Goal: Information Seeking & Learning: Learn about a topic

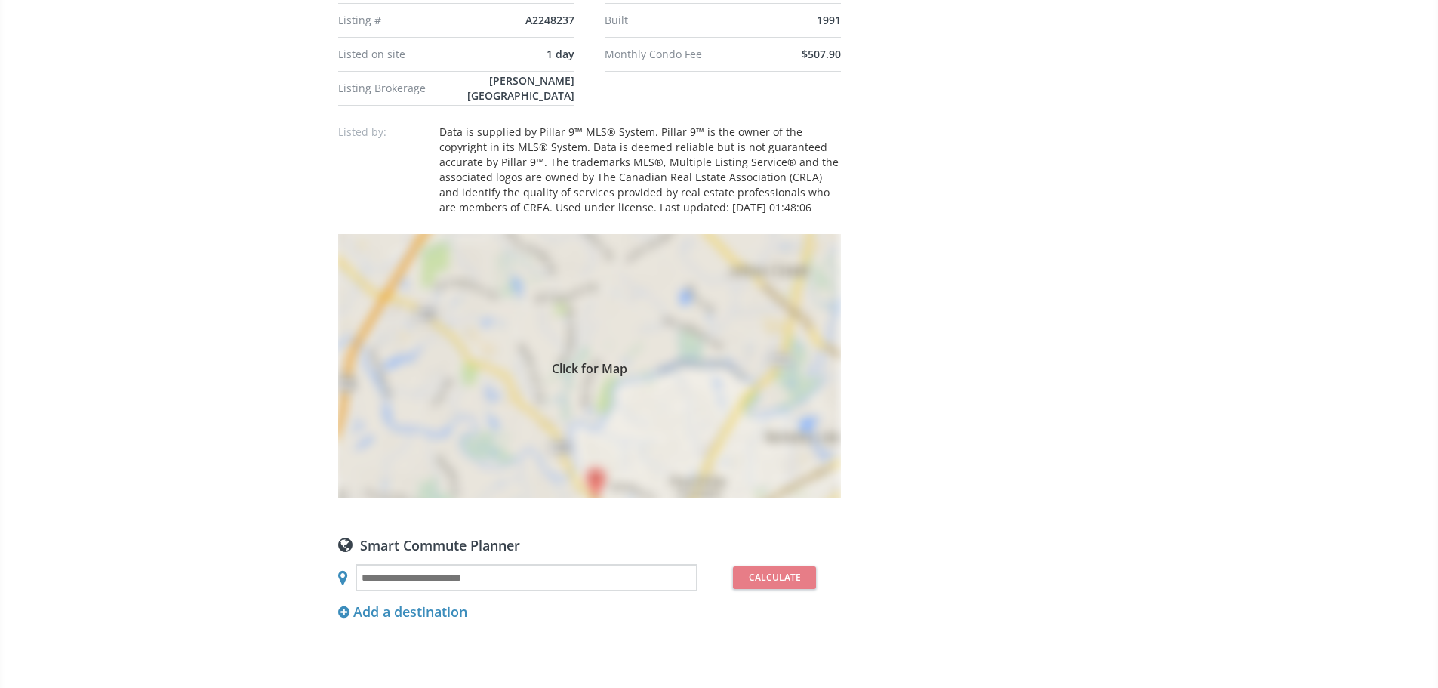
scroll to position [1057, 0]
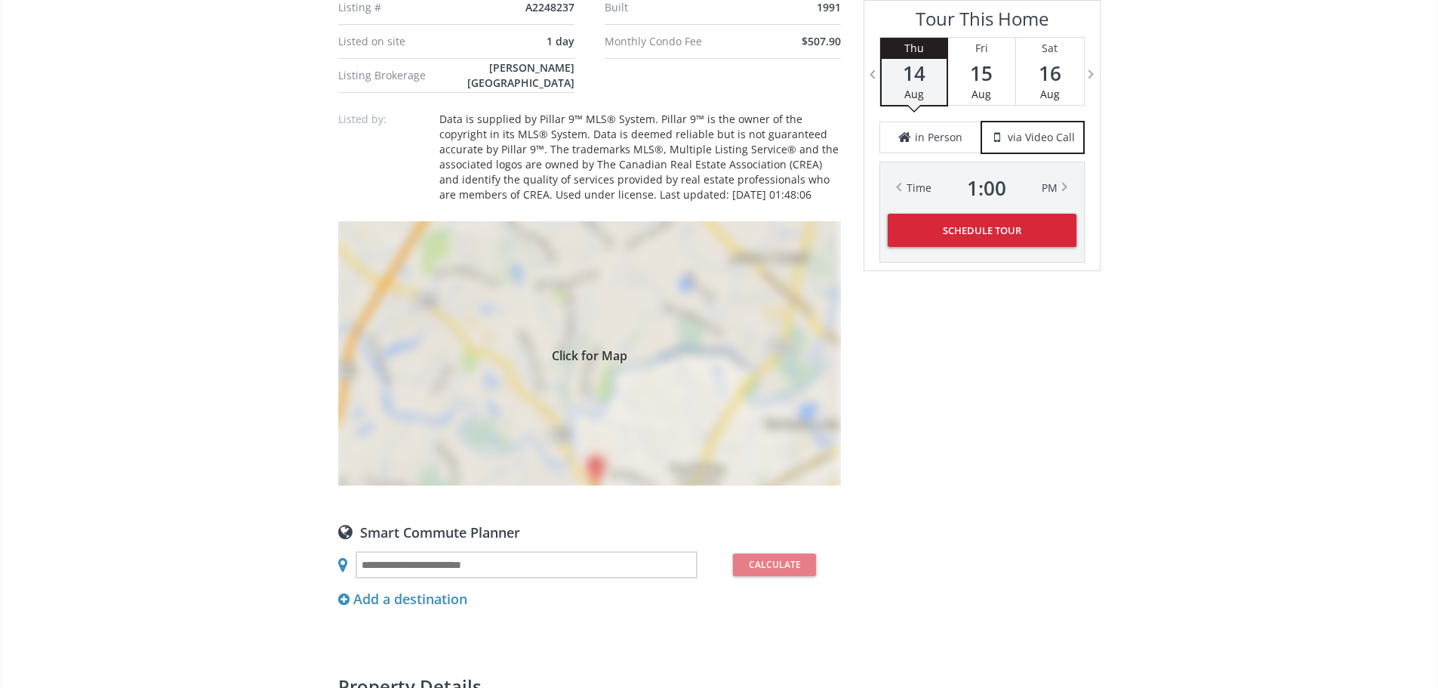
click at [621, 485] on div "Click for Map" at bounding box center [589, 353] width 503 height 264
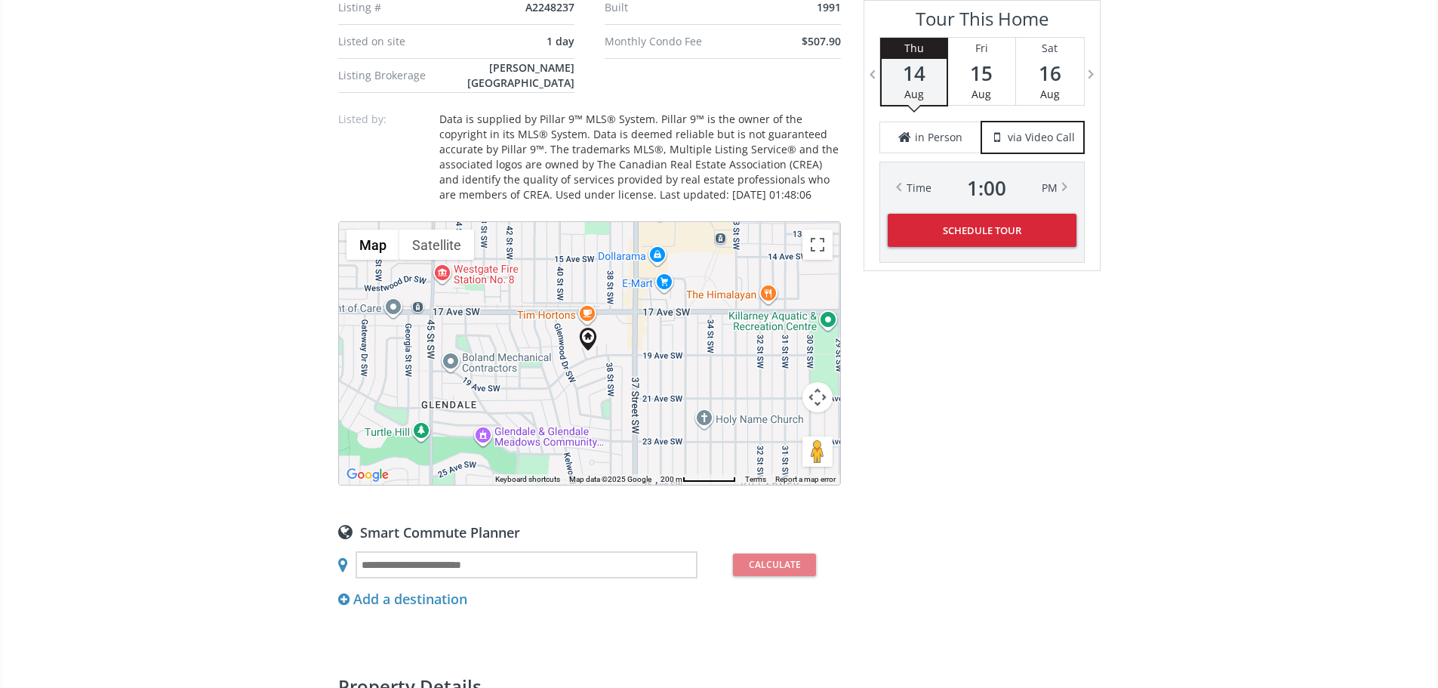
click at [824, 412] on button "Map camera controls" at bounding box center [817, 397] width 30 height 30
click at [781, 450] on button "Zoom out" at bounding box center [780, 435] width 30 height 30
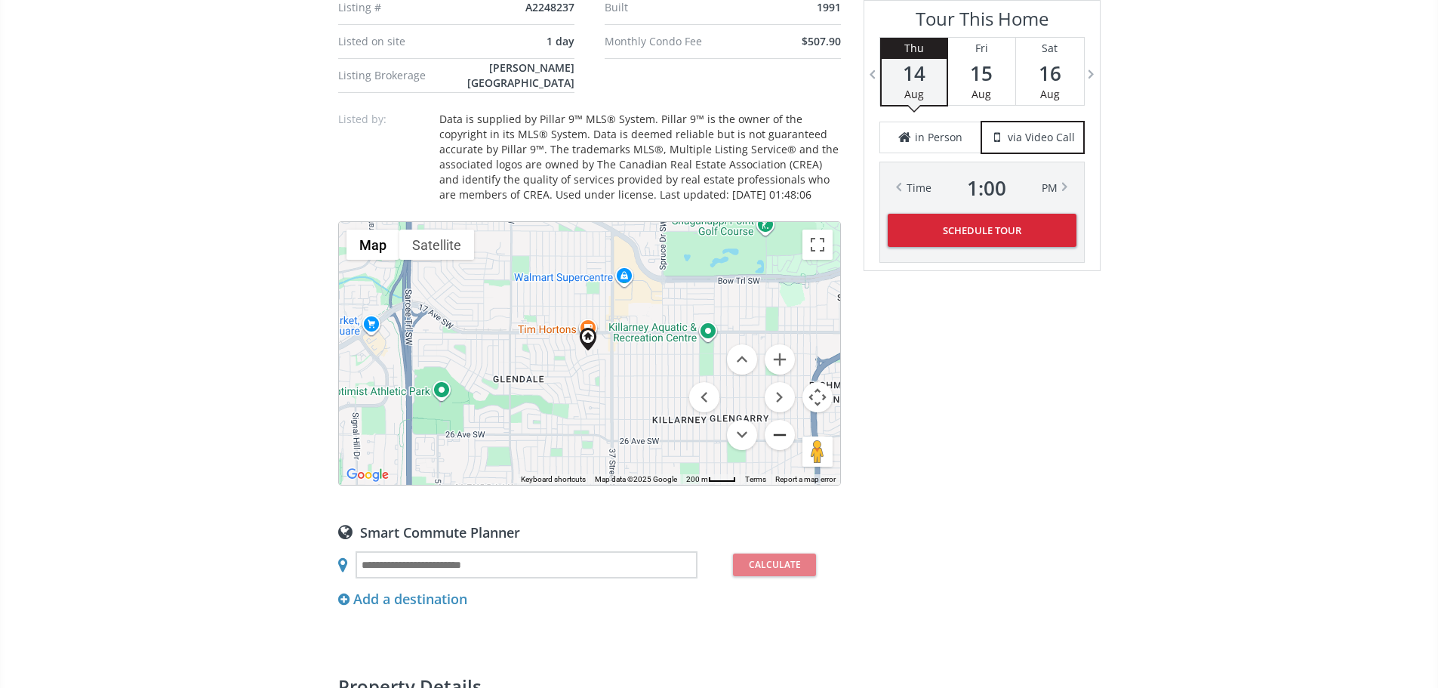
click at [781, 450] on button "Zoom out" at bounding box center [780, 435] width 30 height 30
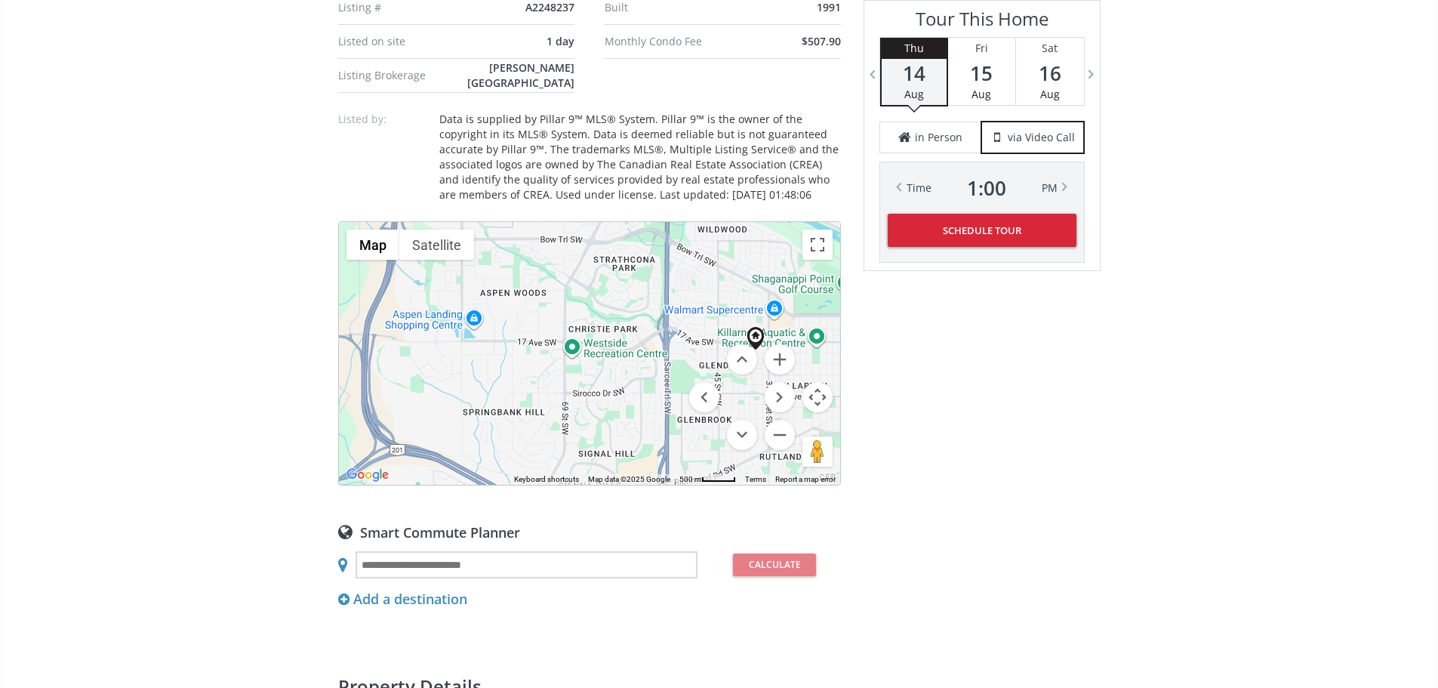
drag, startPoint x: 534, startPoint y: 504, endPoint x: 704, endPoint y: 504, distance: 169.1
click at [704, 485] on div "To navigate, press the arrow keys. Map Terrain Satellite Labels Keyboard shortc…" at bounding box center [589, 353] width 501 height 263
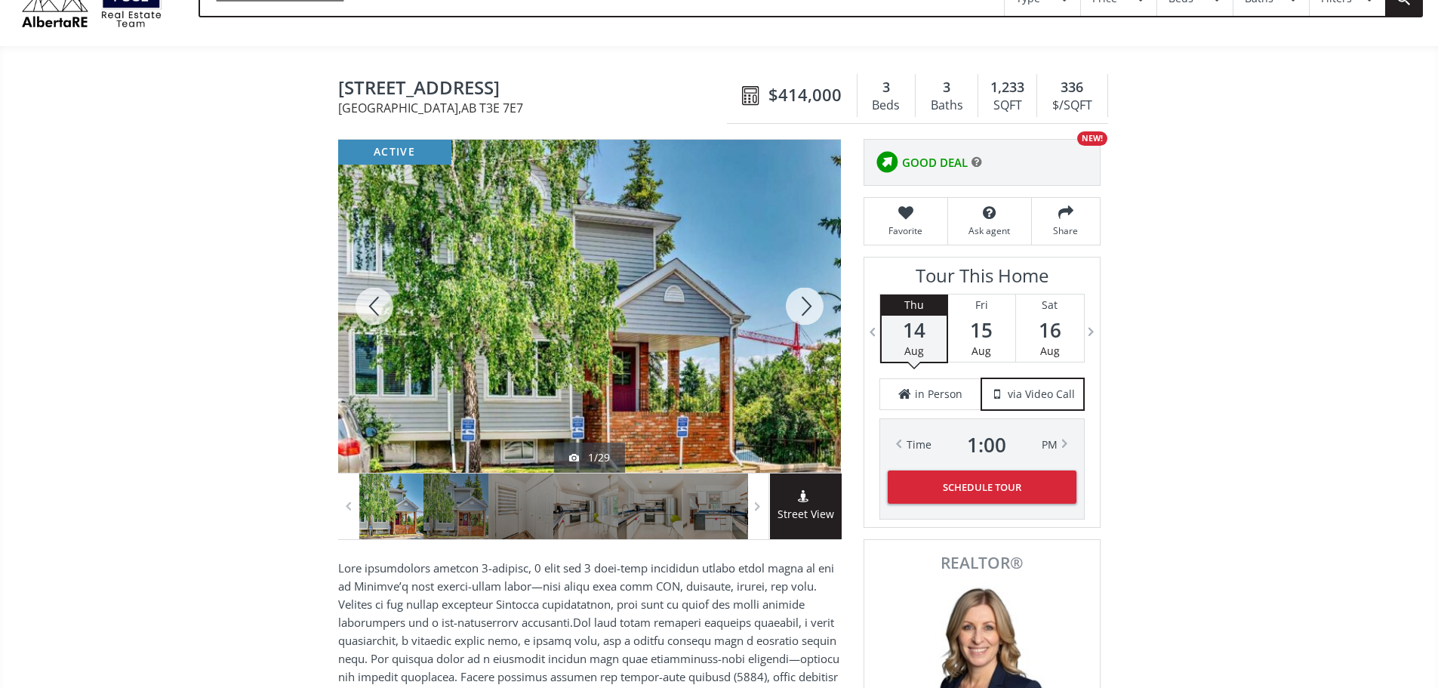
scroll to position [75, 0]
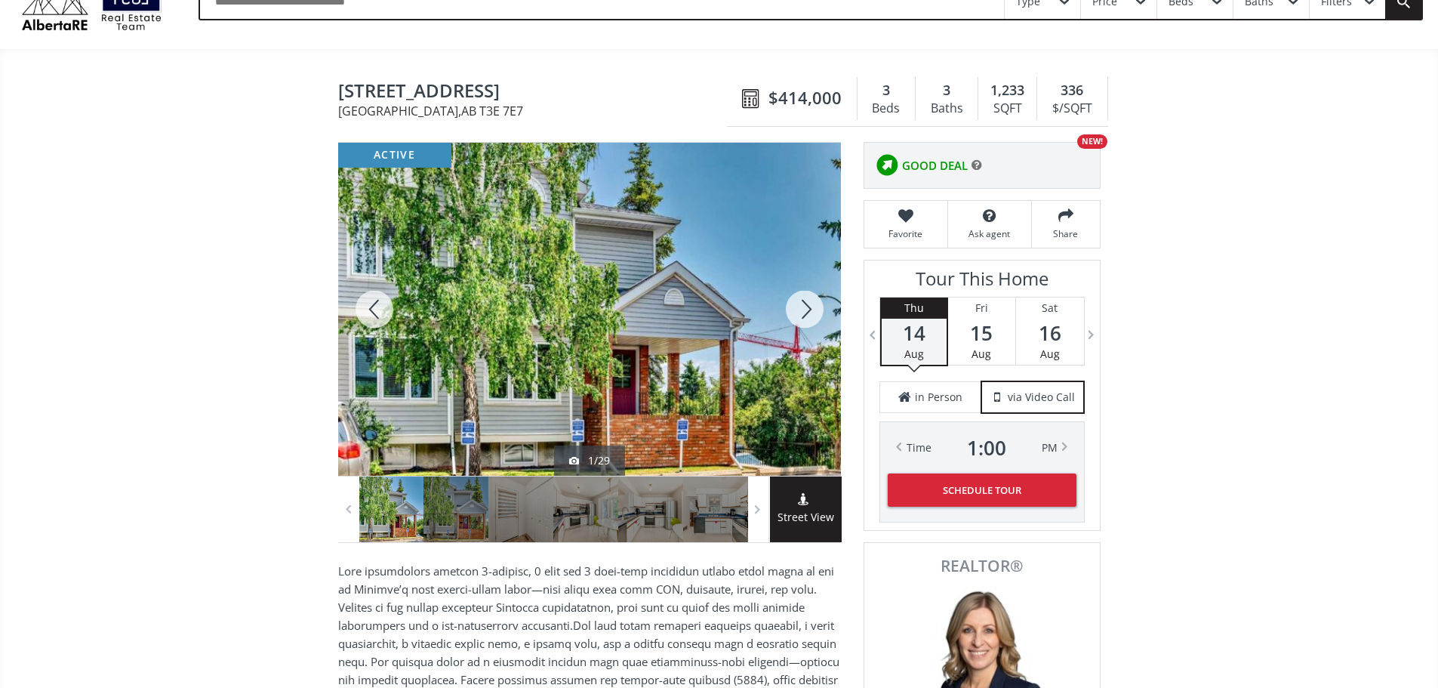
click at [802, 316] on div at bounding box center [805, 309] width 72 height 333
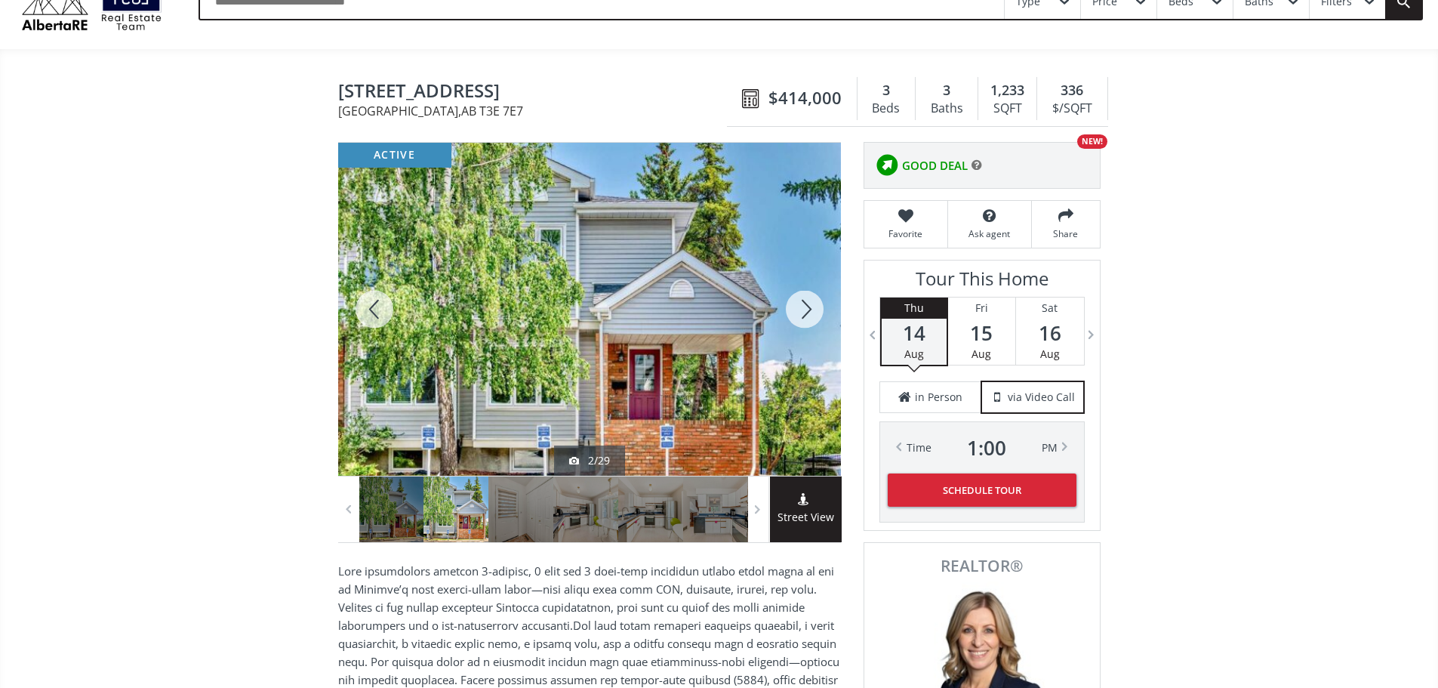
click at [802, 316] on div at bounding box center [805, 309] width 72 height 333
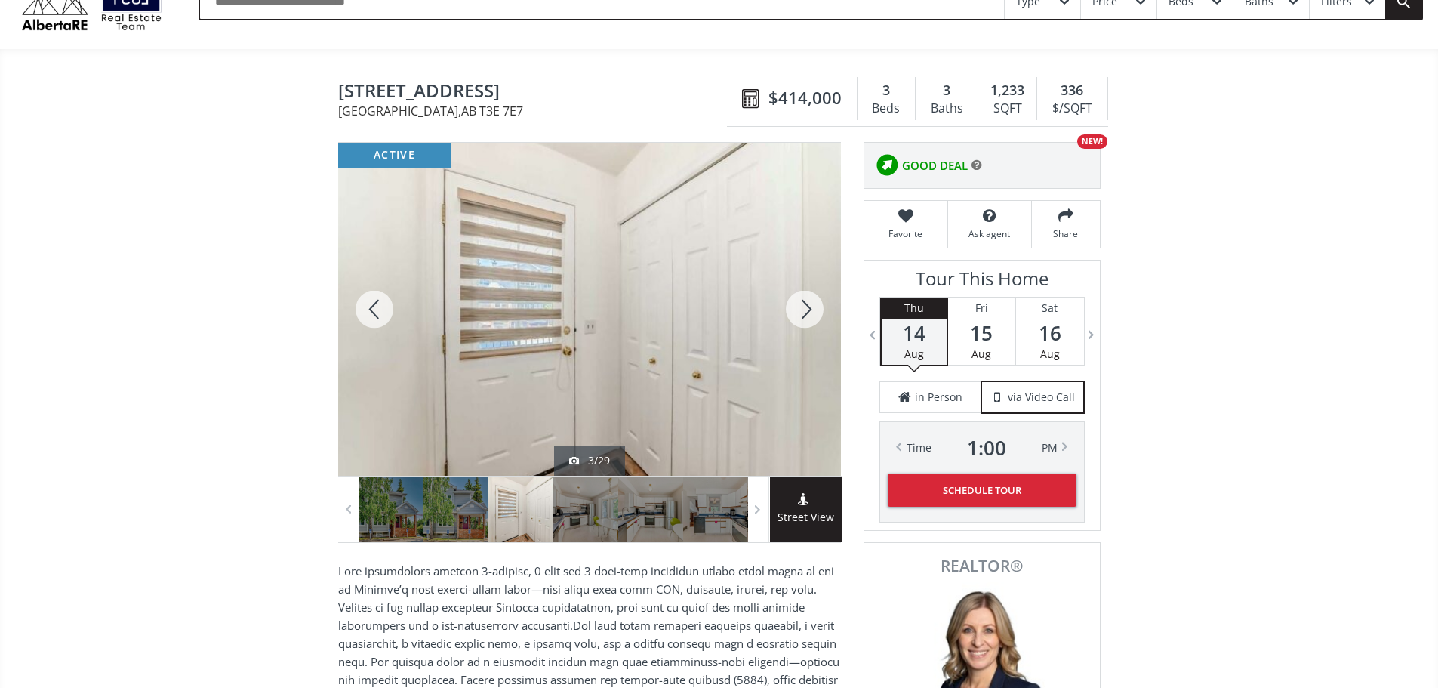
click at [802, 316] on div at bounding box center [805, 309] width 72 height 333
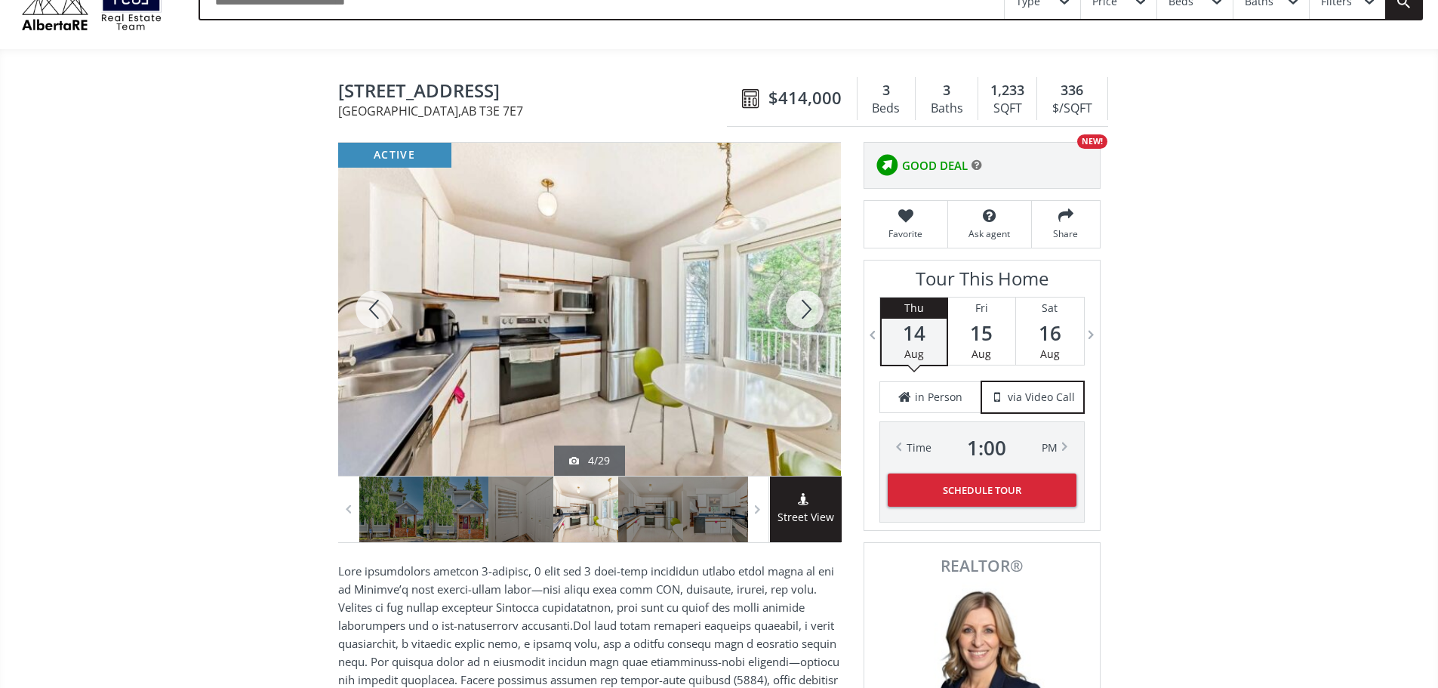
click at [802, 316] on div at bounding box center [805, 309] width 72 height 333
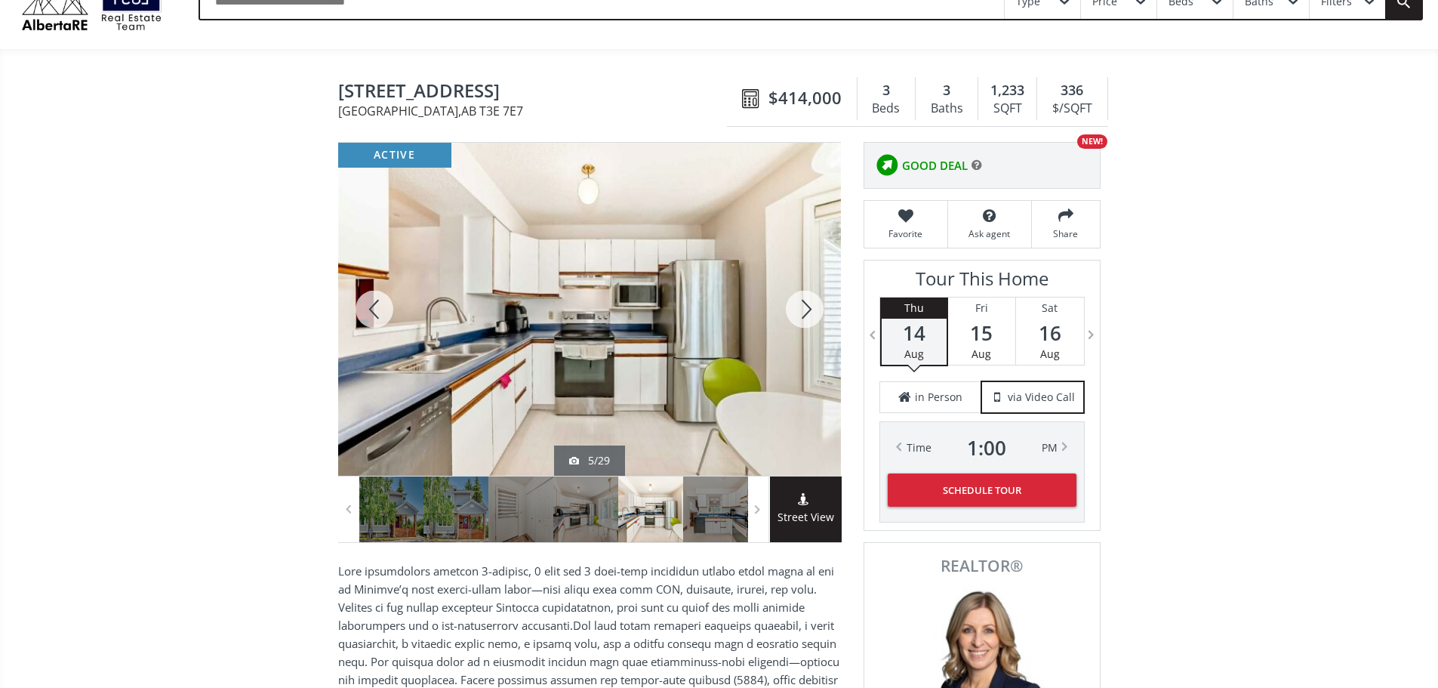
click at [802, 316] on div at bounding box center [805, 309] width 72 height 333
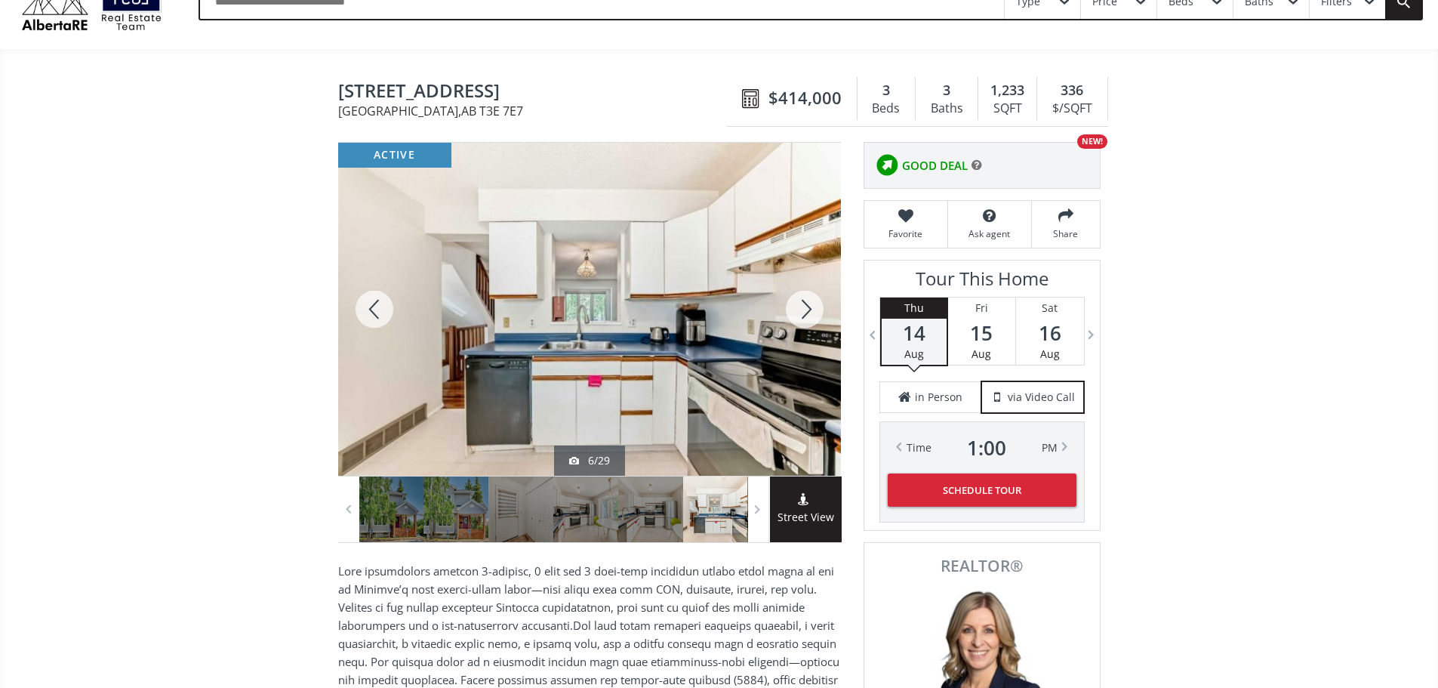
click at [802, 316] on div at bounding box center [805, 309] width 72 height 333
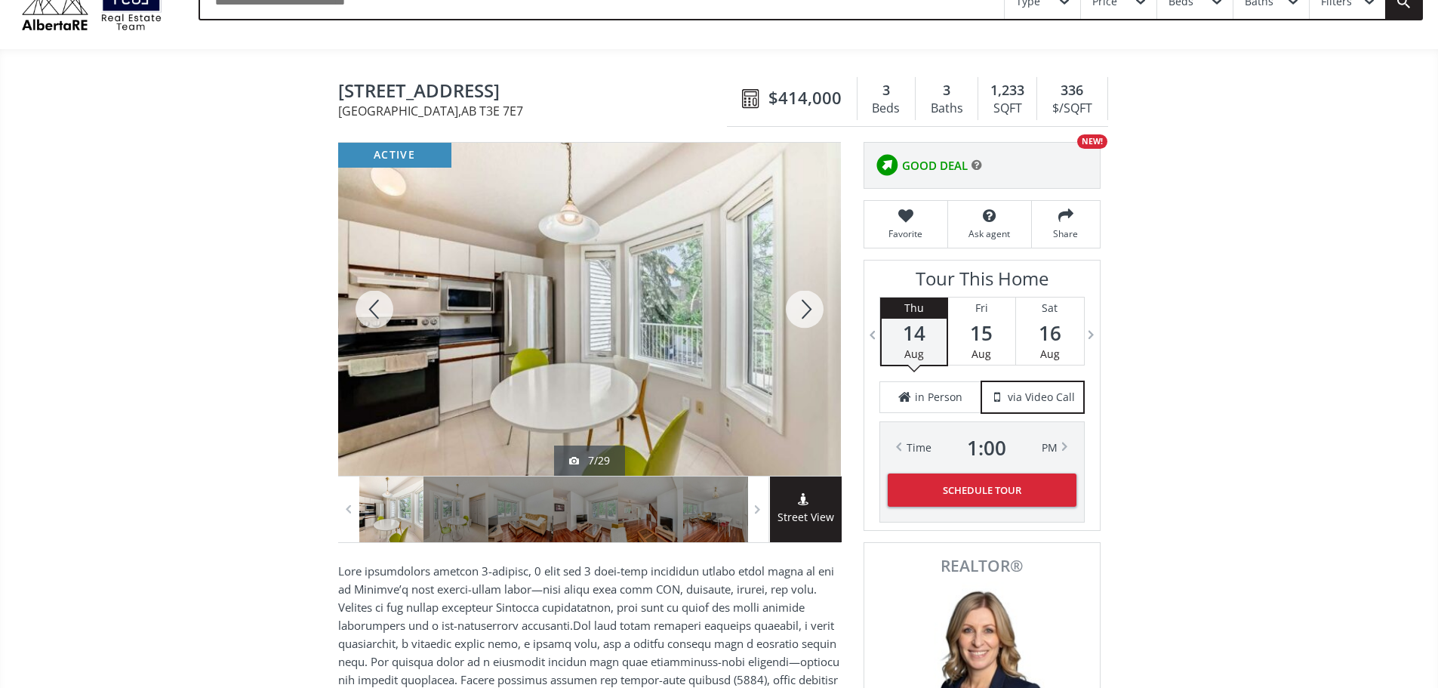
click at [802, 316] on div at bounding box center [805, 309] width 72 height 333
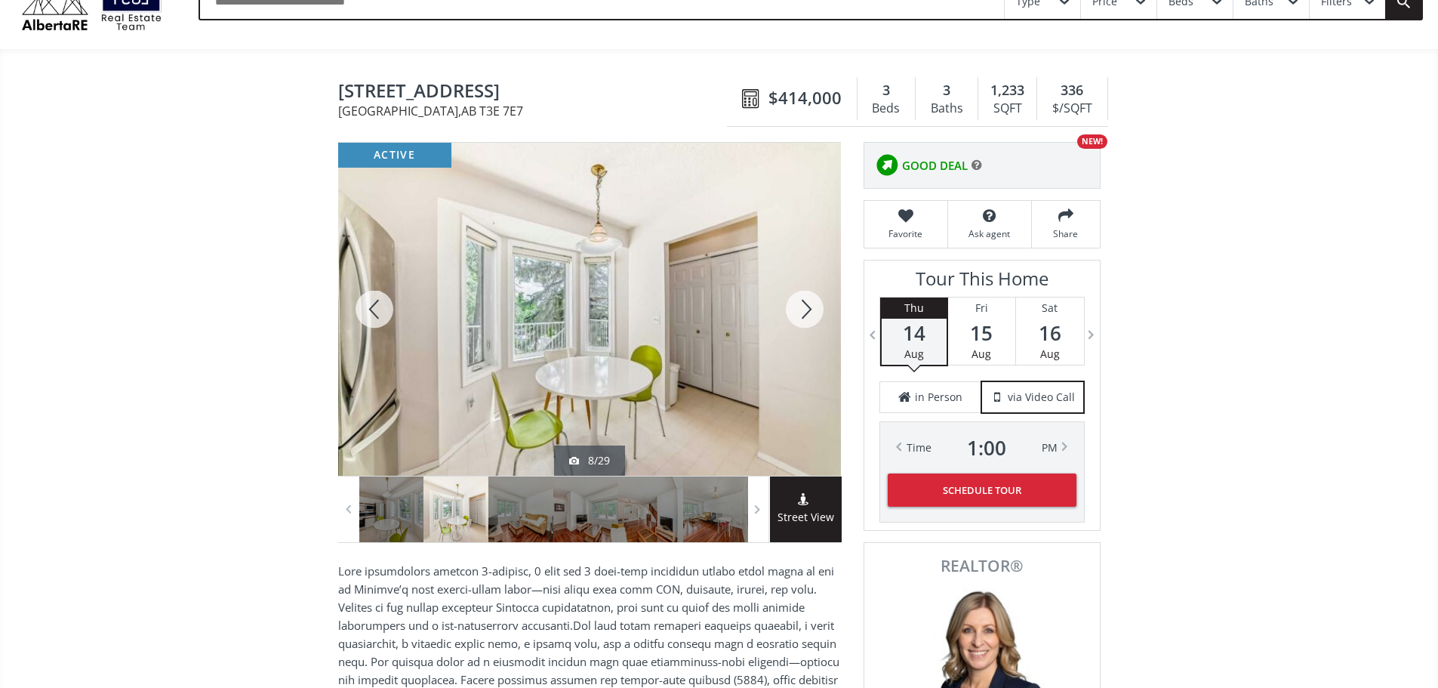
click at [802, 316] on div at bounding box center [805, 309] width 72 height 333
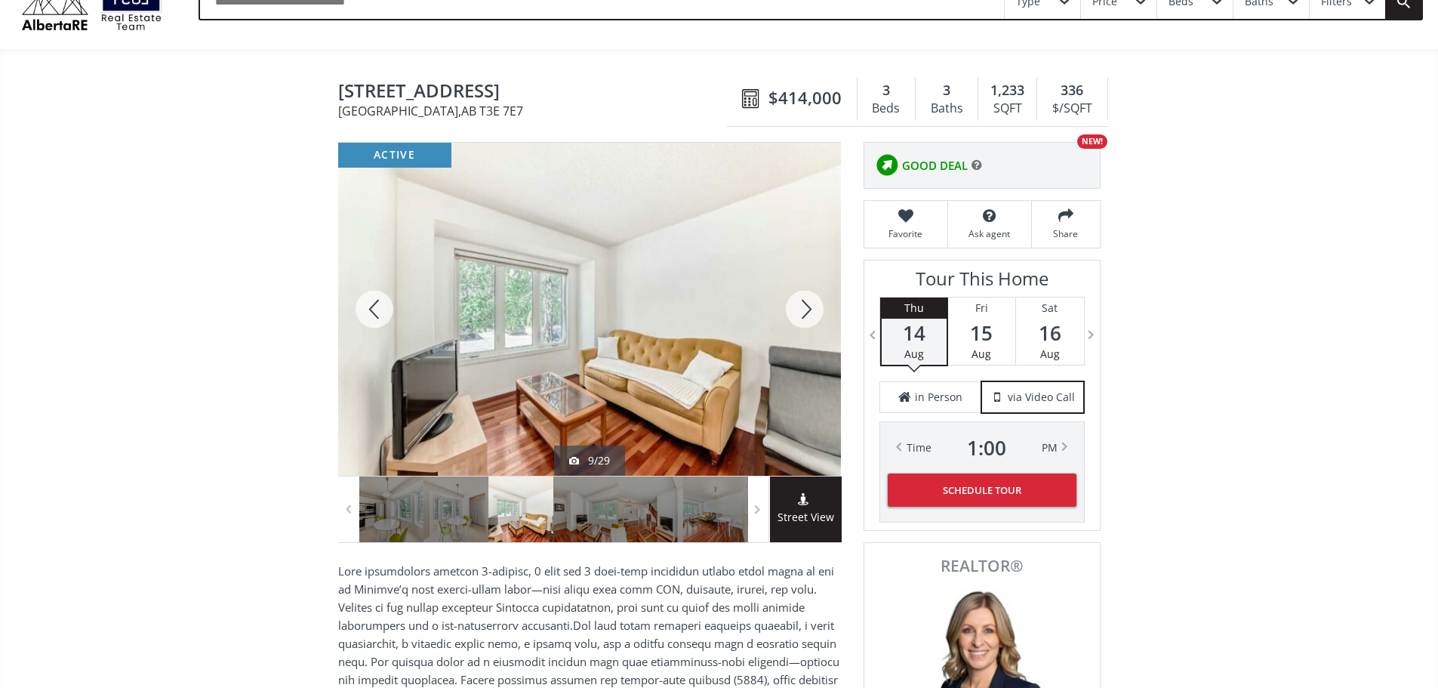
click at [802, 316] on div at bounding box center [805, 309] width 72 height 333
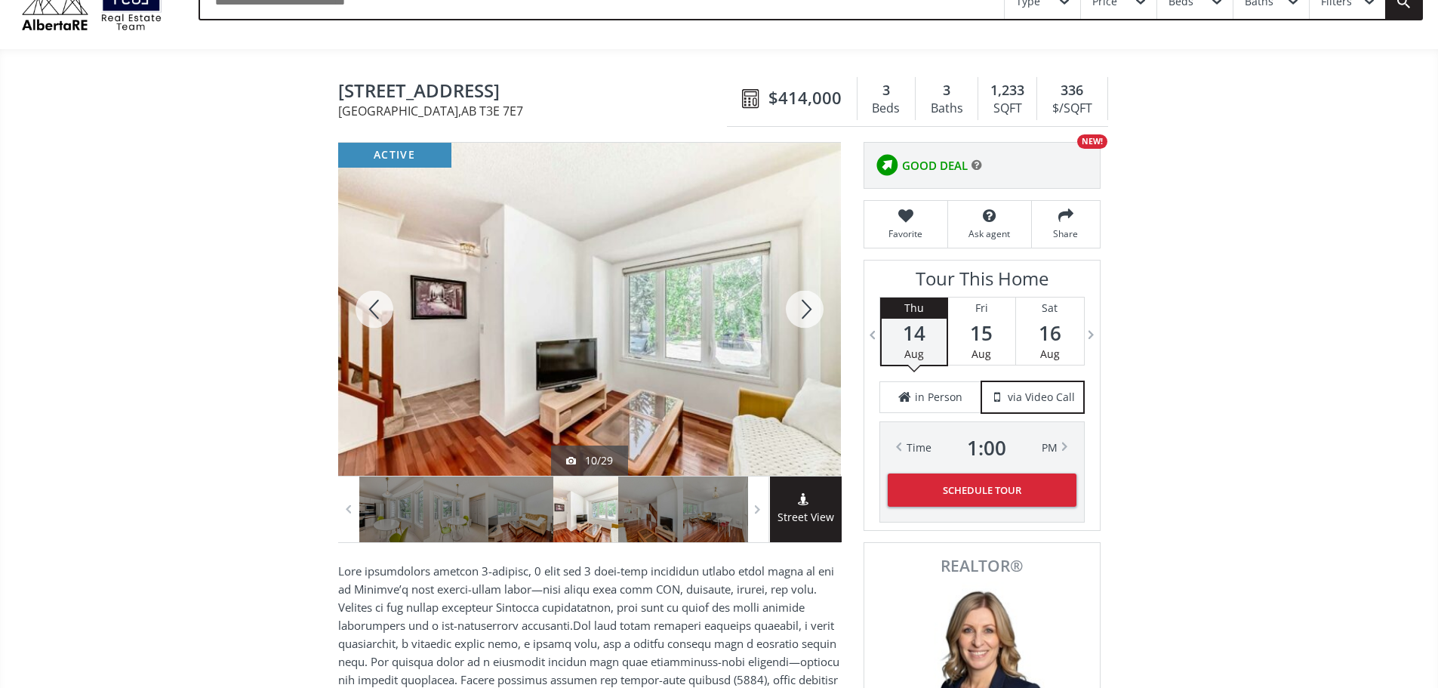
click at [802, 316] on div at bounding box center [805, 309] width 72 height 333
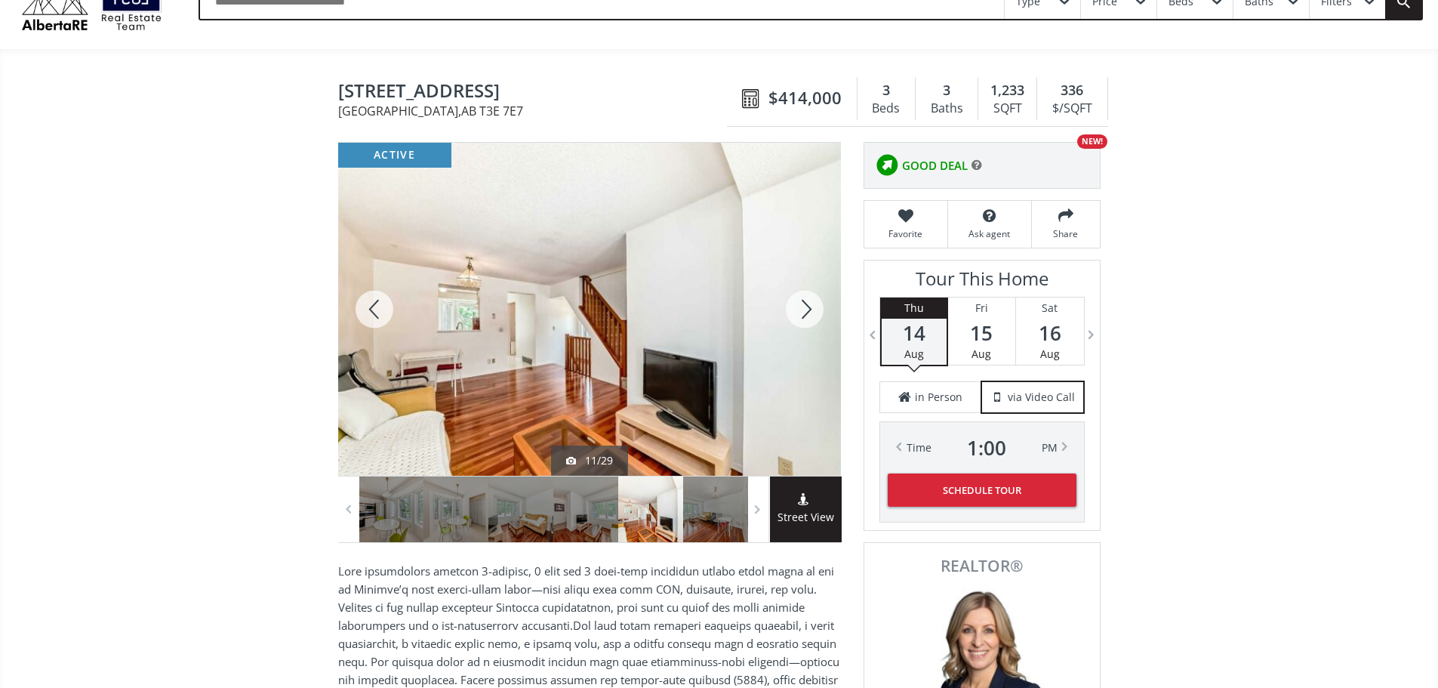
click at [802, 316] on div at bounding box center [805, 309] width 72 height 333
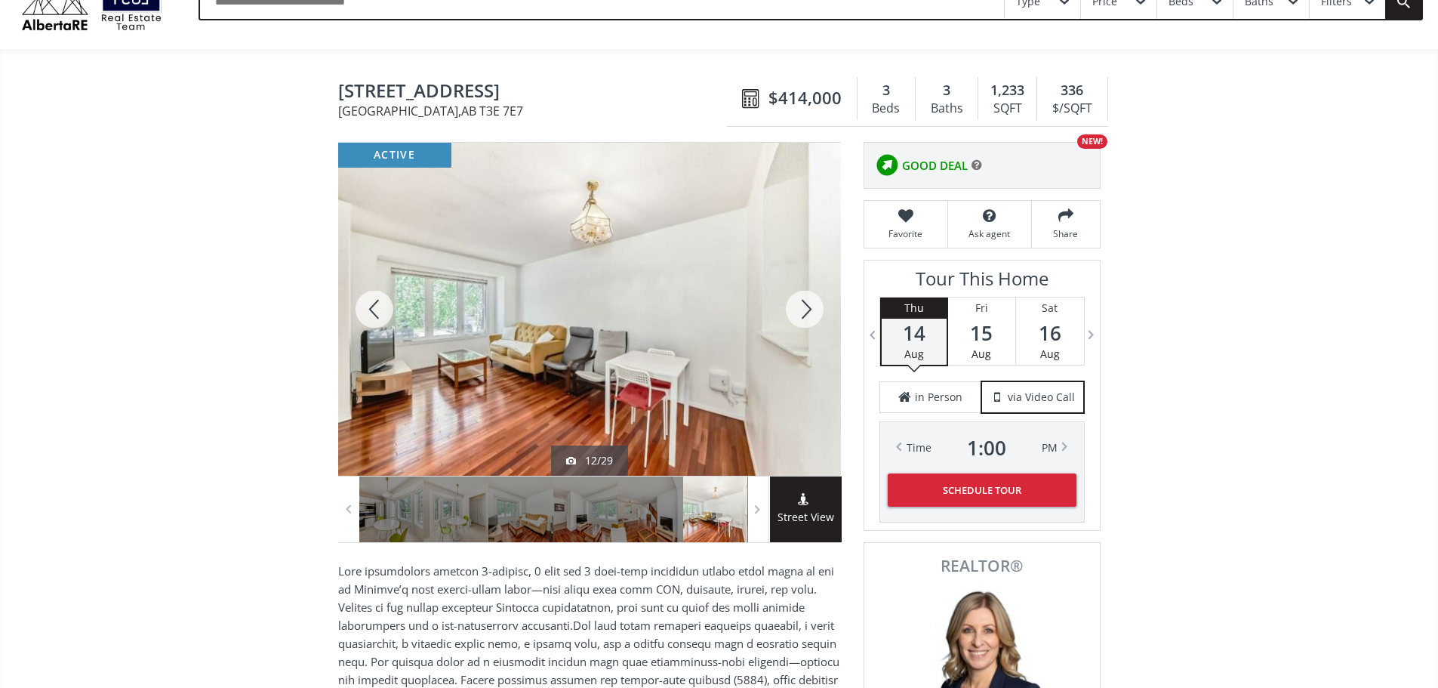
click at [802, 316] on div at bounding box center [805, 309] width 72 height 333
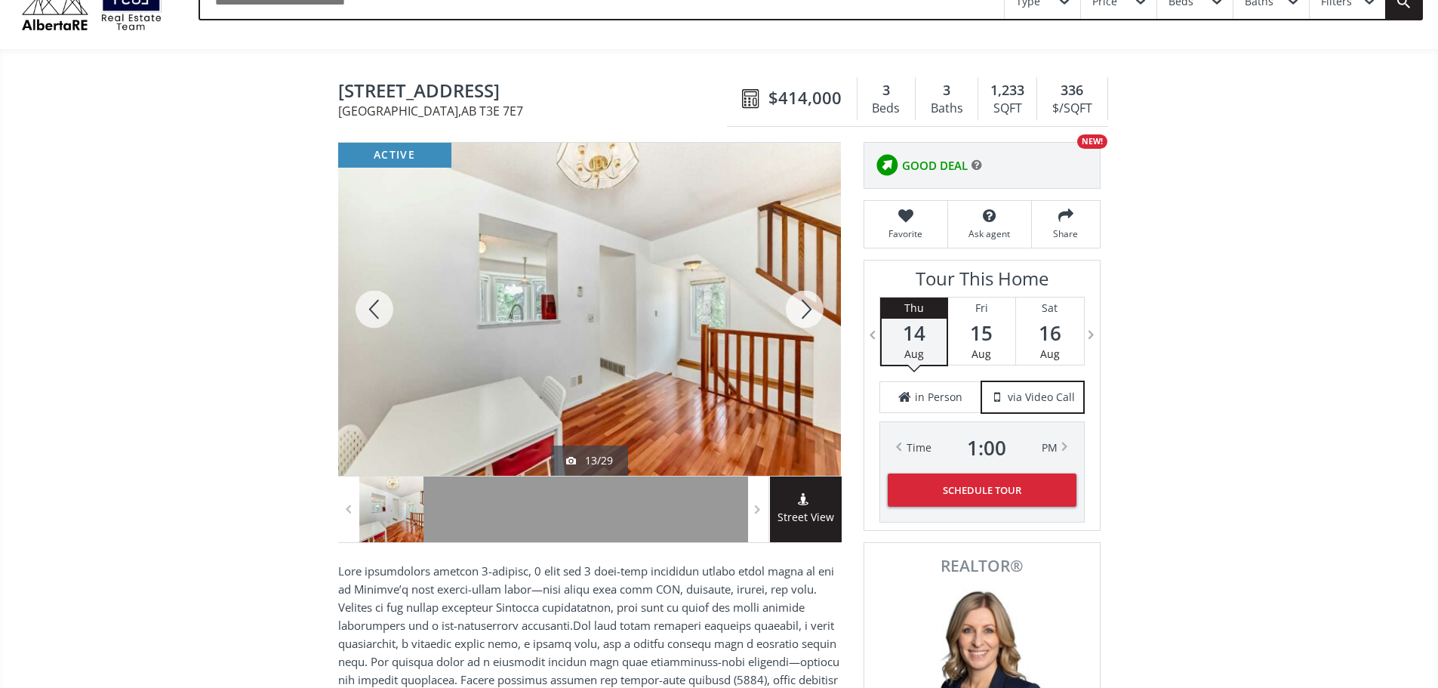
click at [798, 322] on div at bounding box center [805, 309] width 72 height 333
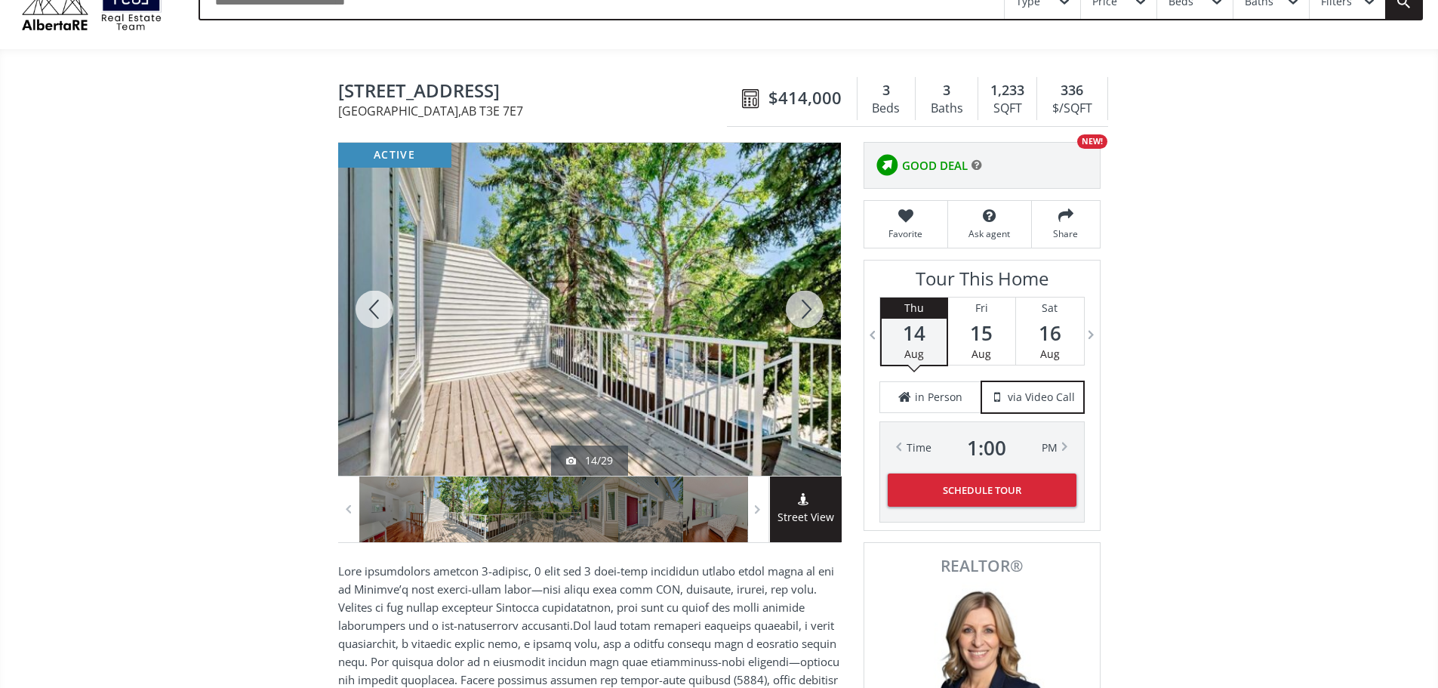
click at [798, 322] on div at bounding box center [805, 309] width 72 height 333
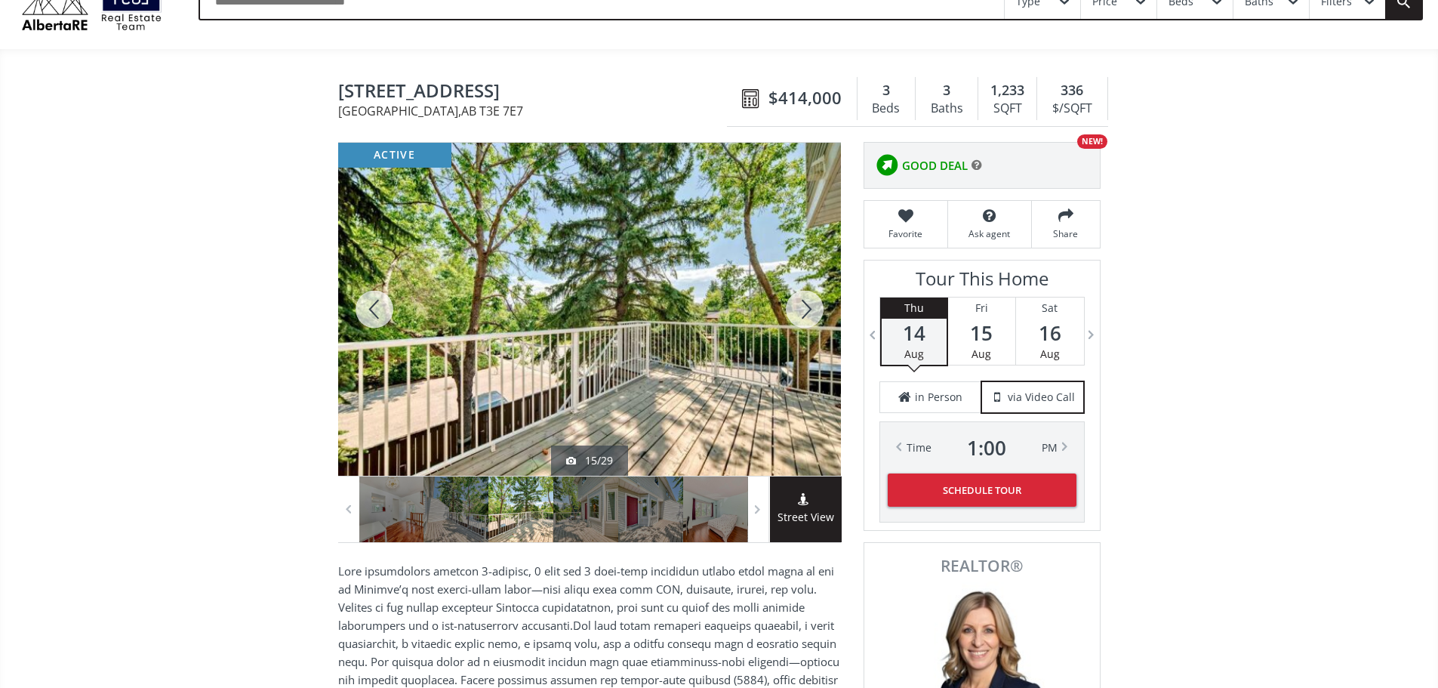
click at [798, 322] on div at bounding box center [805, 309] width 72 height 333
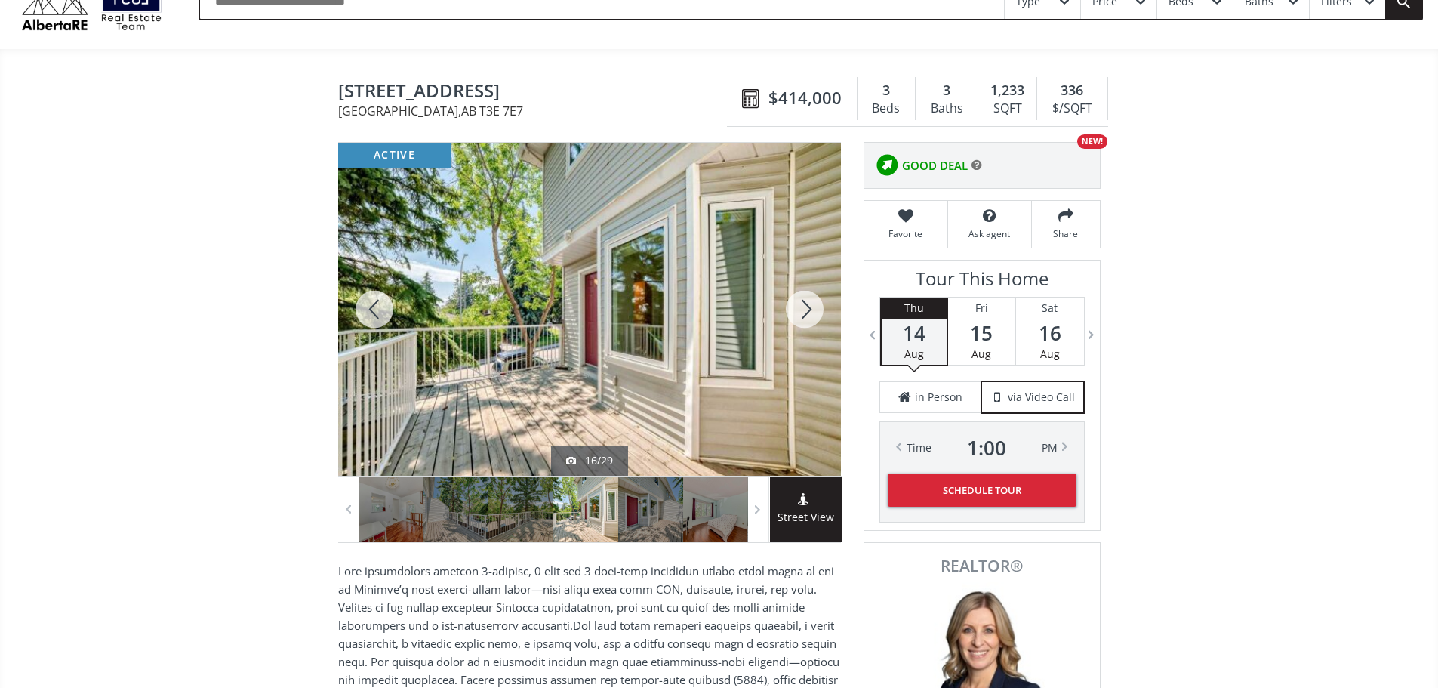
click at [805, 321] on div at bounding box center [805, 309] width 72 height 333
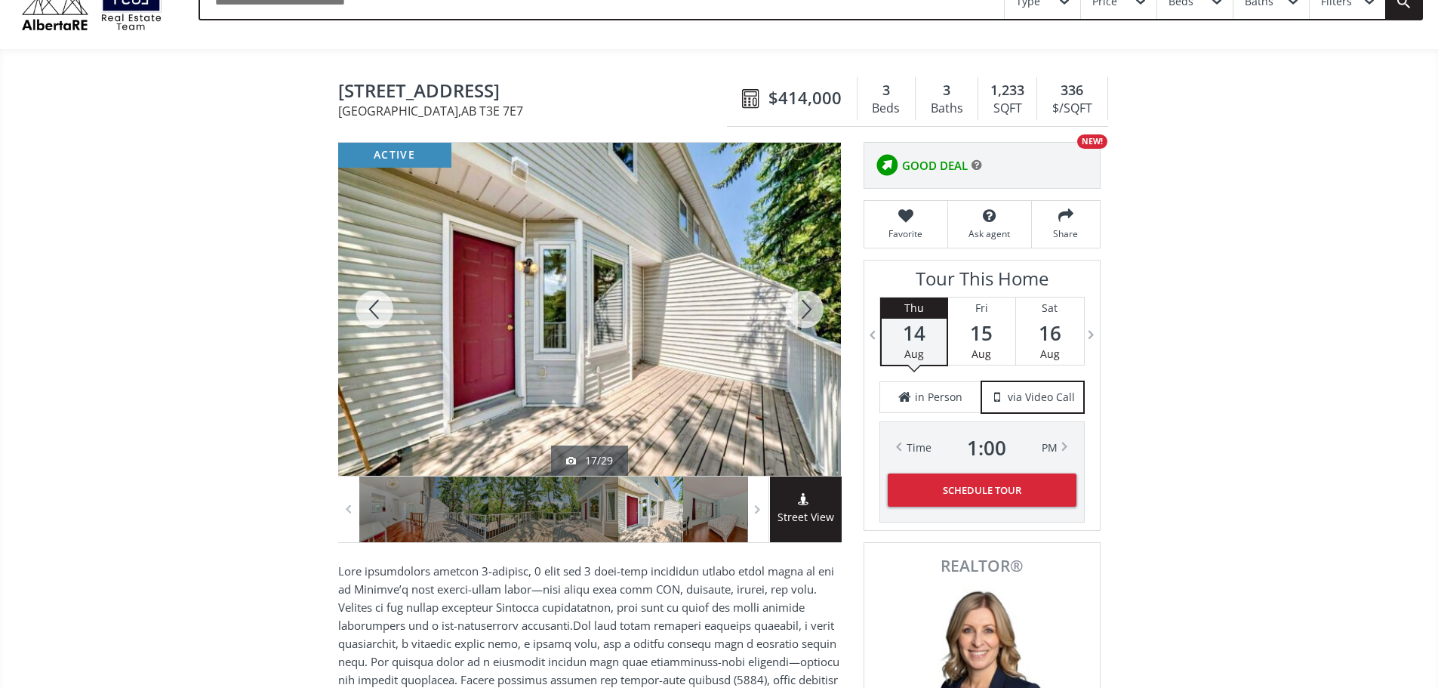
click at [807, 316] on div at bounding box center [805, 309] width 72 height 333
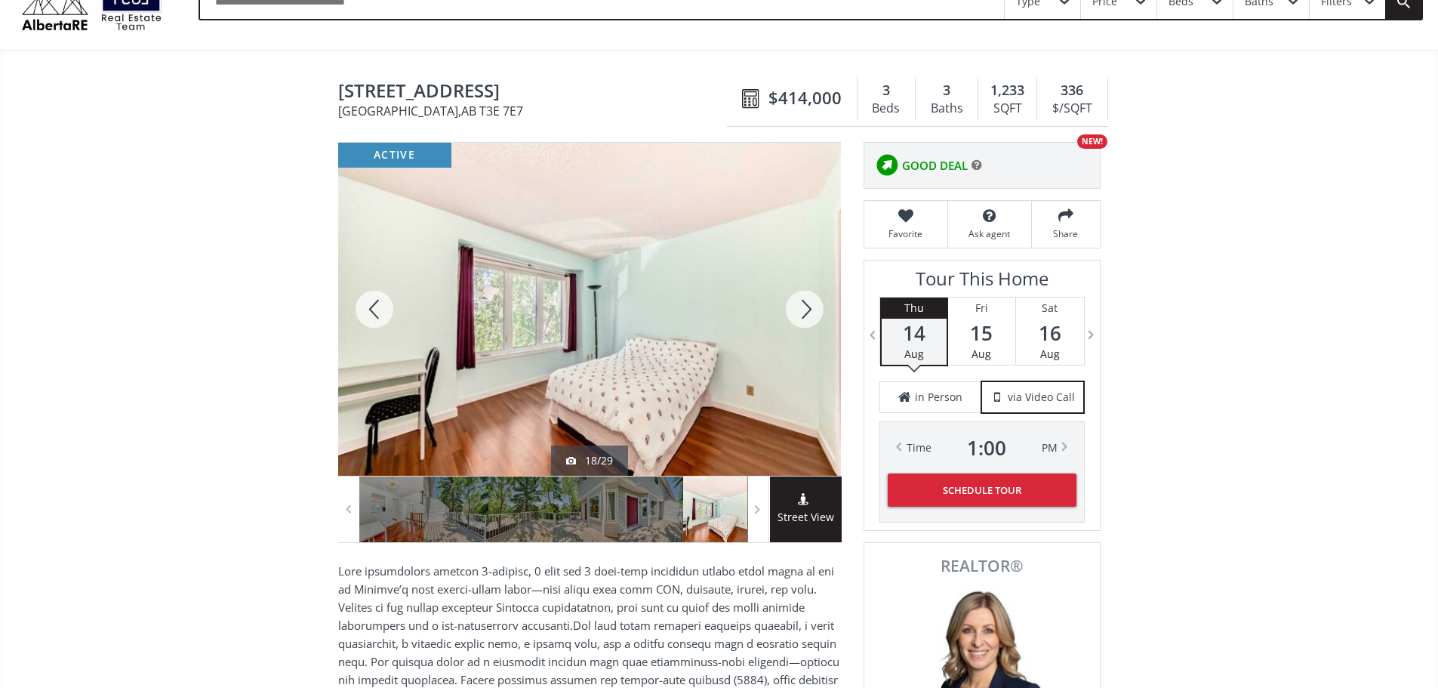
click at [807, 316] on div at bounding box center [805, 309] width 72 height 333
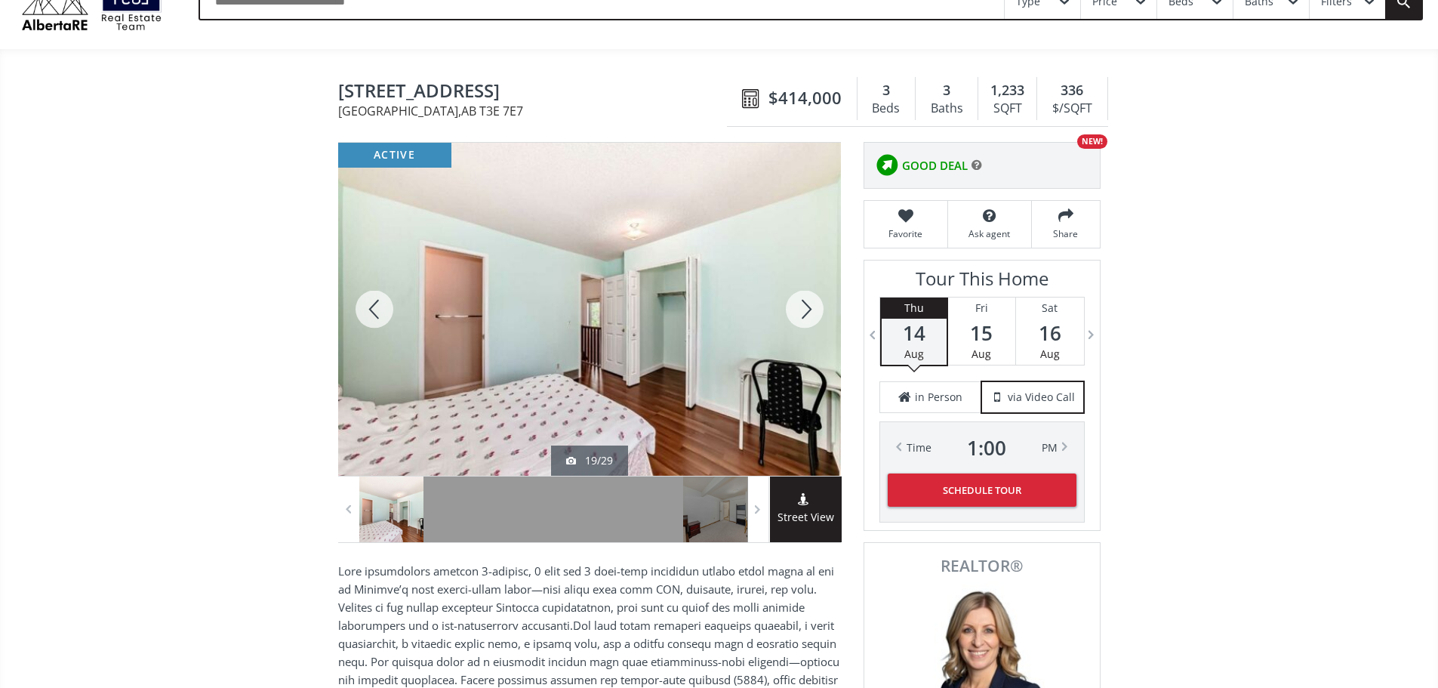
click at [810, 313] on div at bounding box center [805, 309] width 72 height 333
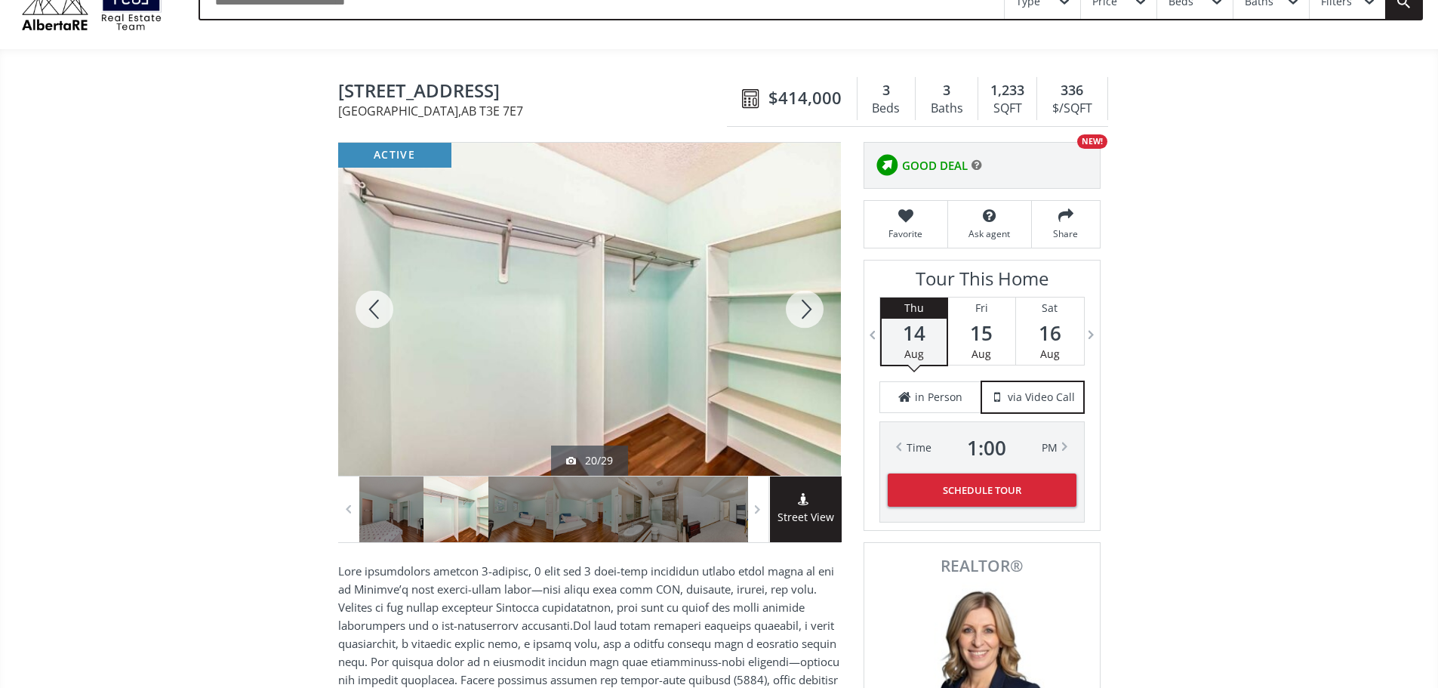
click at [810, 313] on div at bounding box center [805, 309] width 72 height 333
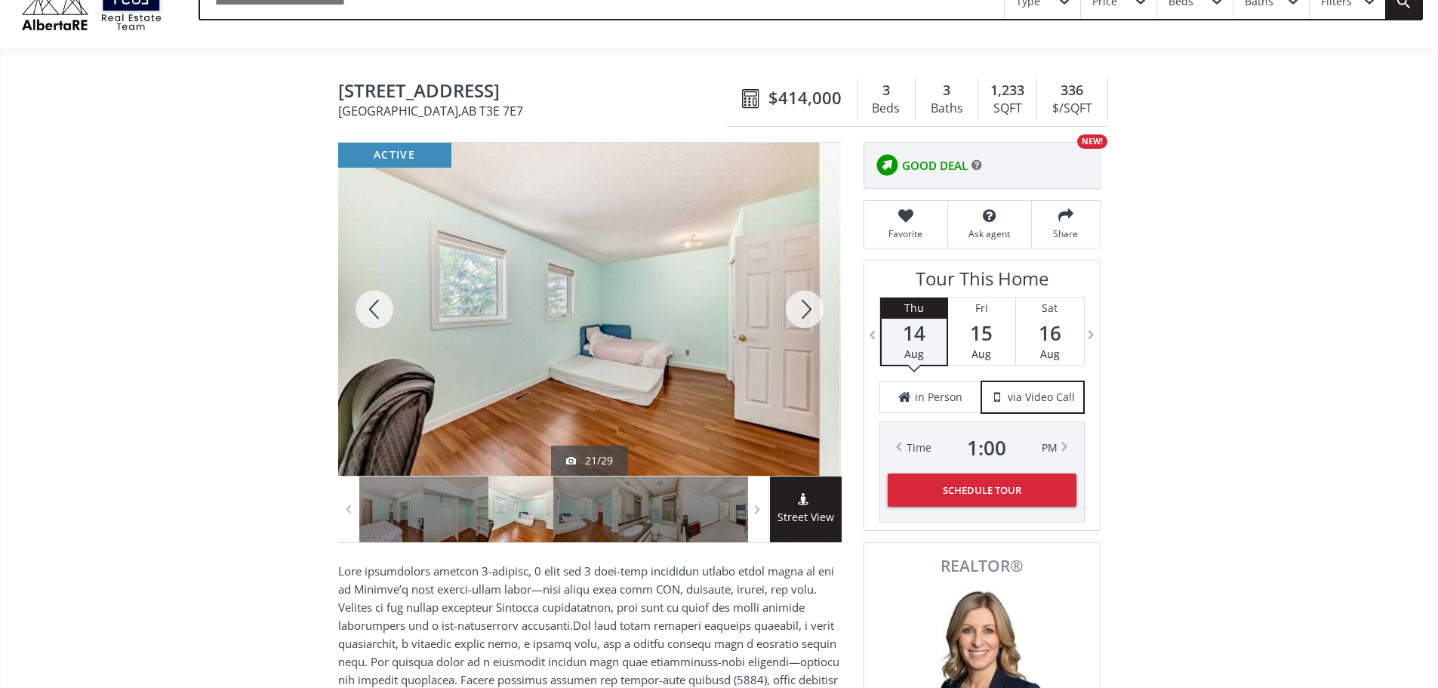
click at [810, 313] on div at bounding box center [805, 309] width 72 height 333
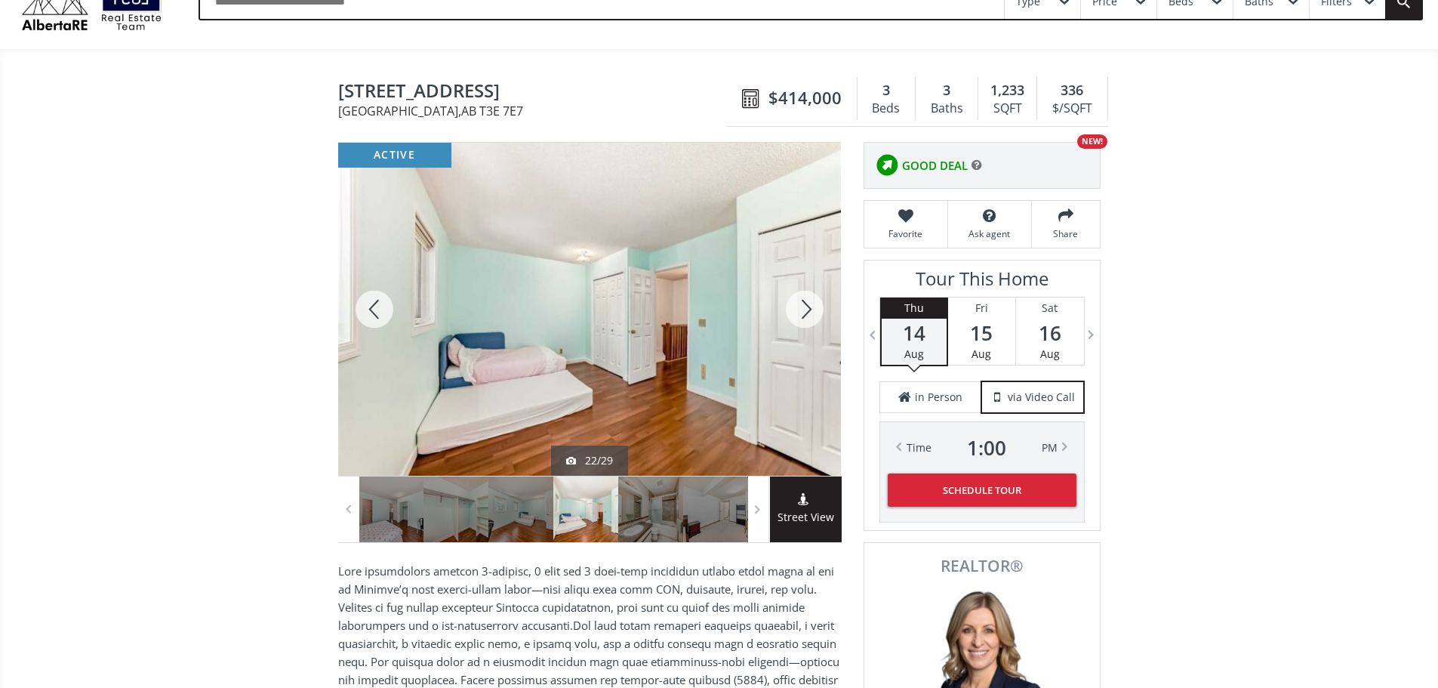
click at [810, 313] on div at bounding box center [805, 309] width 72 height 333
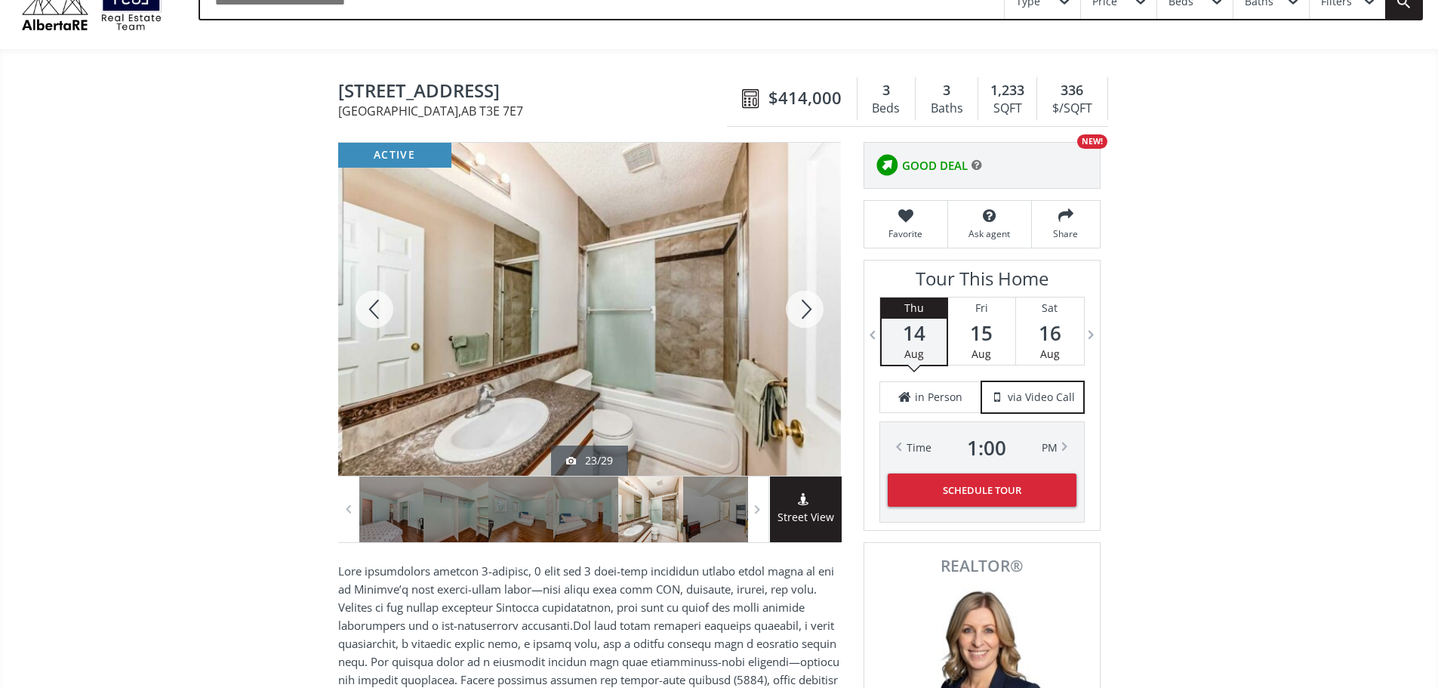
click at [810, 313] on div at bounding box center [805, 309] width 72 height 333
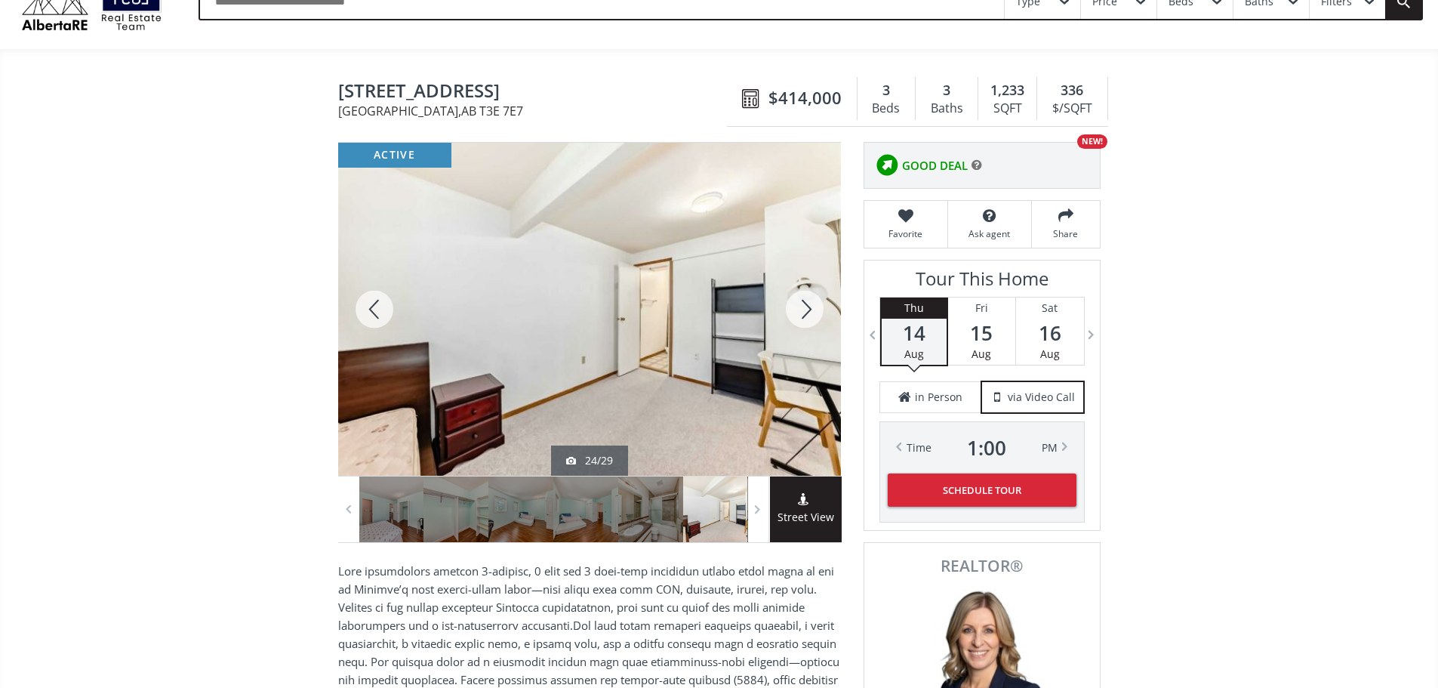
click at [810, 313] on div at bounding box center [805, 309] width 72 height 333
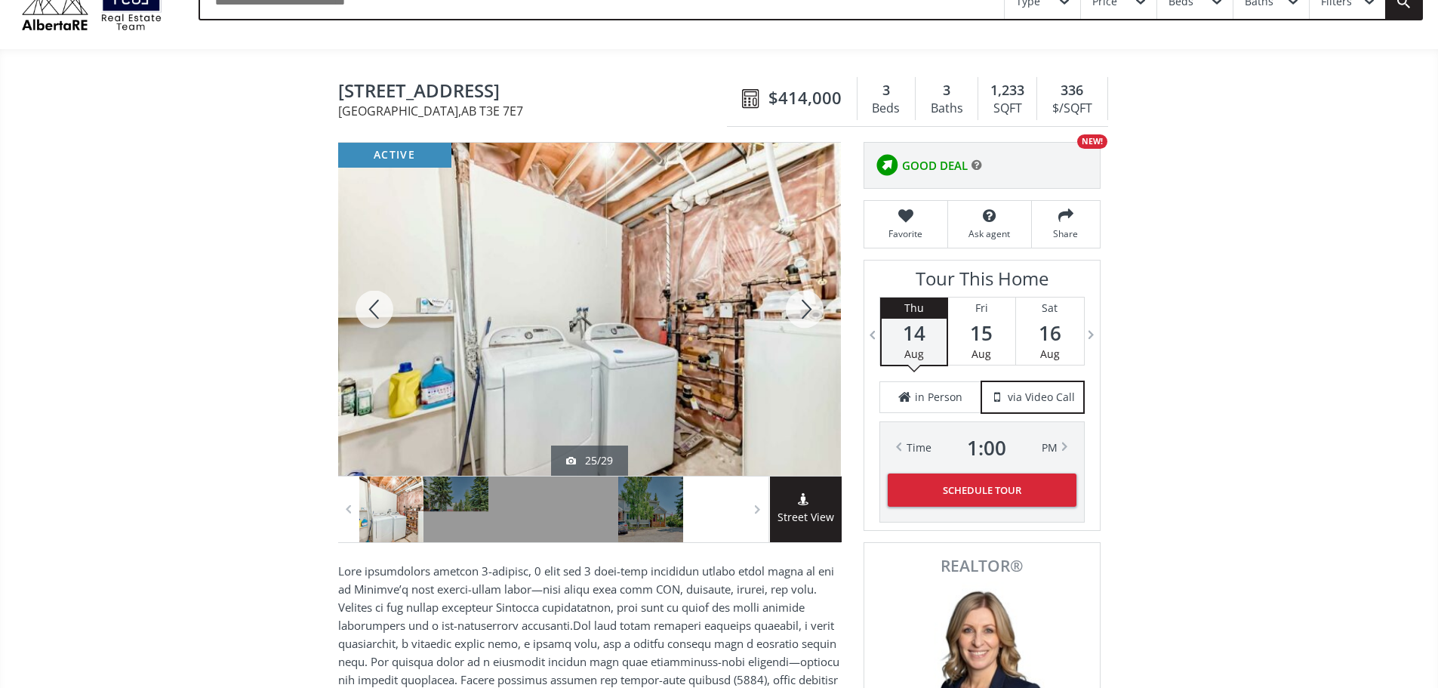
click at [810, 313] on div at bounding box center [805, 309] width 72 height 333
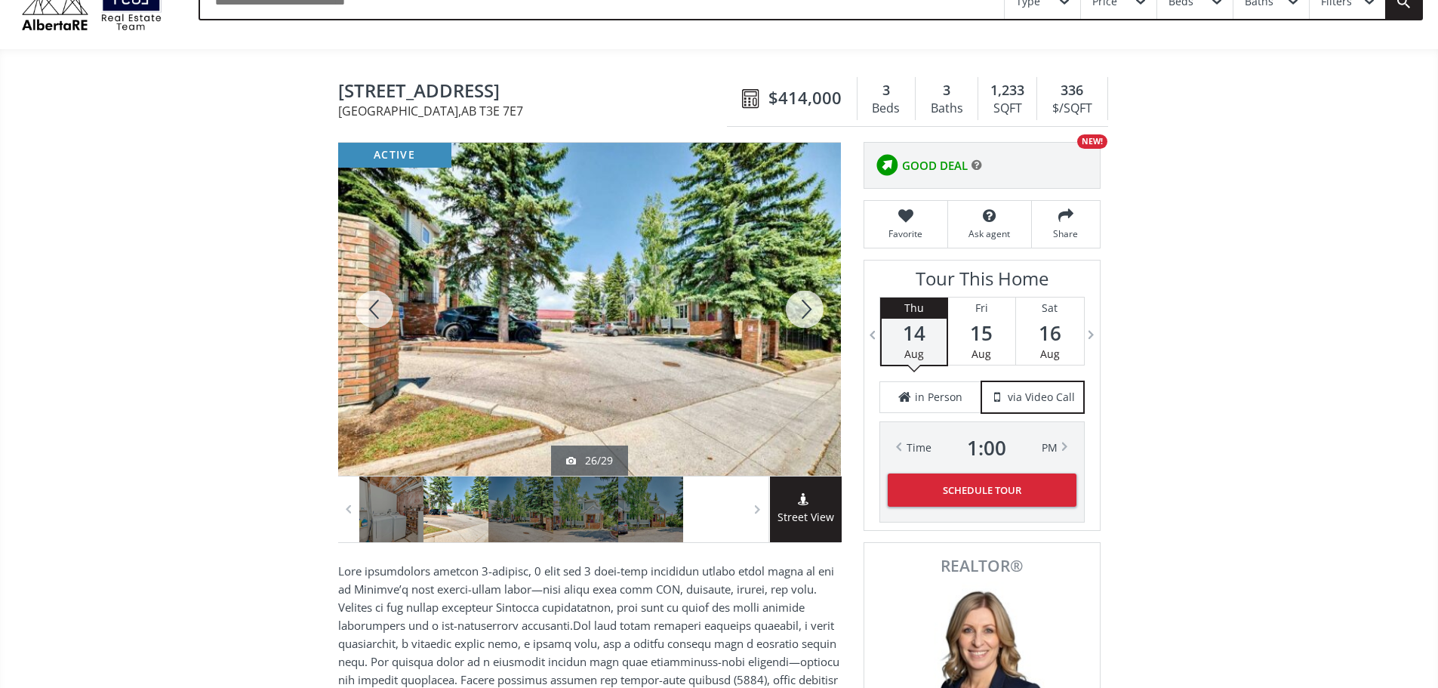
click at [810, 313] on div at bounding box center [805, 309] width 72 height 333
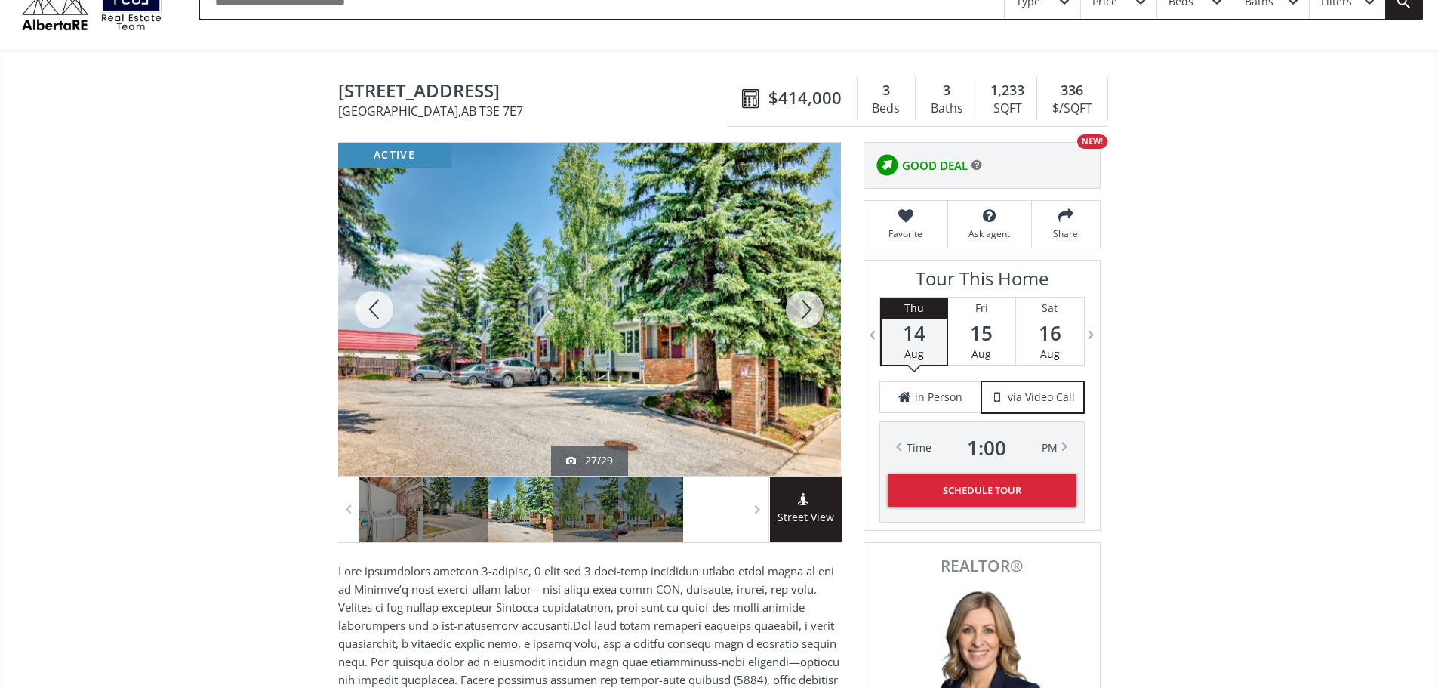
click at [810, 313] on div at bounding box center [805, 309] width 72 height 333
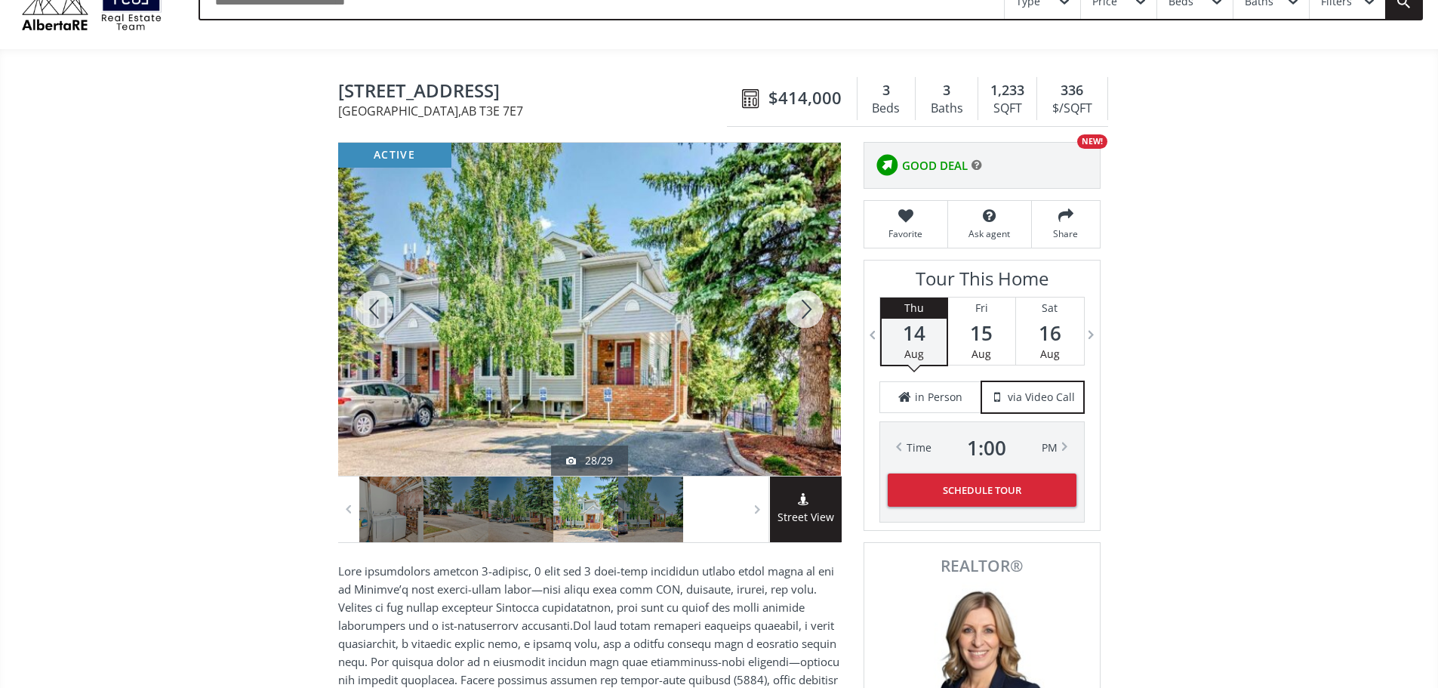
click at [810, 313] on div at bounding box center [805, 309] width 72 height 333
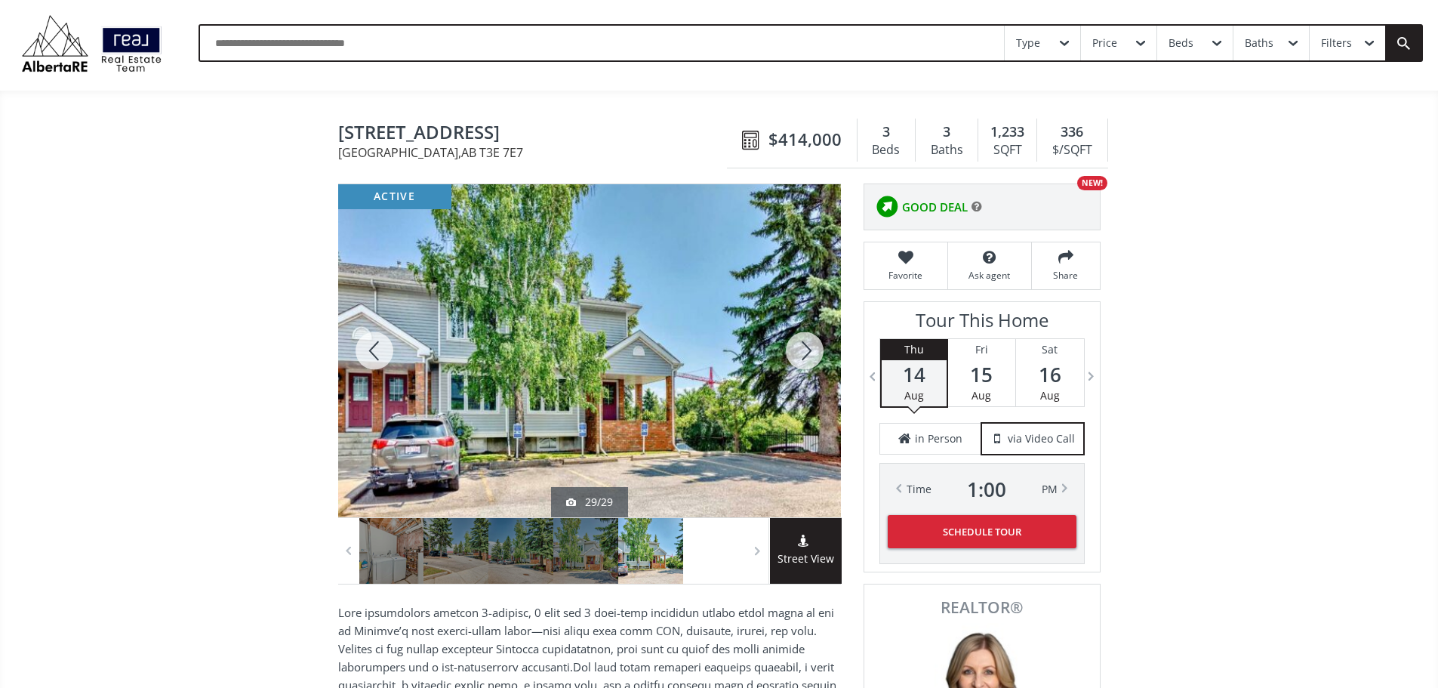
scroll to position [0, 0]
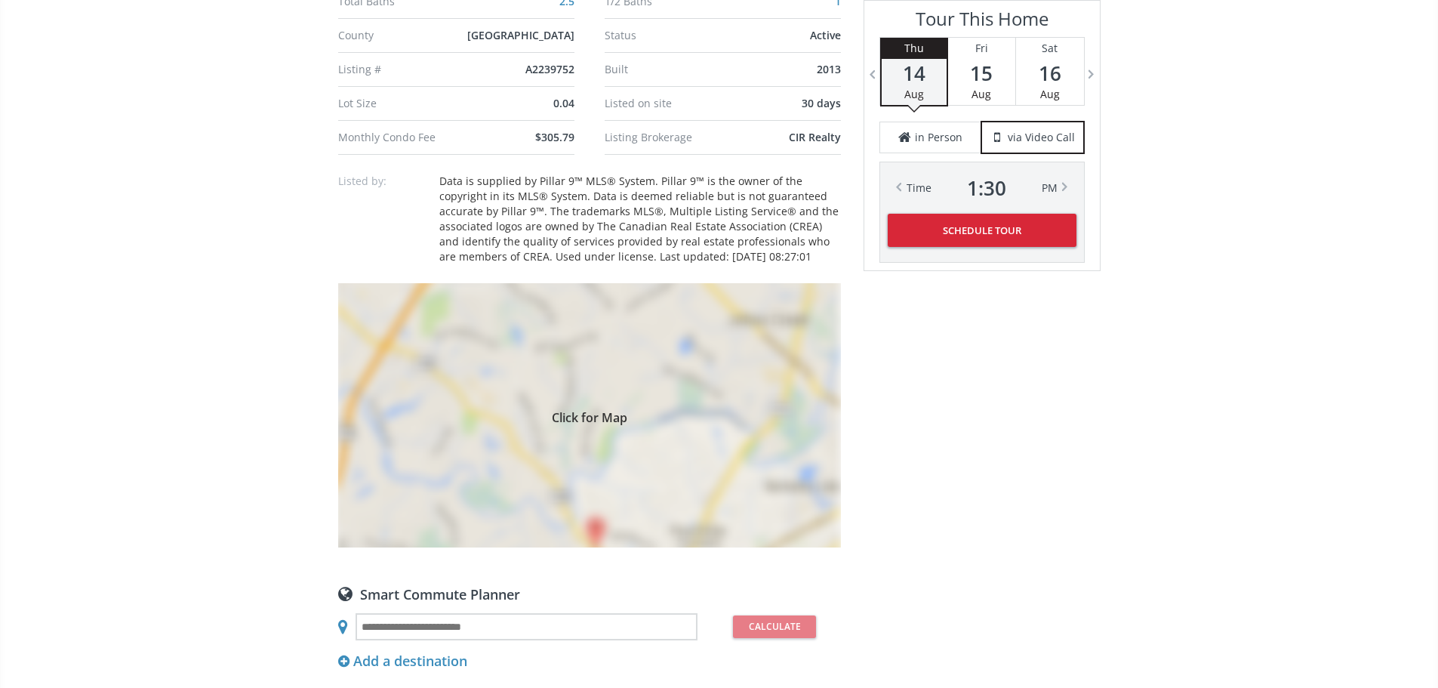
scroll to position [1132, 0]
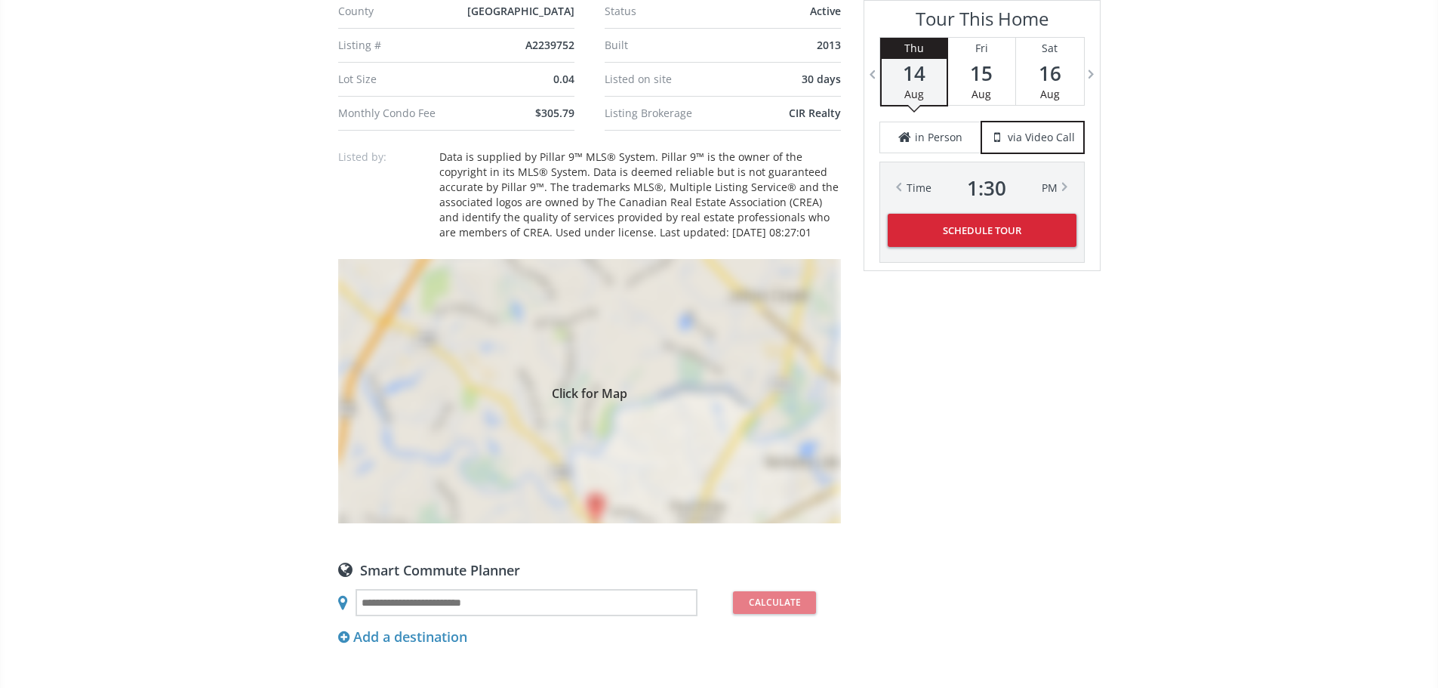
click at [609, 397] on span "Click for Map" at bounding box center [589, 391] width 503 height 12
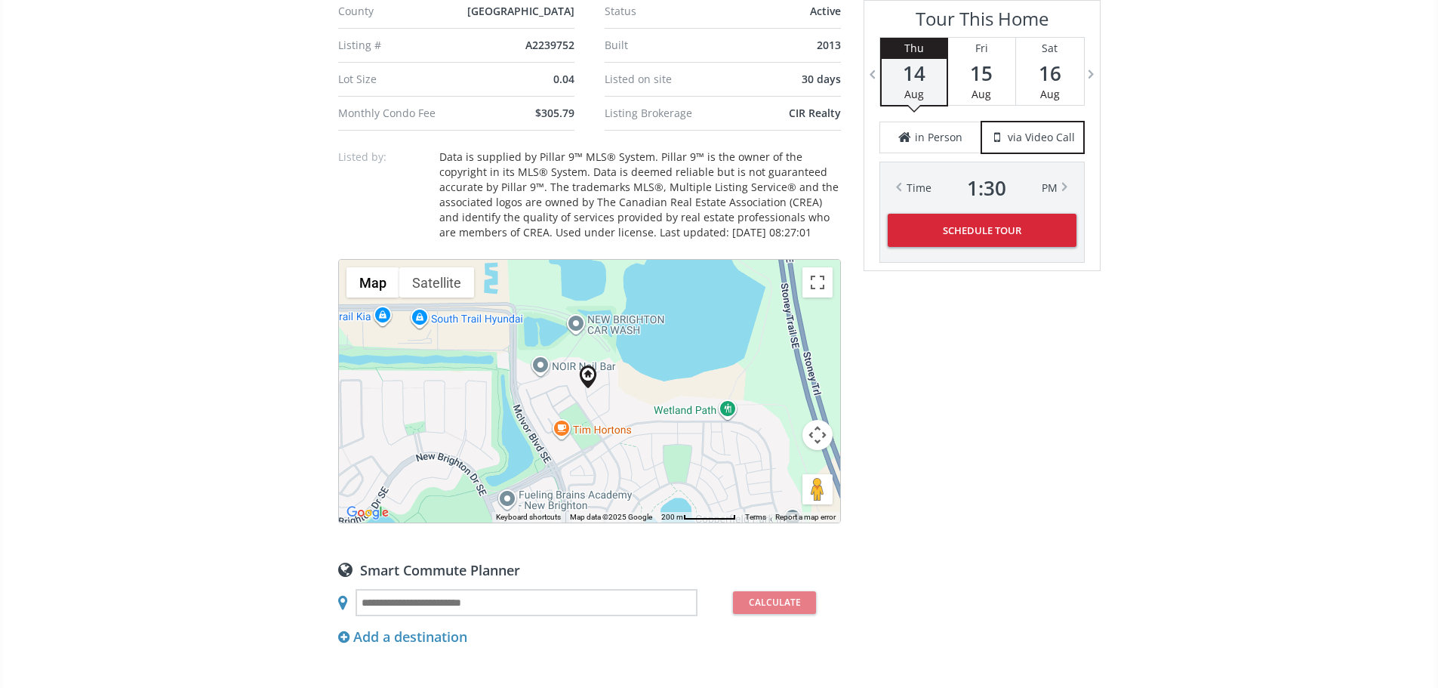
click at [813, 450] on button "Map camera controls" at bounding box center [817, 435] width 30 height 30
click at [784, 488] on button "Zoom out" at bounding box center [780, 472] width 30 height 30
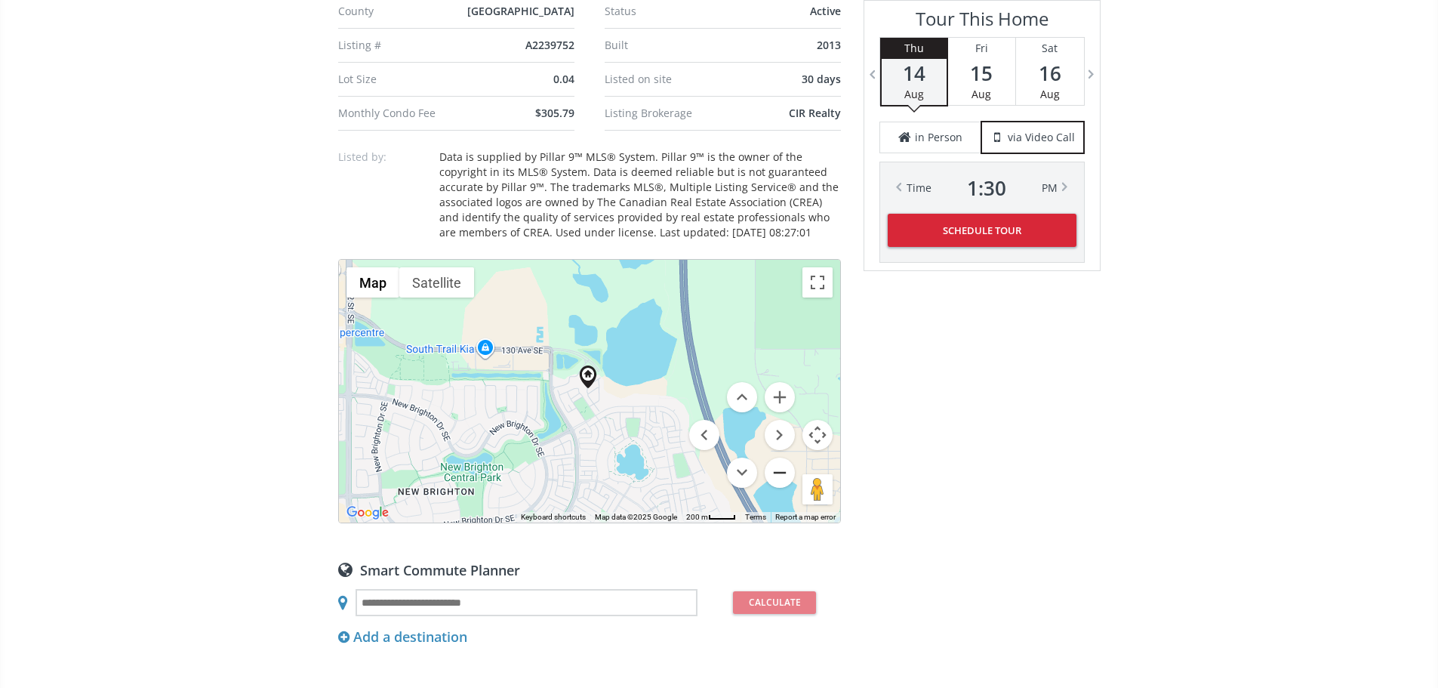
click at [784, 488] on button "Zoom out" at bounding box center [780, 472] width 30 height 30
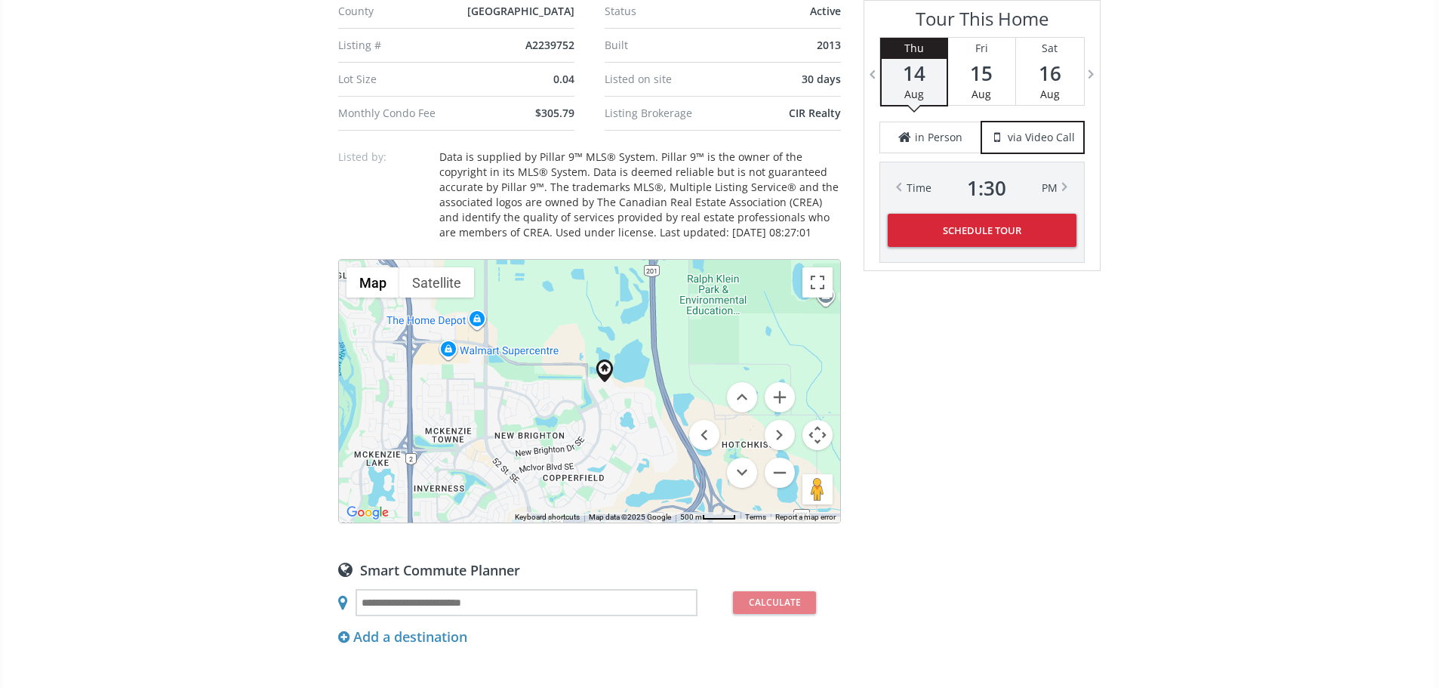
drag, startPoint x: 615, startPoint y: 582, endPoint x: 631, endPoint y: 572, distance: 19.3
click at [631, 522] on div "To navigate, press the arrow keys." at bounding box center [589, 391] width 501 height 263
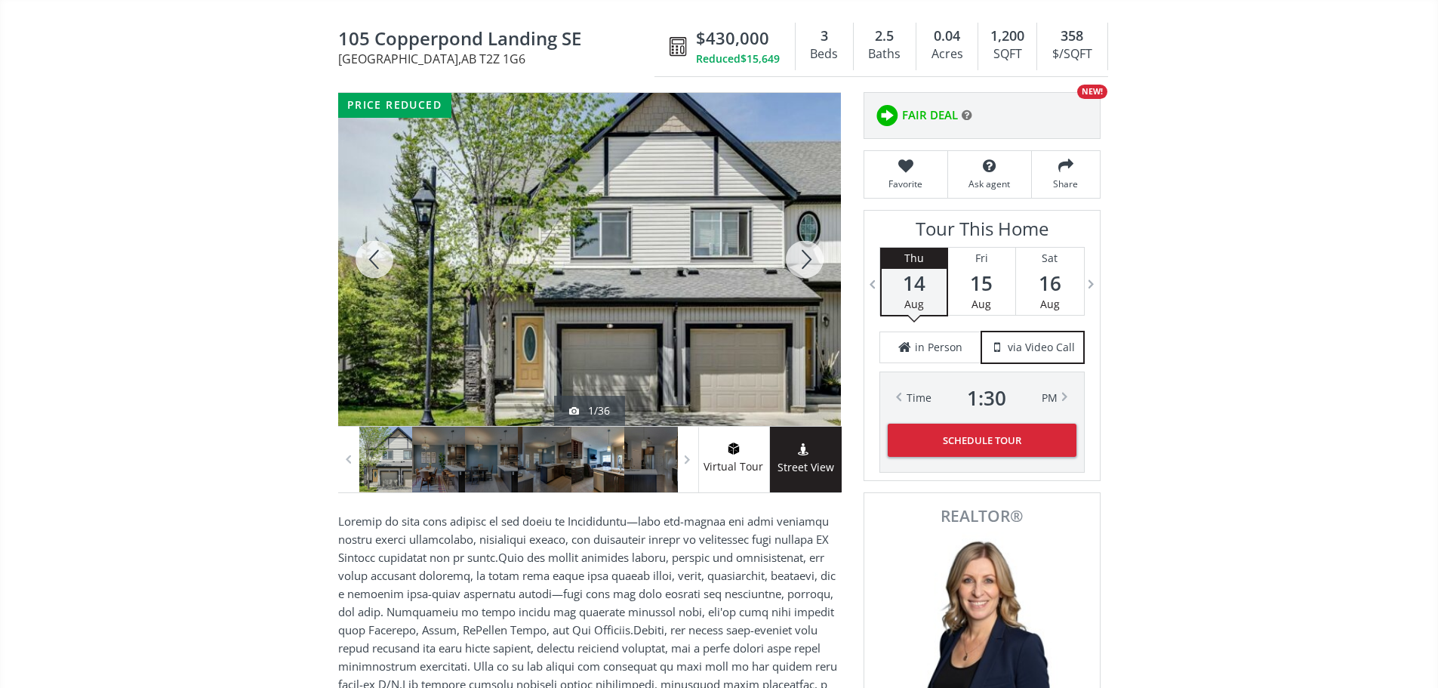
scroll to position [0, 0]
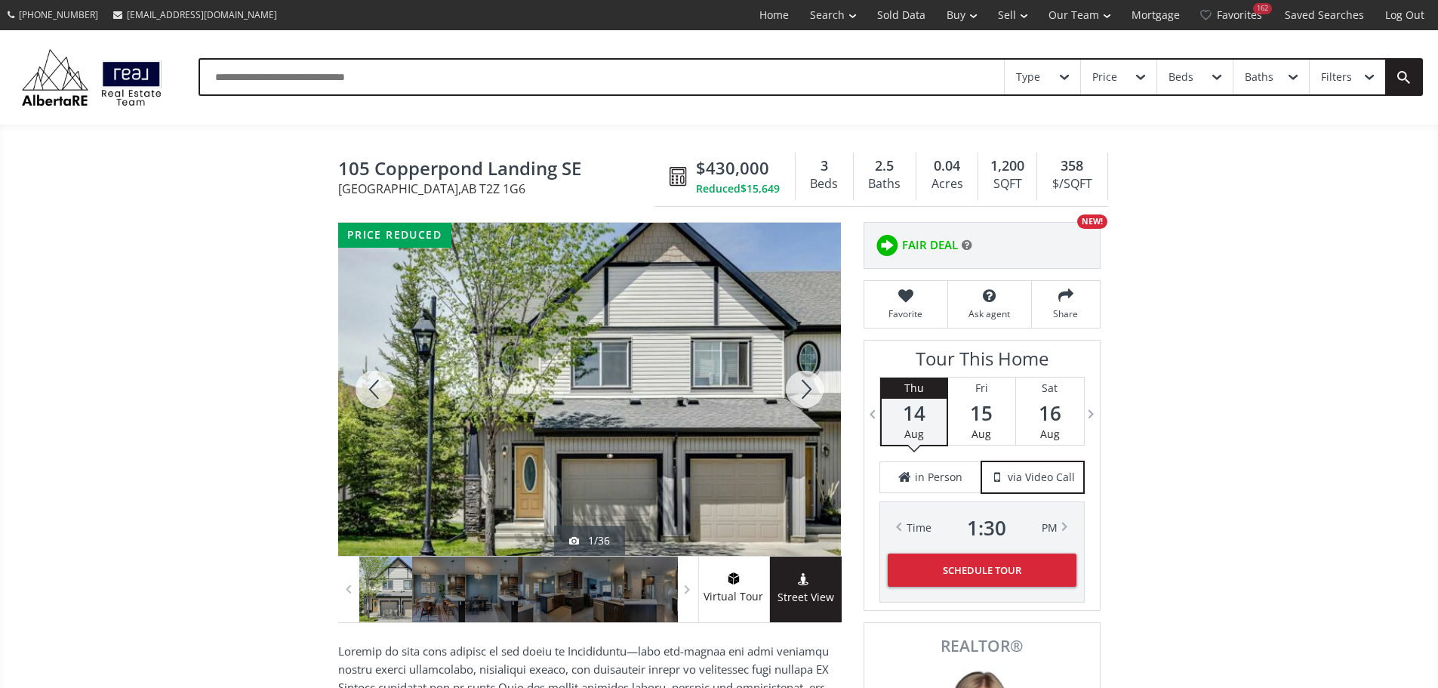
click at [809, 409] on div at bounding box center [805, 389] width 72 height 333
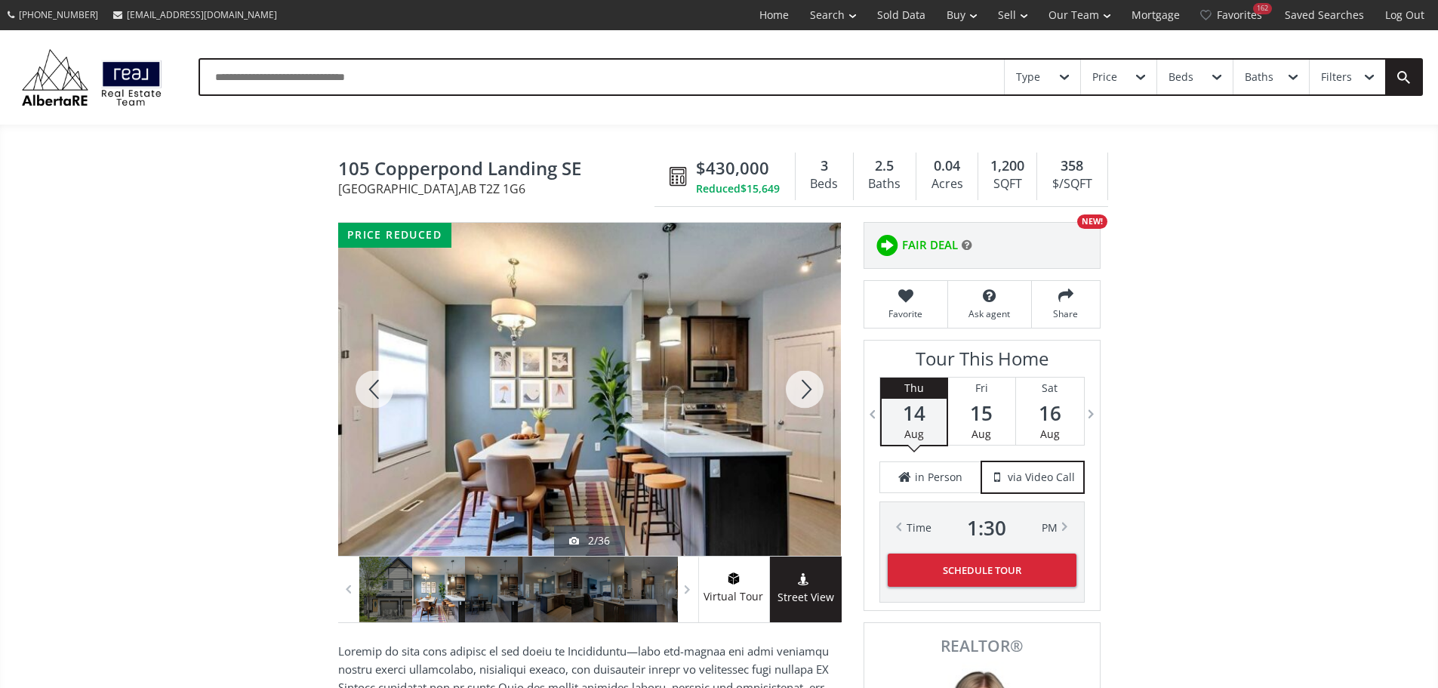
click at [793, 405] on div at bounding box center [805, 389] width 72 height 333
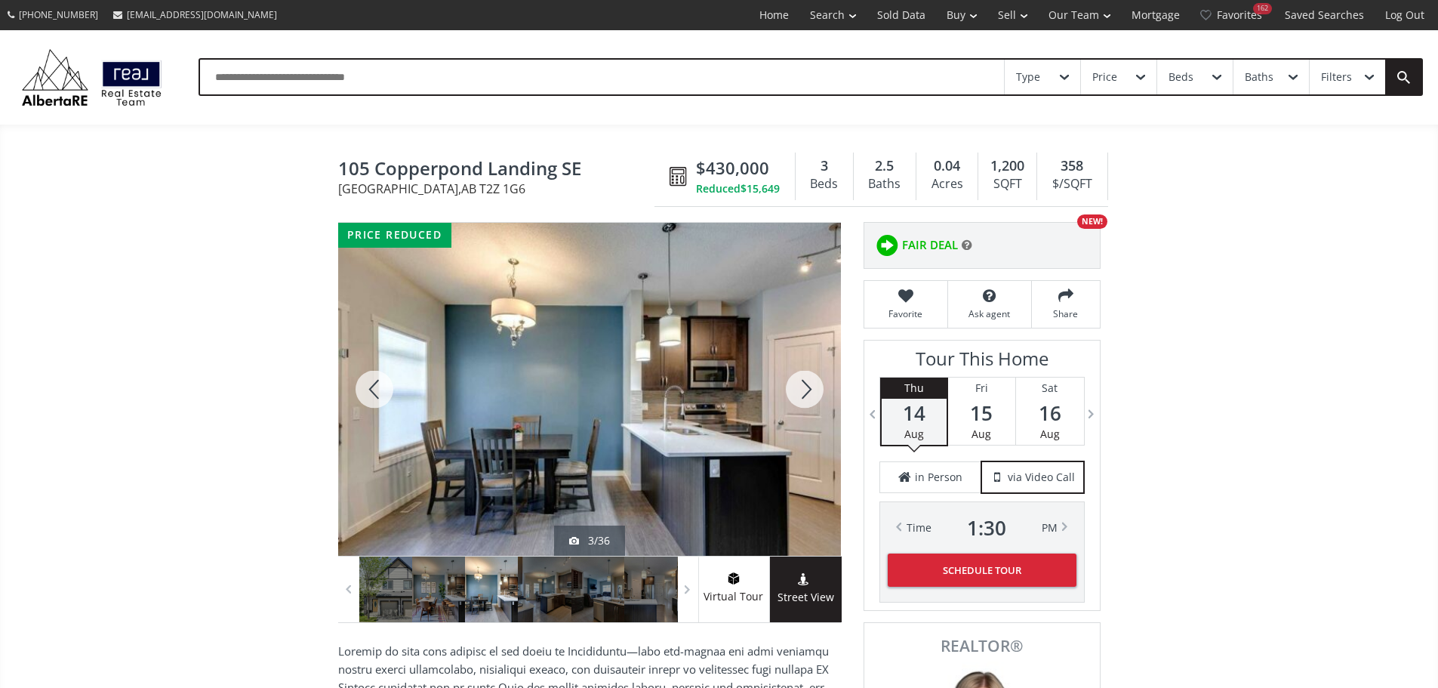
click at [793, 405] on div at bounding box center [805, 389] width 72 height 333
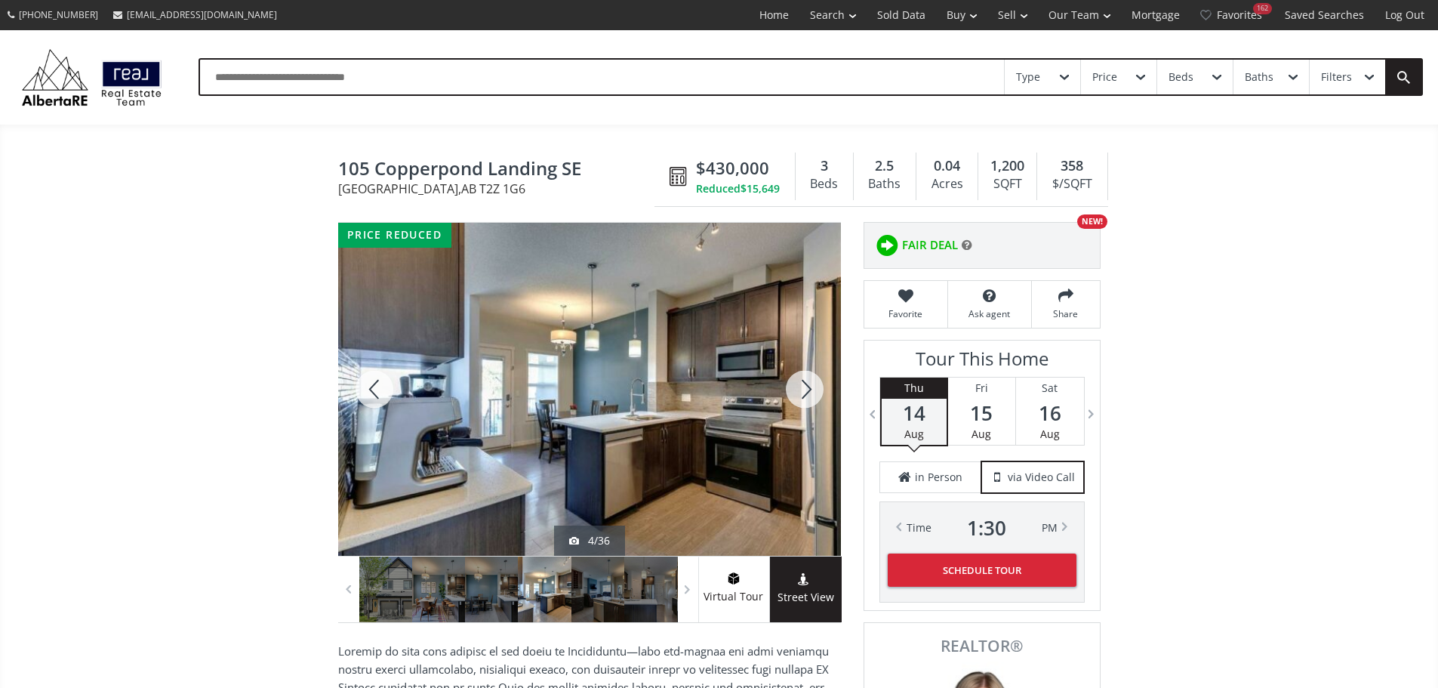
click at [793, 405] on div at bounding box center [805, 389] width 72 height 333
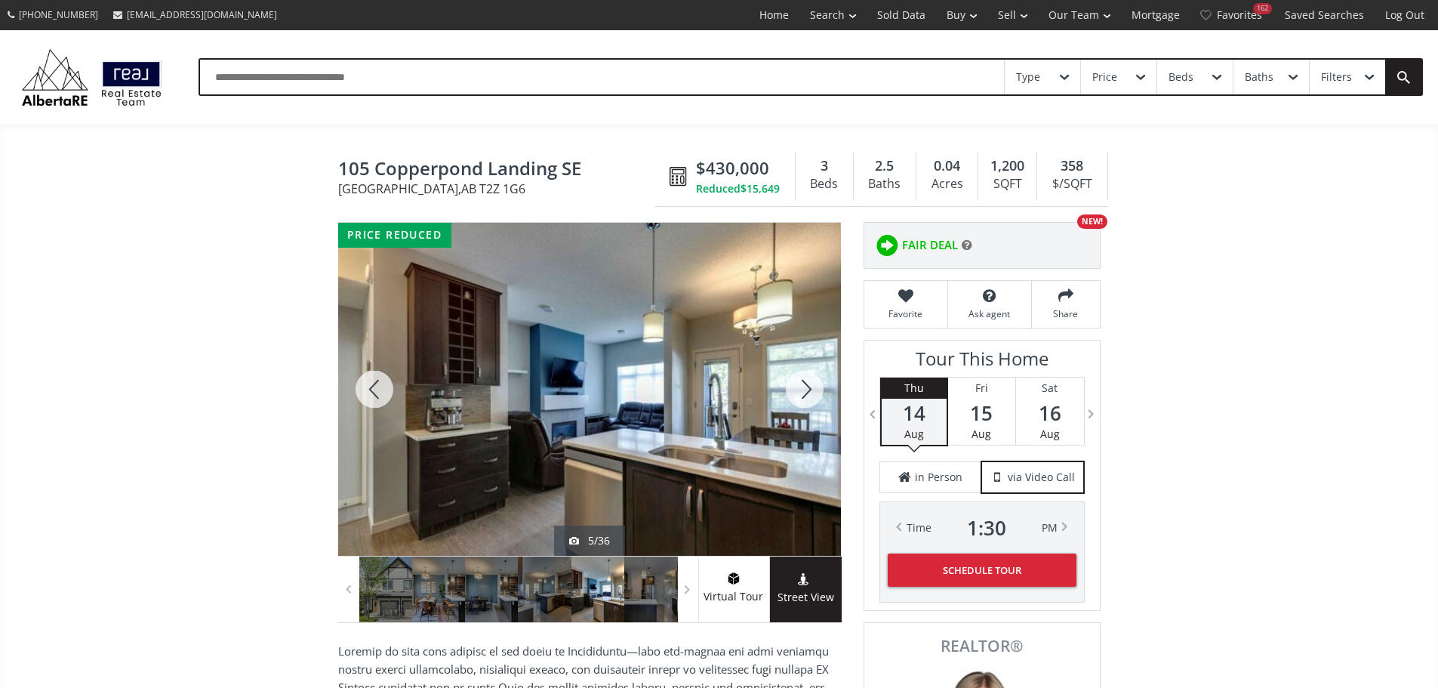
click at [806, 399] on div at bounding box center [805, 389] width 72 height 333
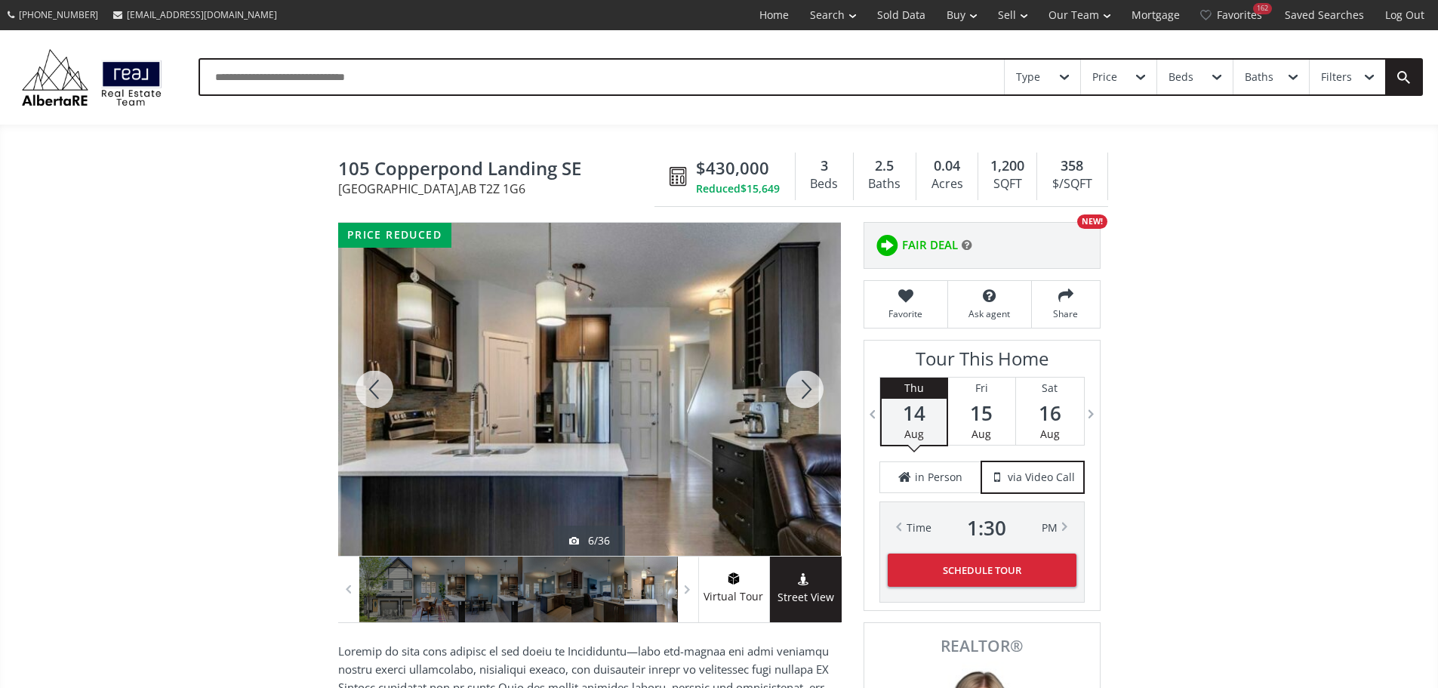
click at [806, 399] on div at bounding box center [805, 389] width 72 height 333
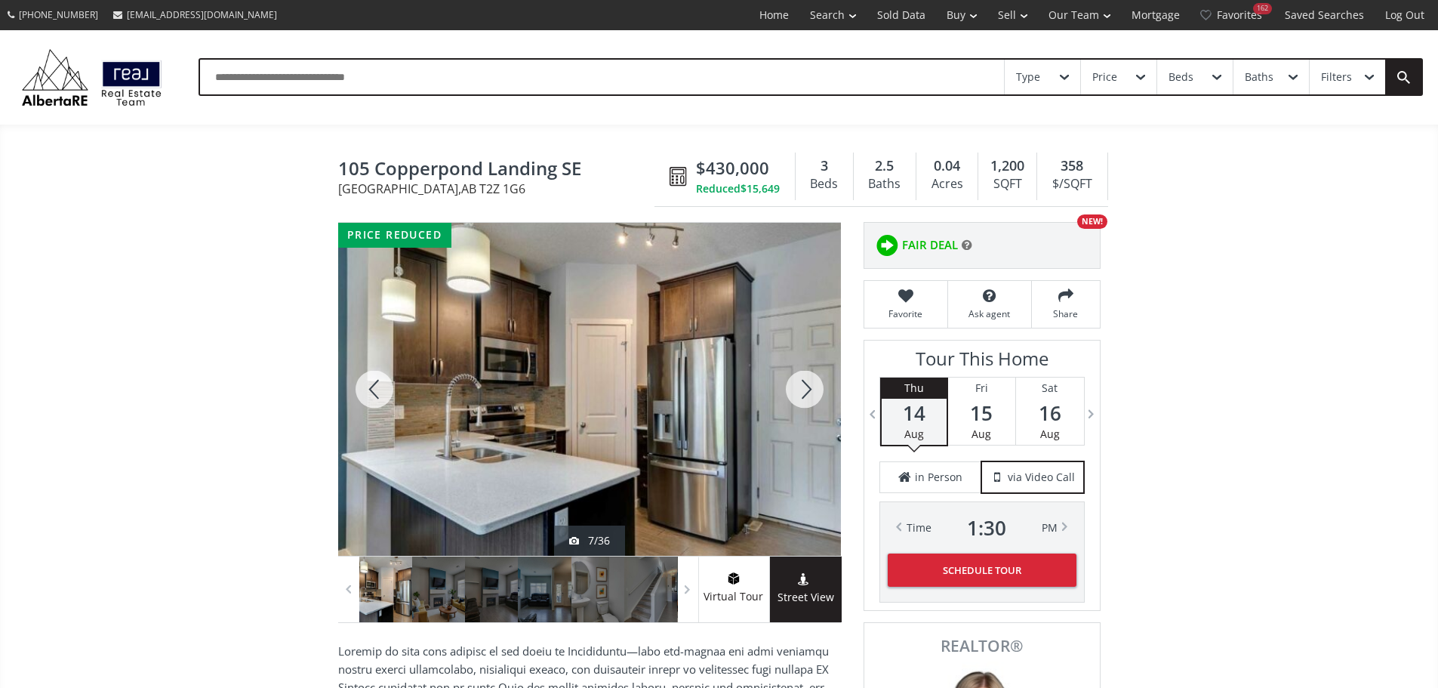
click at [806, 399] on div at bounding box center [805, 389] width 72 height 333
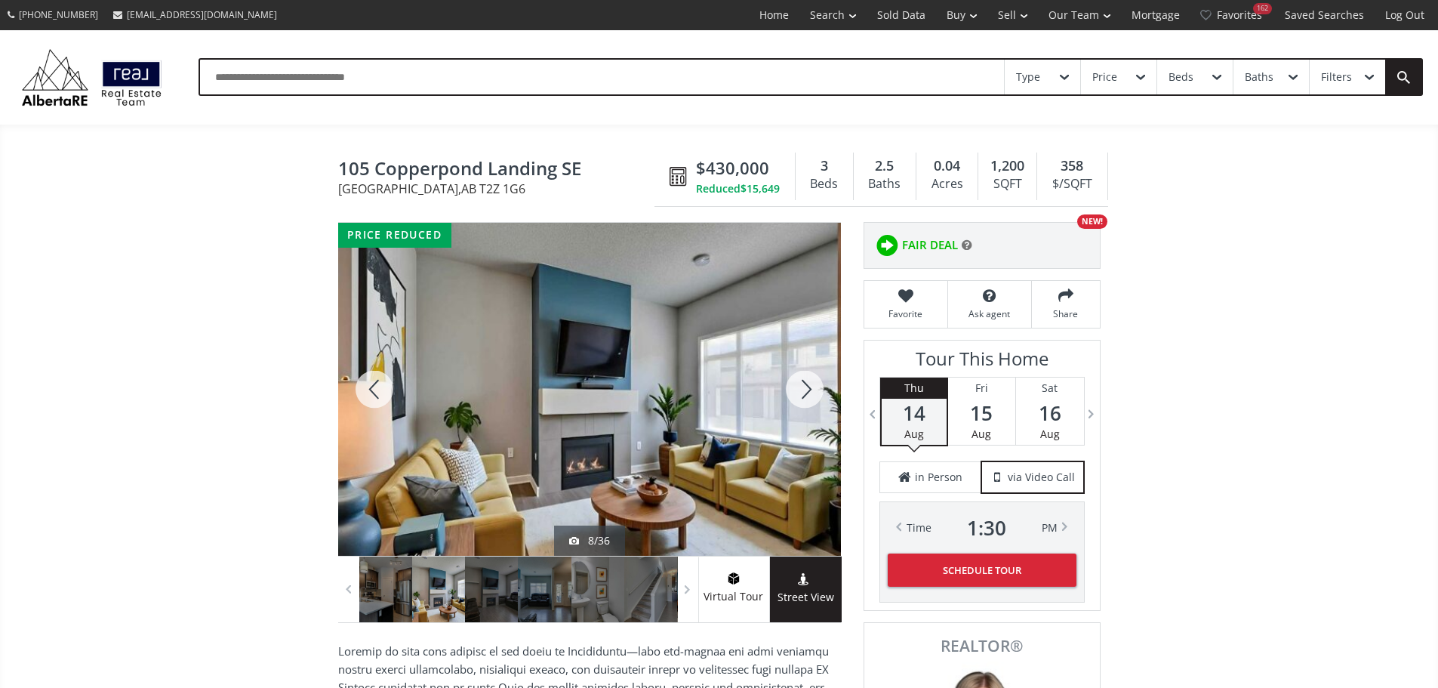
click at [811, 399] on div at bounding box center [805, 389] width 72 height 333
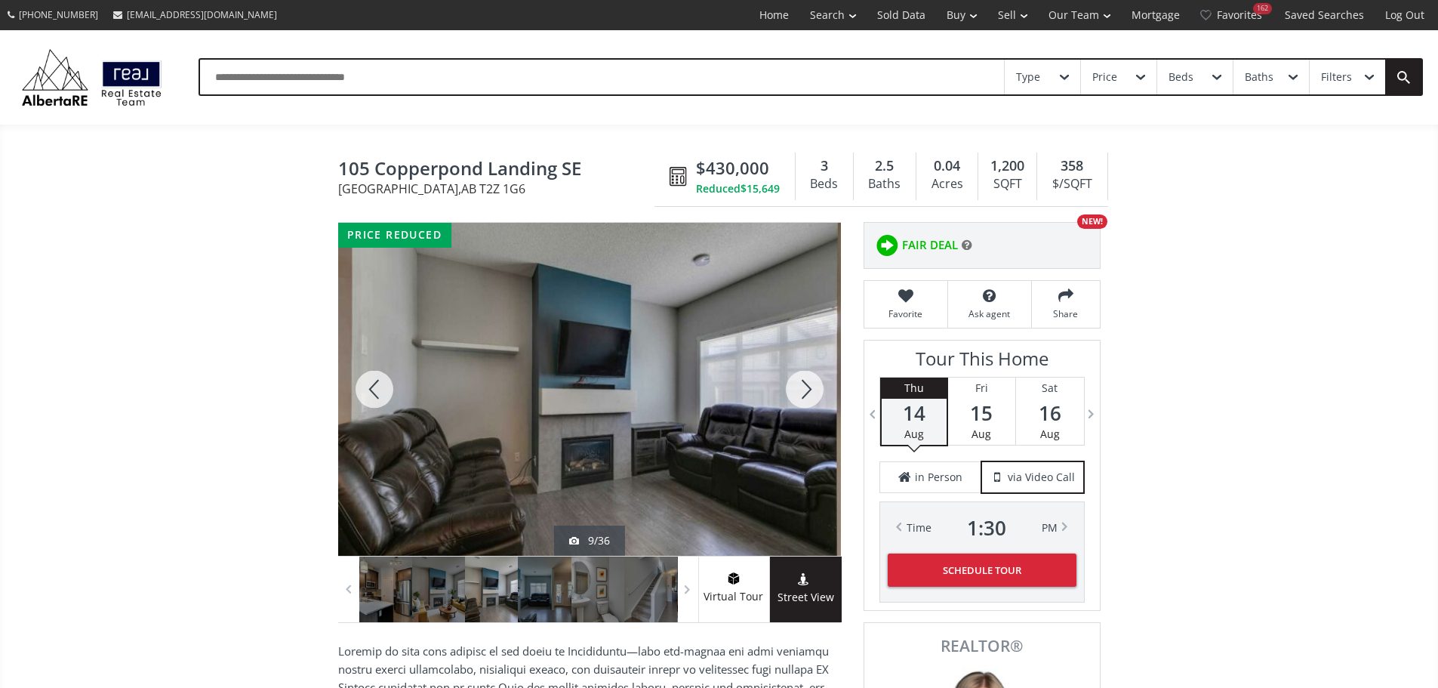
click at [811, 399] on div at bounding box center [805, 389] width 72 height 333
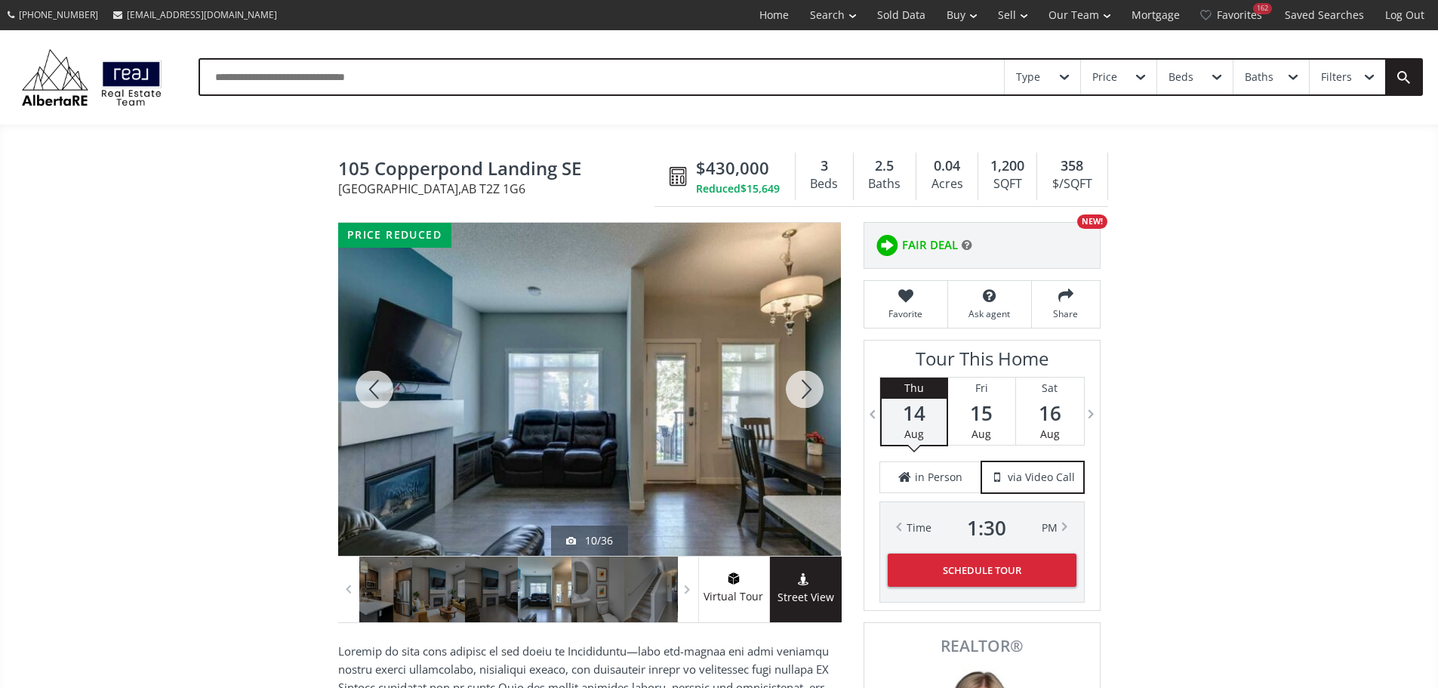
click at [811, 399] on div at bounding box center [805, 389] width 72 height 333
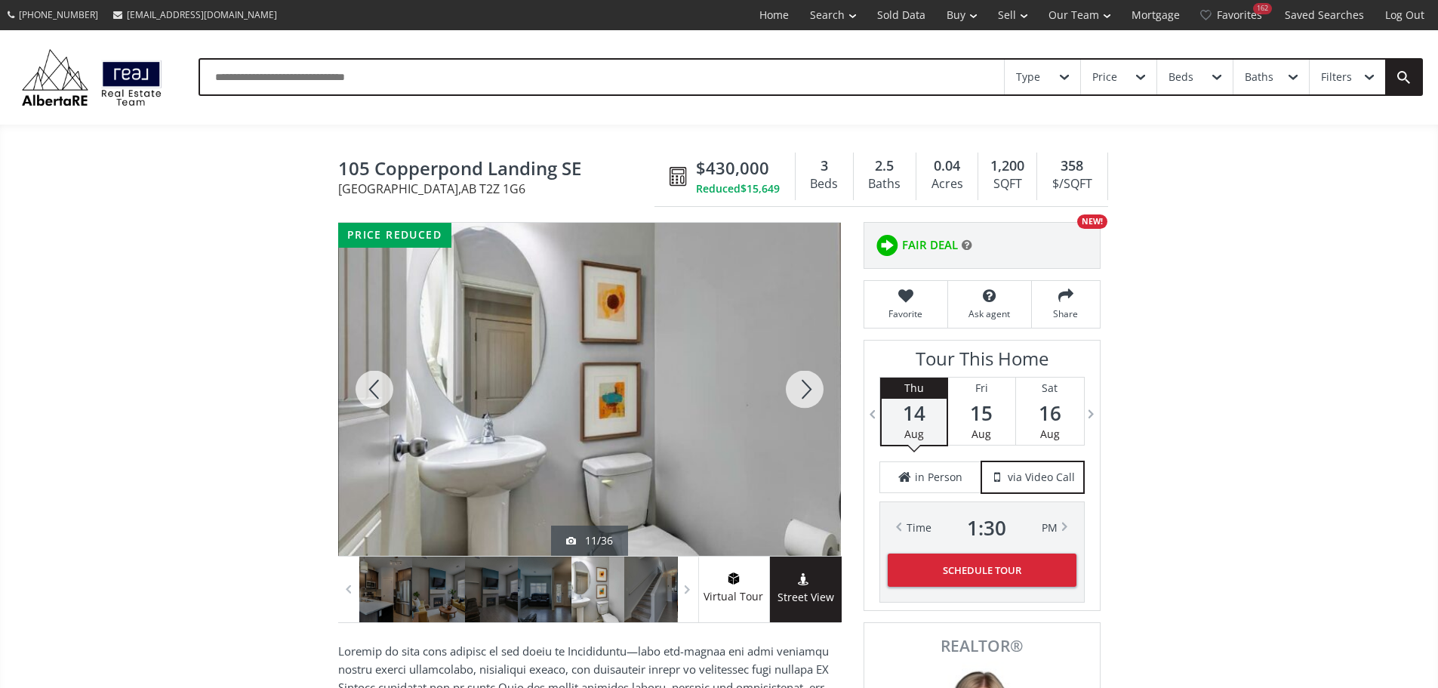
click at [811, 399] on div at bounding box center [805, 389] width 72 height 333
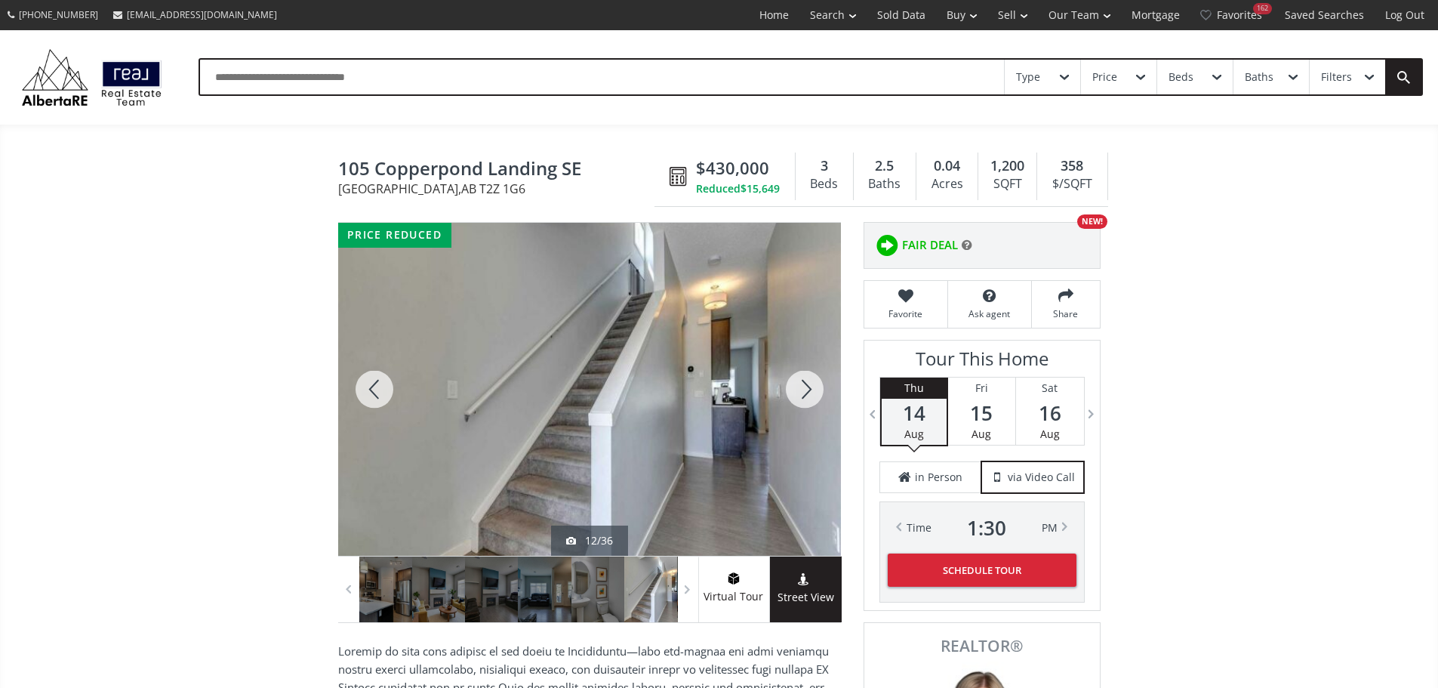
click at [811, 399] on div at bounding box center [805, 389] width 72 height 333
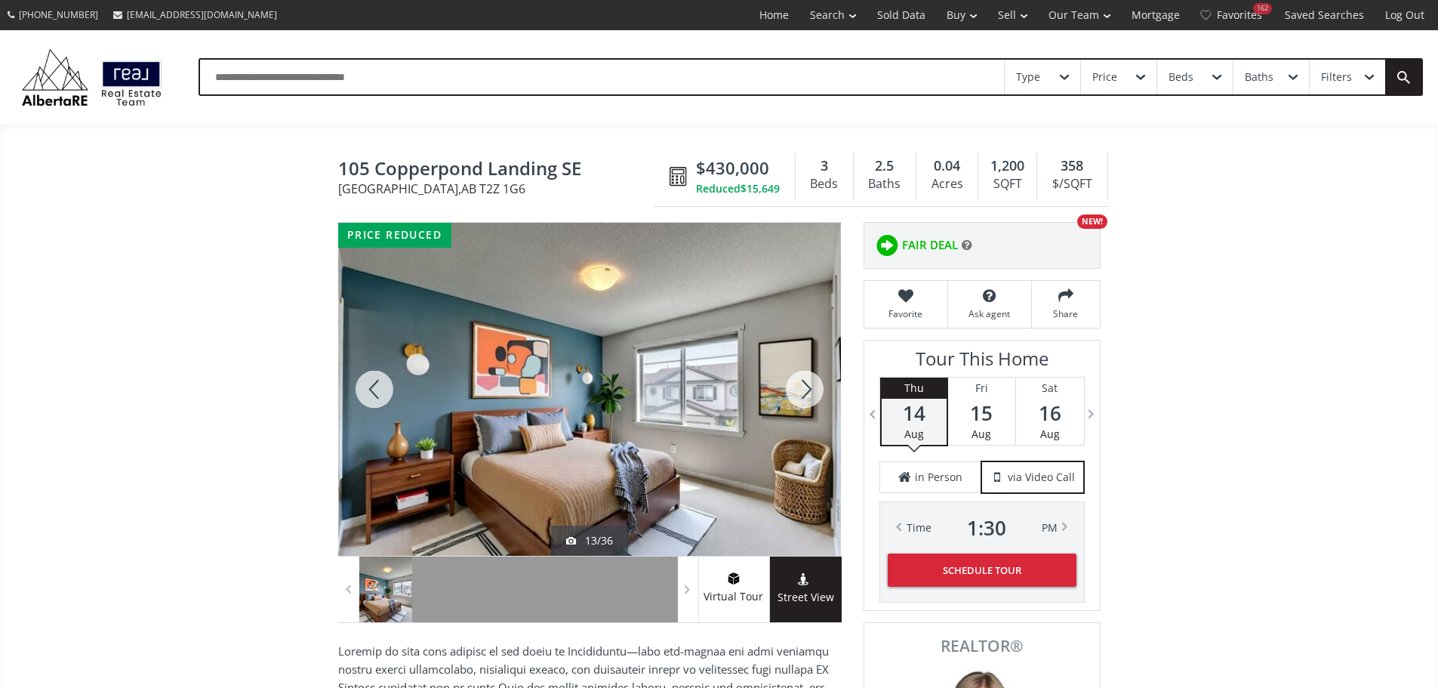
click at [804, 397] on div at bounding box center [805, 389] width 72 height 333
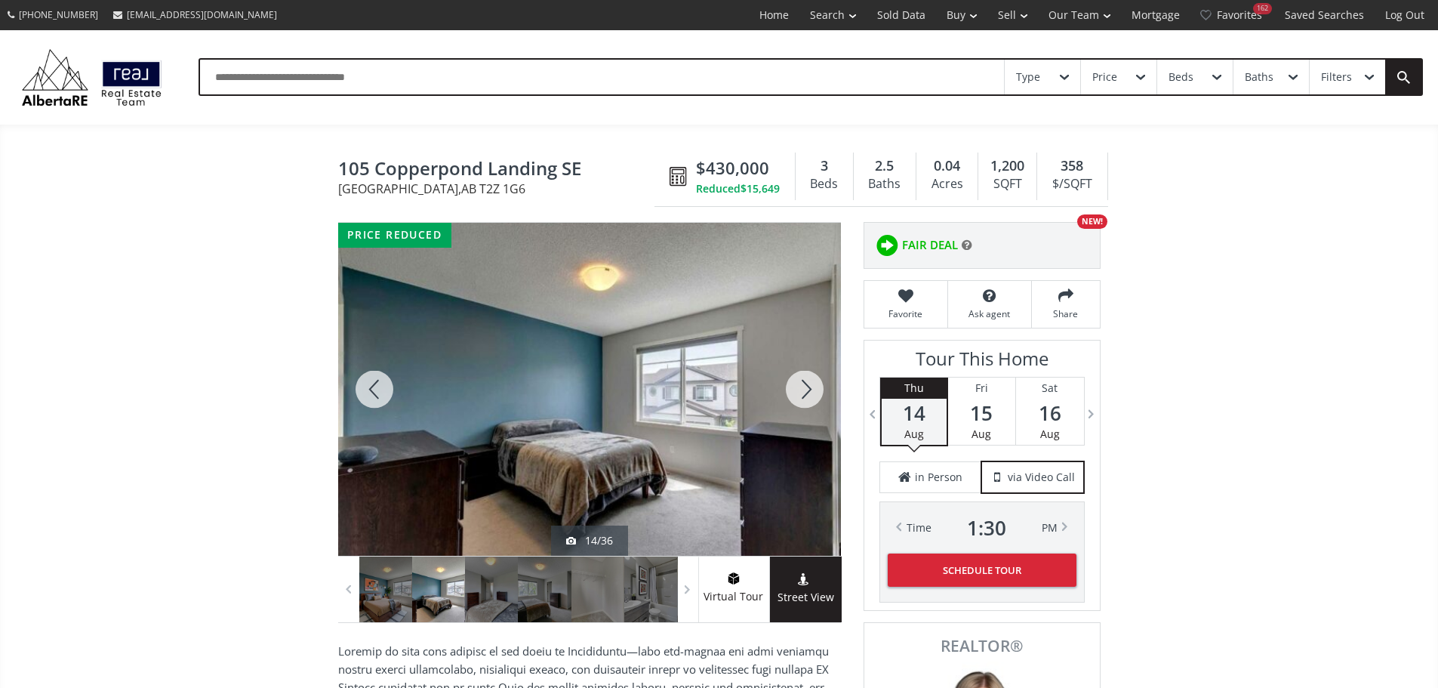
click at [804, 397] on div at bounding box center [805, 389] width 72 height 333
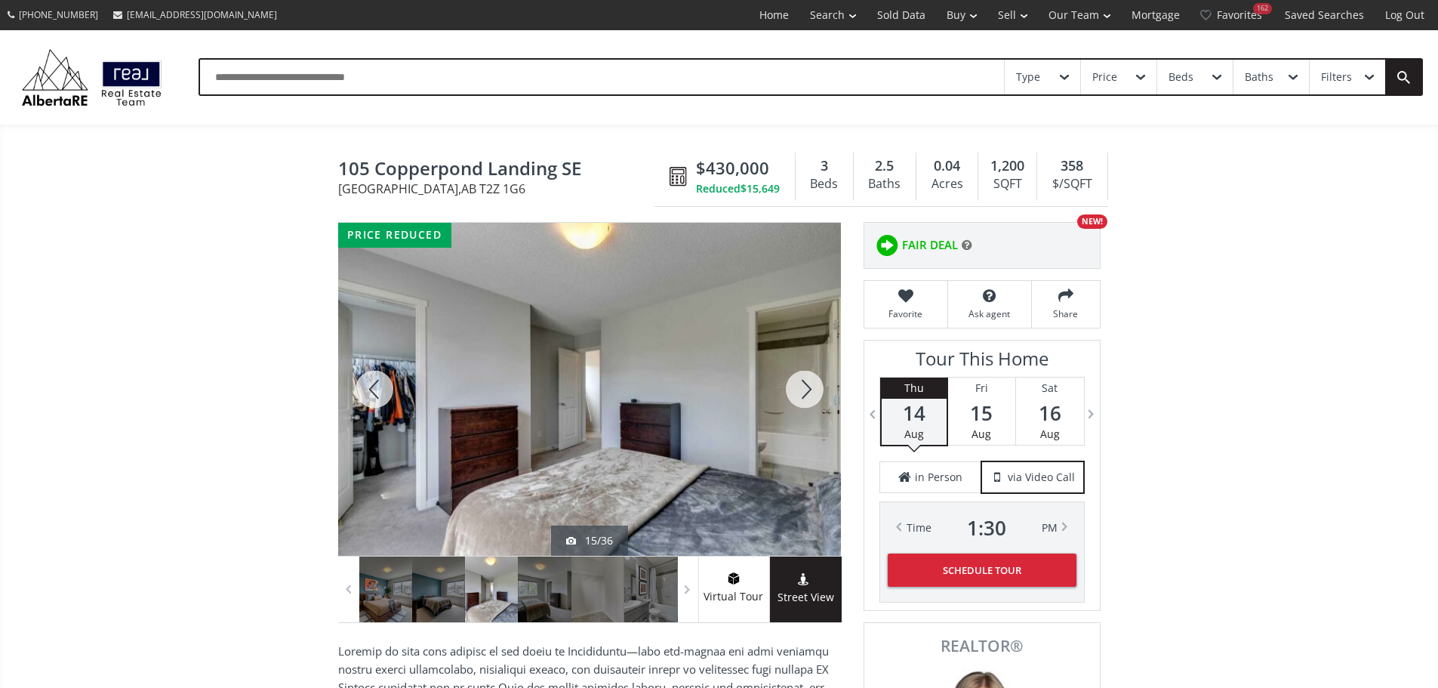
click at [804, 397] on div at bounding box center [805, 389] width 72 height 333
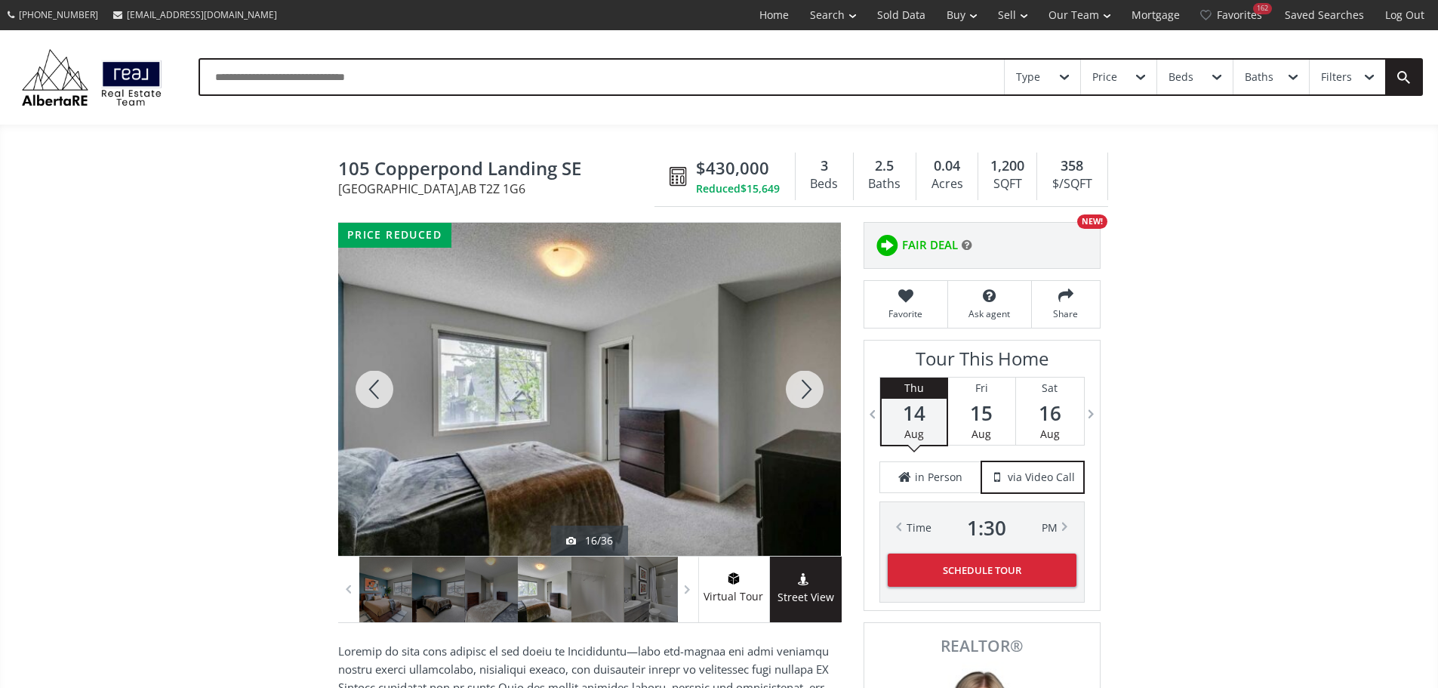
click at [804, 397] on div at bounding box center [805, 389] width 72 height 333
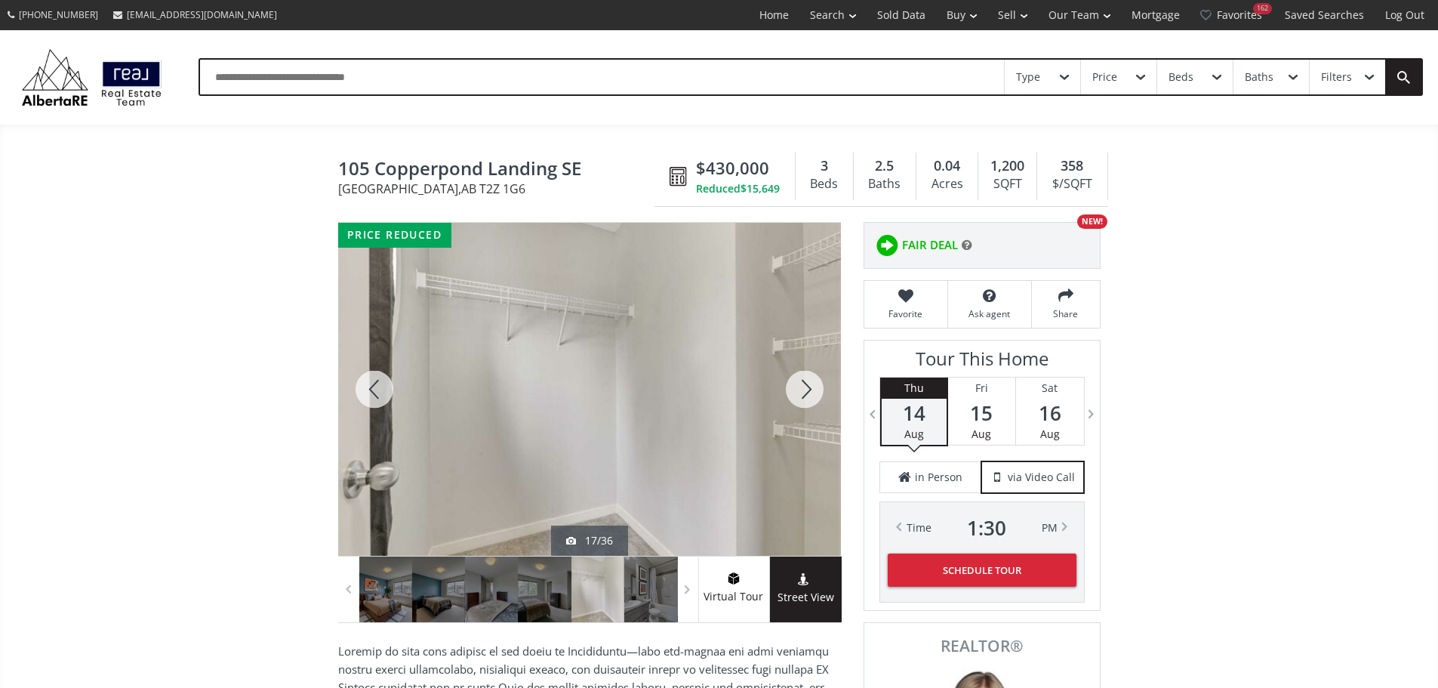
click at [804, 397] on div at bounding box center [805, 389] width 72 height 333
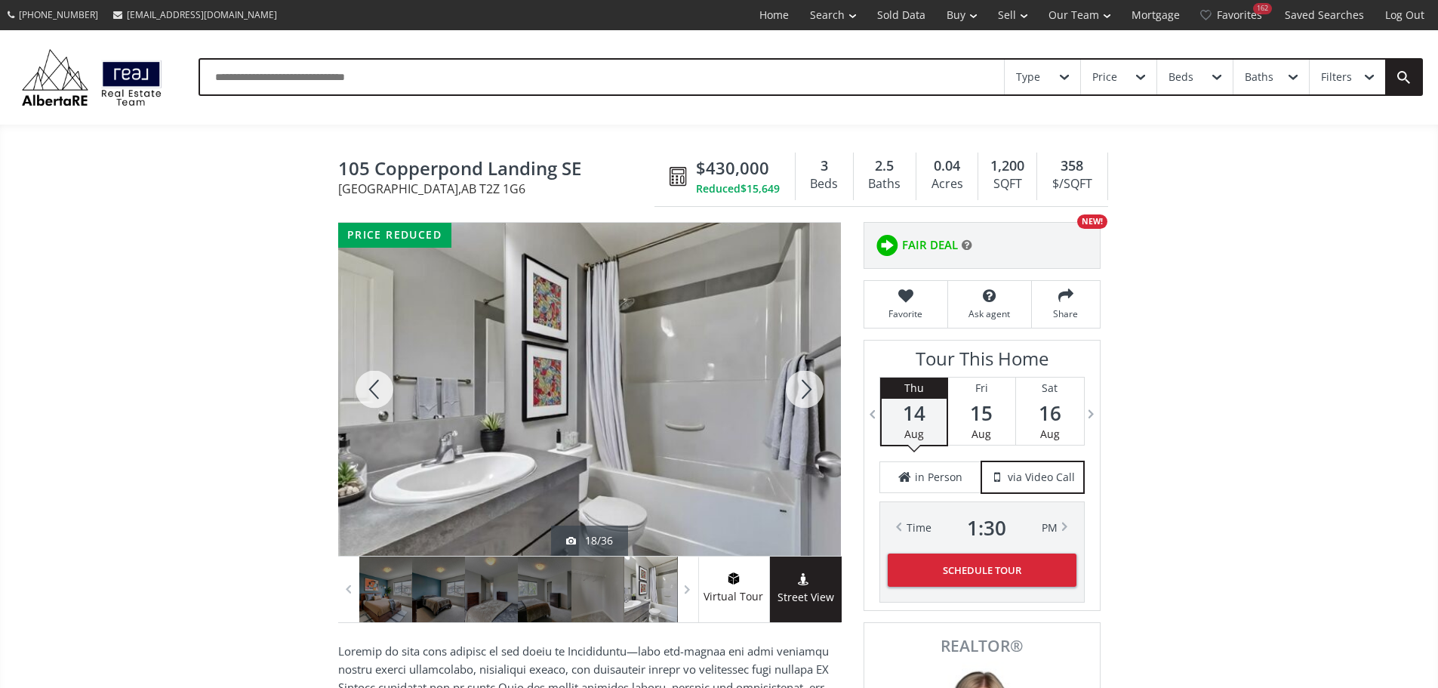
click at [804, 397] on div at bounding box center [805, 389] width 72 height 333
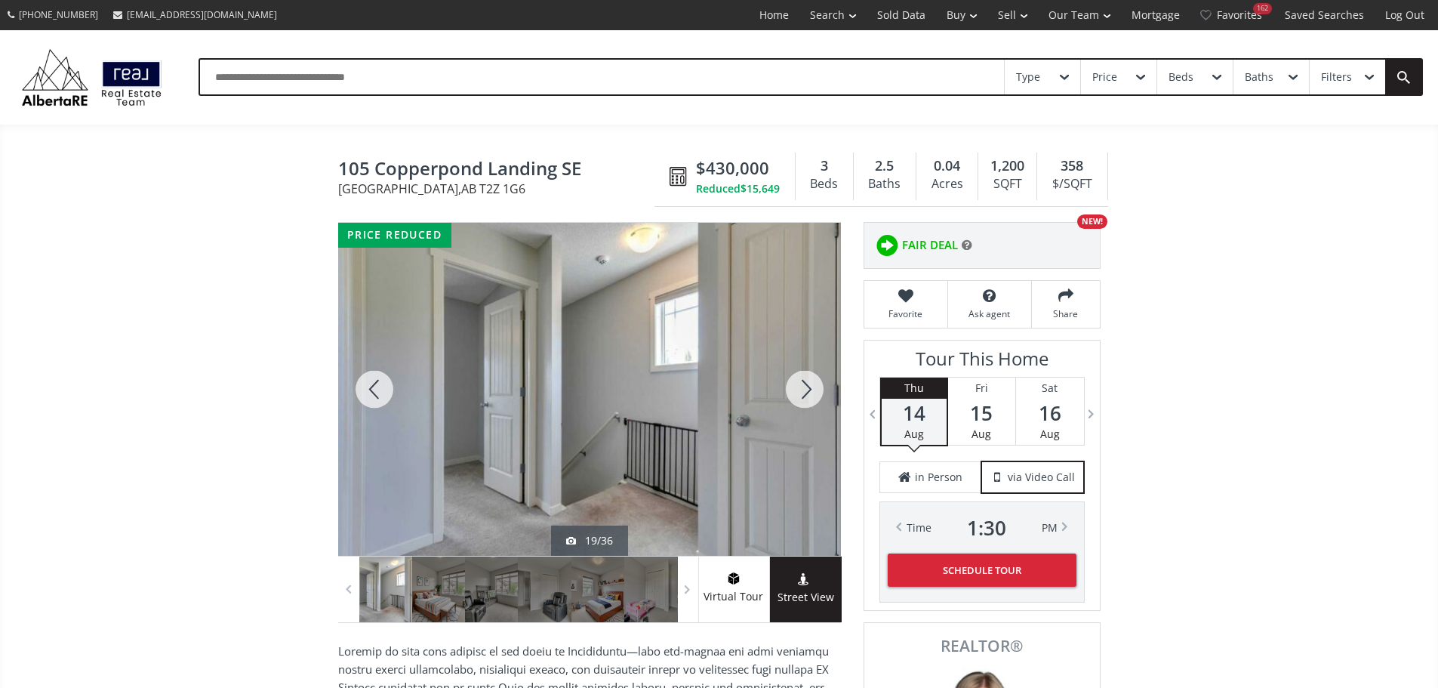
click at [793, 411] on div at bounding box center [805, 389] width 72 height 333
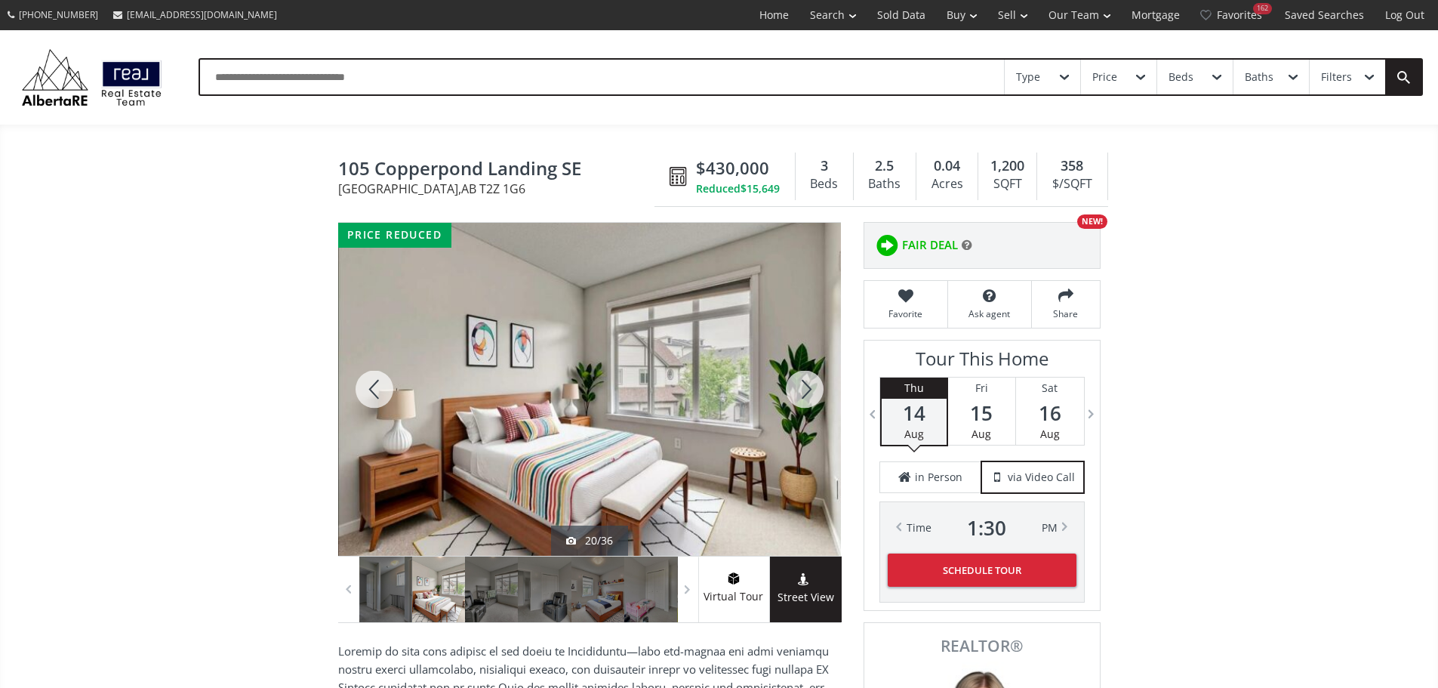
click at [796, 406] on div at bounding box center [805, 389] width 72 height 333
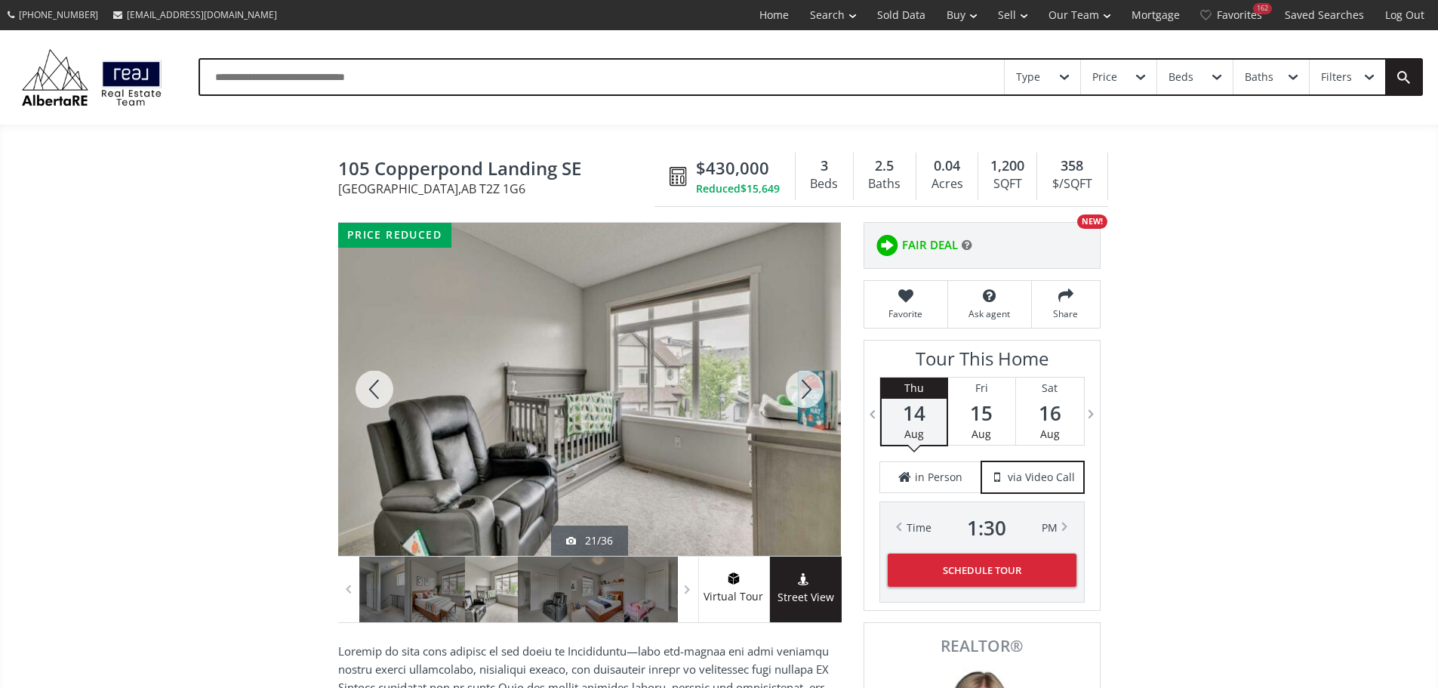
click at [796, 406] on div at bounding box center [805, 389] width 72 height 333
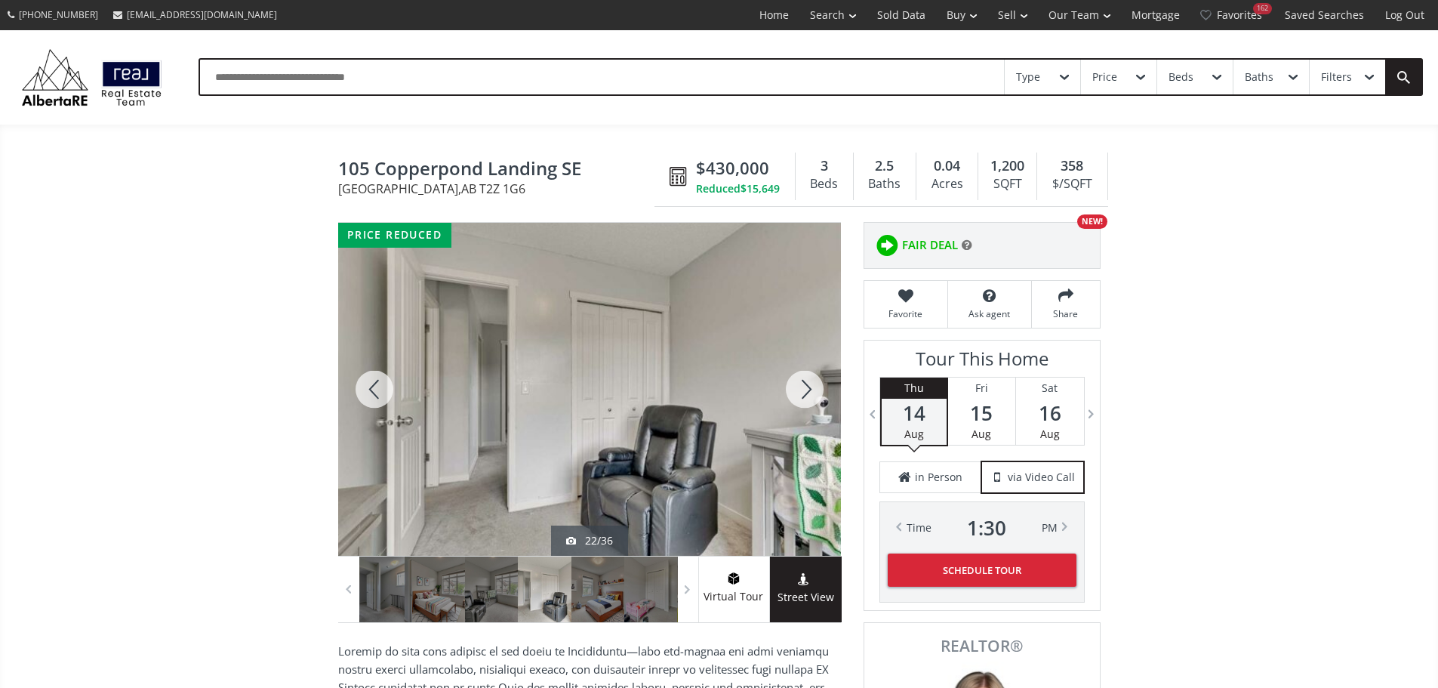
click at [796, 406] on div at bounding box center [805, 389] width 72 height 333
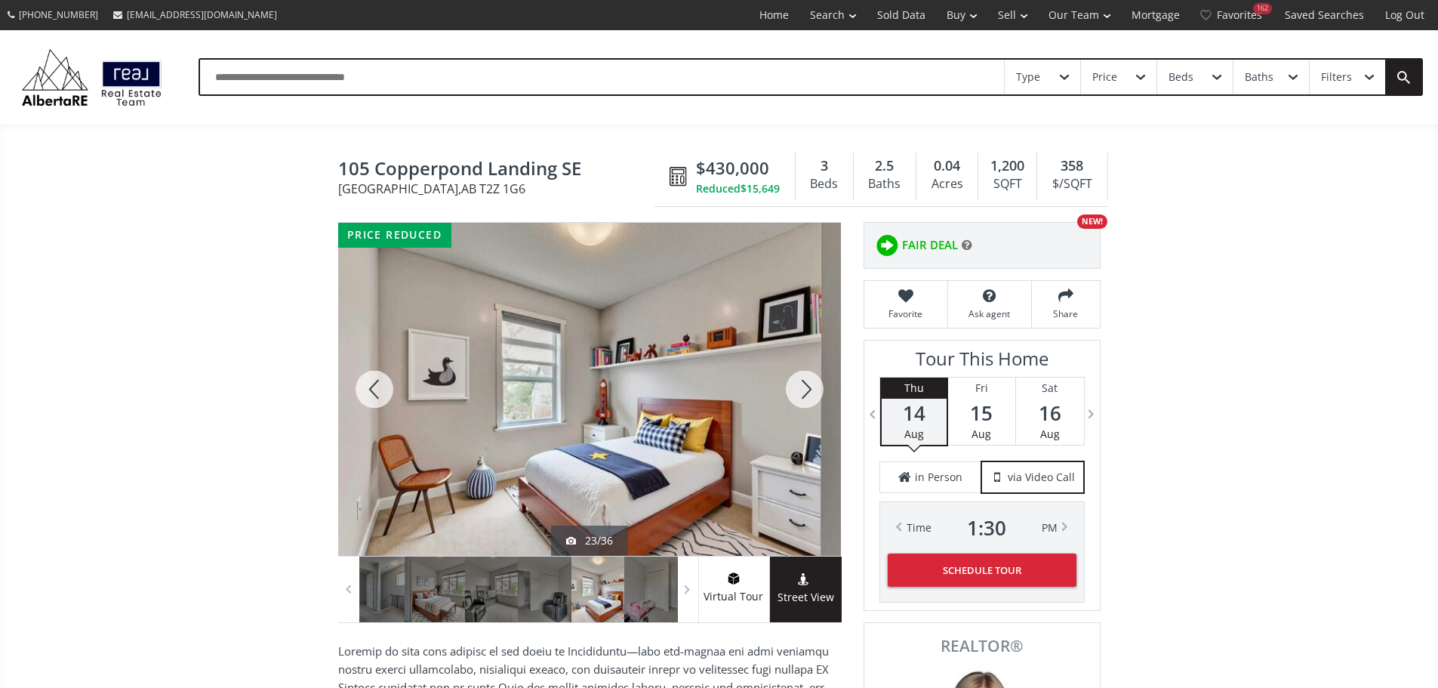
click at [796, 406] on div at bounding box center [805, 389] width 72 height 333
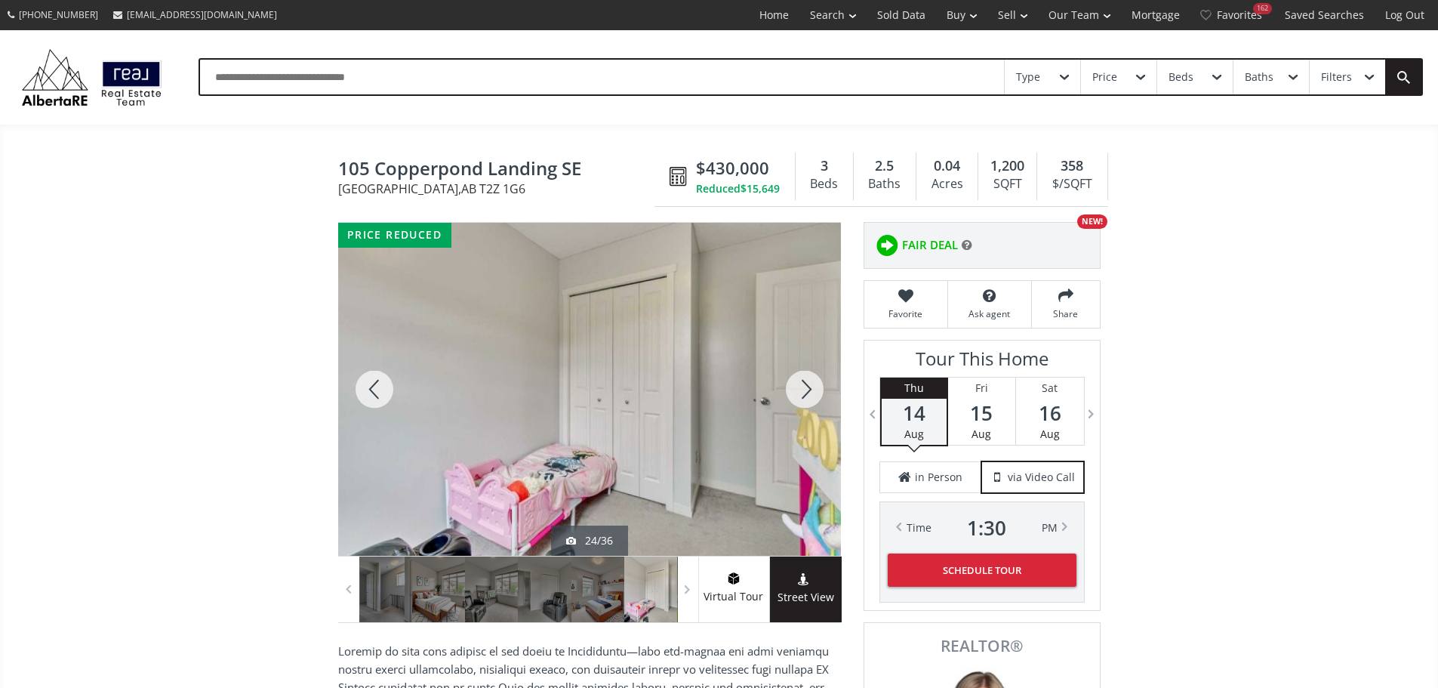
click at [796, 406] on div at bounding box center [805, 389] width 72 height 333
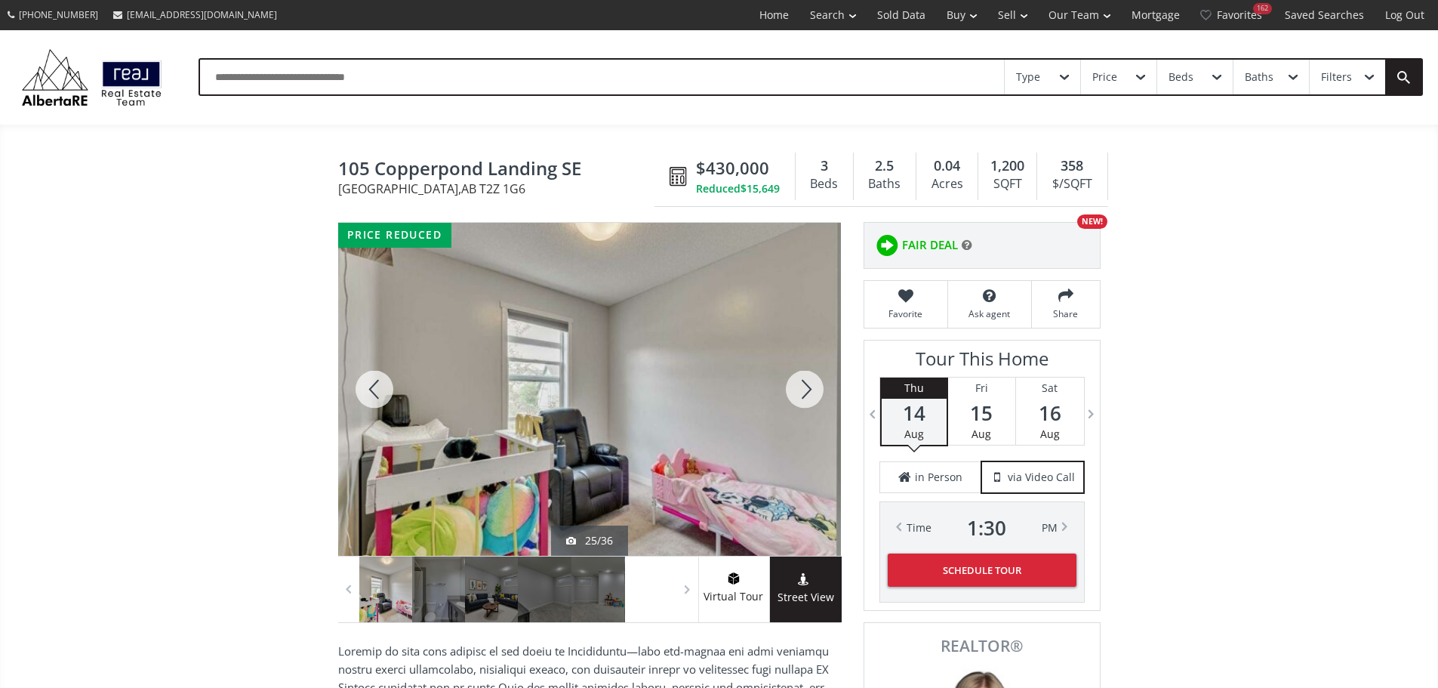
click at [796, 406] on div at bounding box center [805, 389] width 72 height 333
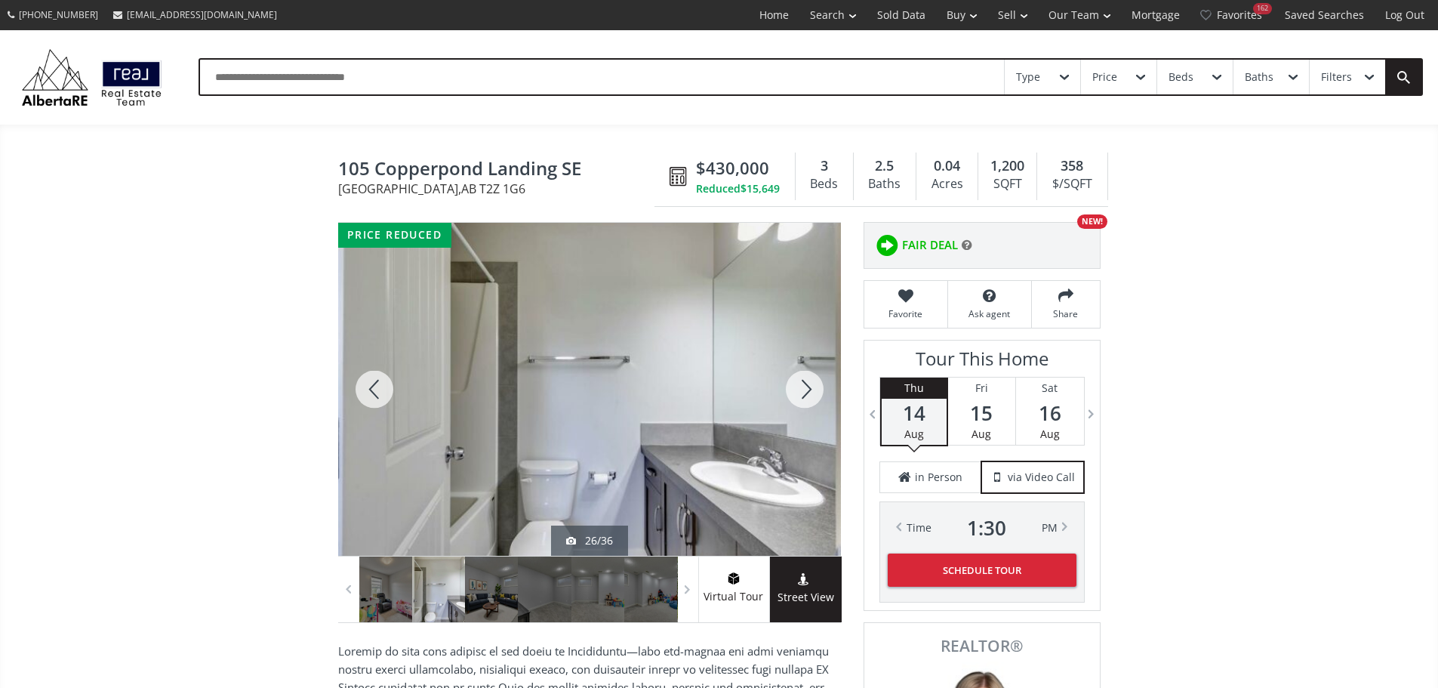
click at [796, 406] on div at bounding box center [805, 389] width 72 height 333
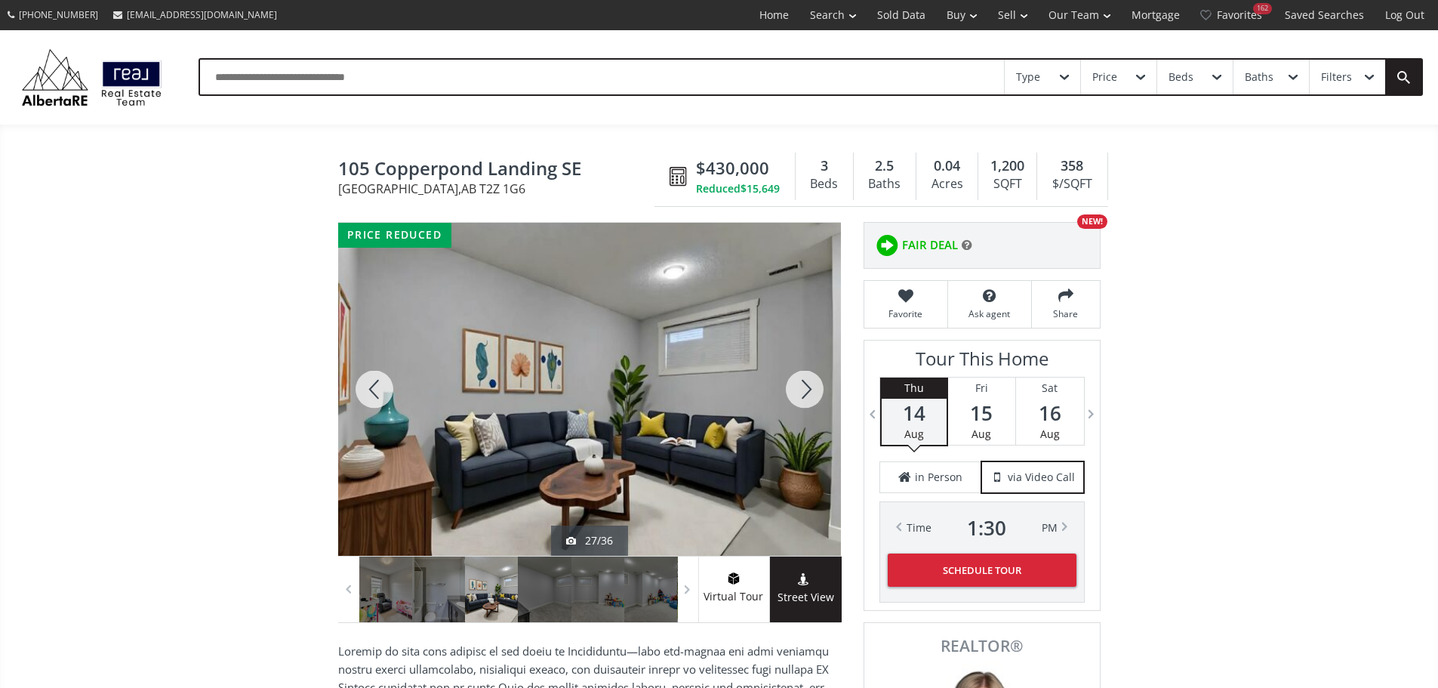
click at [796, 406] on div at bounding box center [805, 389] width 72 height 333
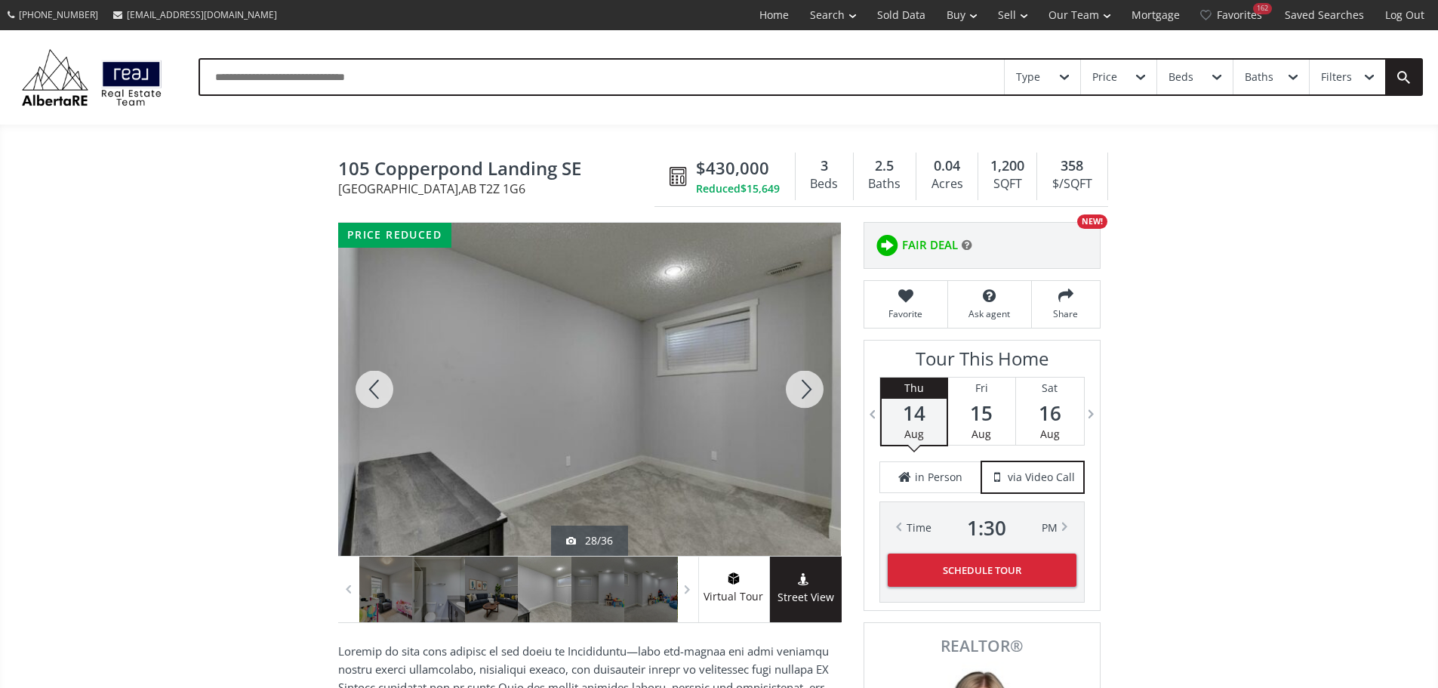
click at [796, 406] on div at bounding box center [805, 389] width 72 height 333
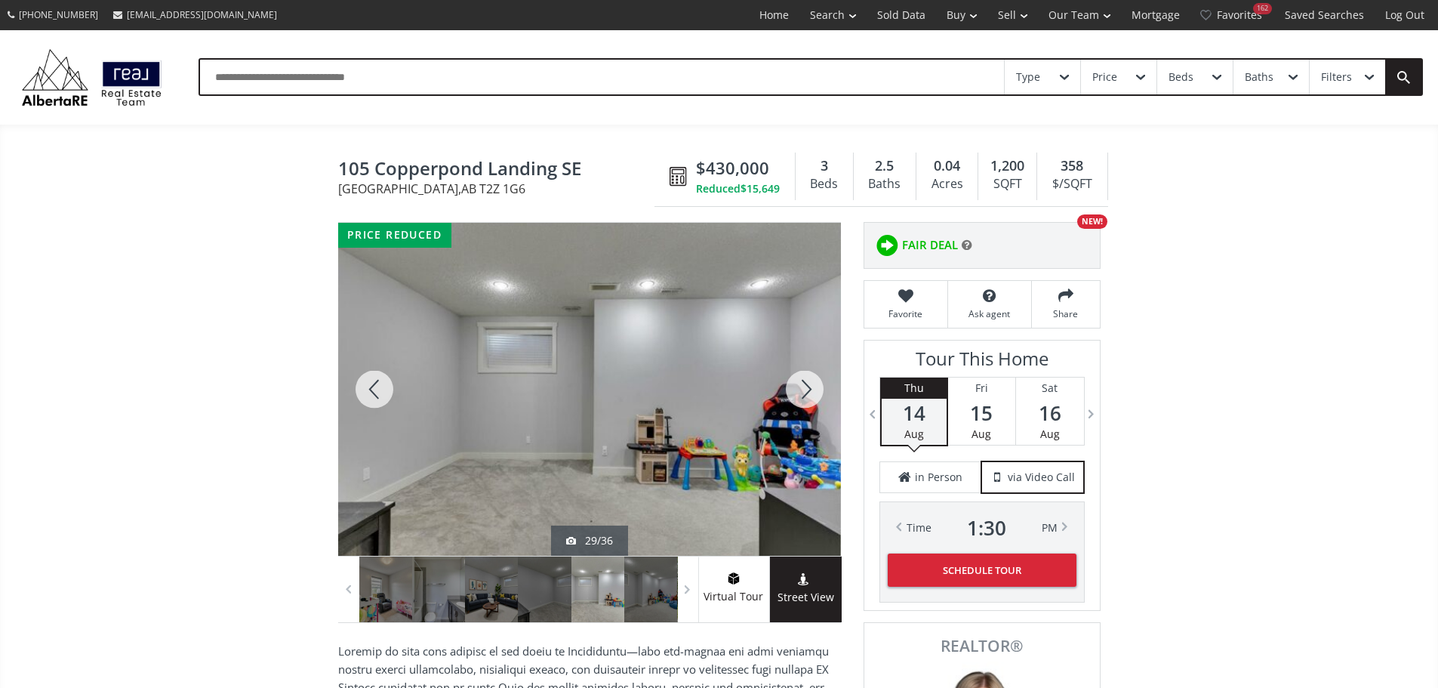
click at [796, 406] on div at bounding box center [805, 389] width 72 height 333
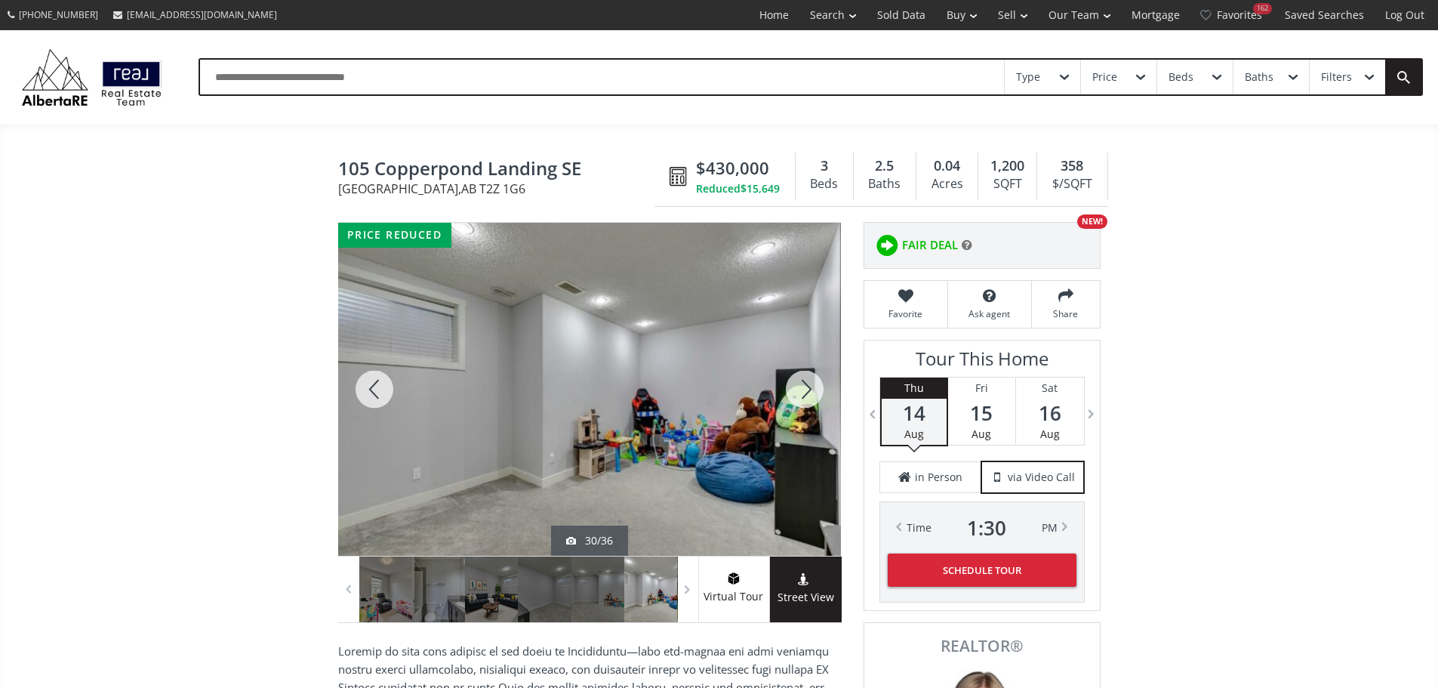
click at [796, 406] on div at bounding box center [805, 389] width 72 height 333
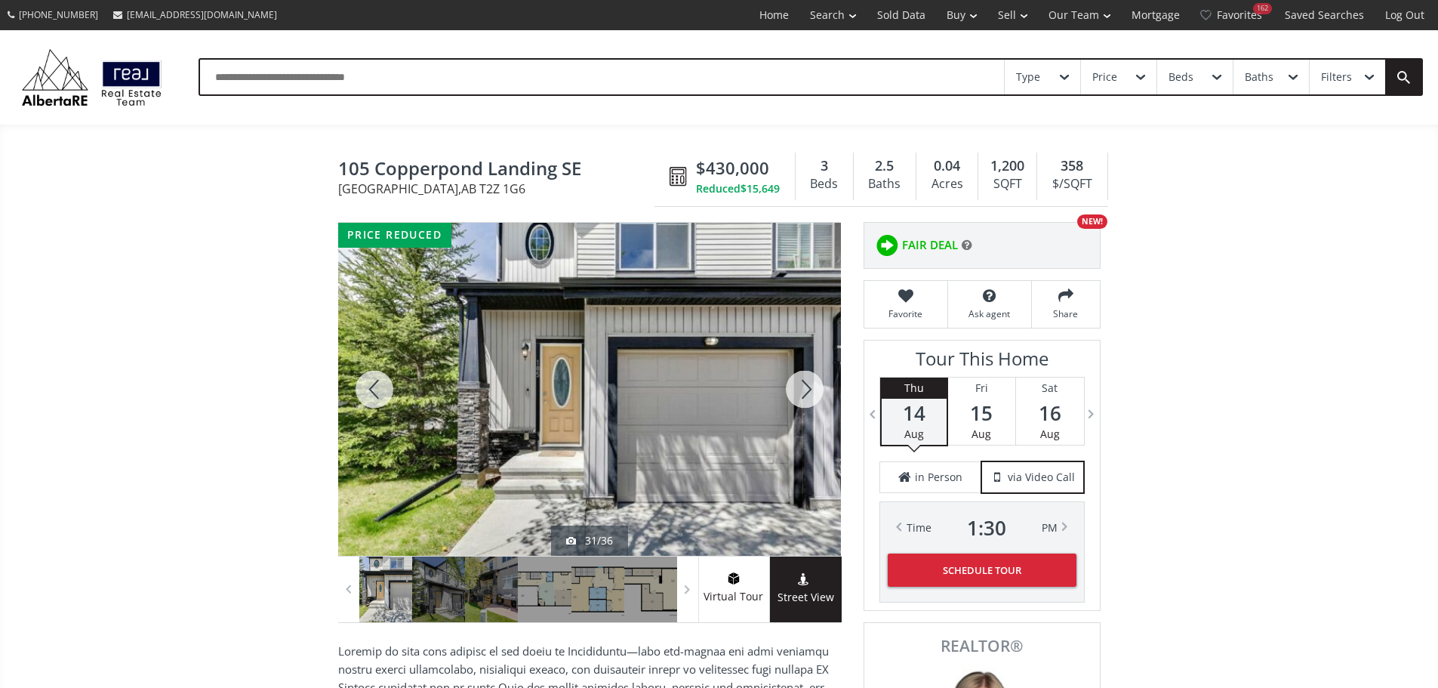
click at [796, 407] on div at bounding box center [805, 389] width 72 height 333
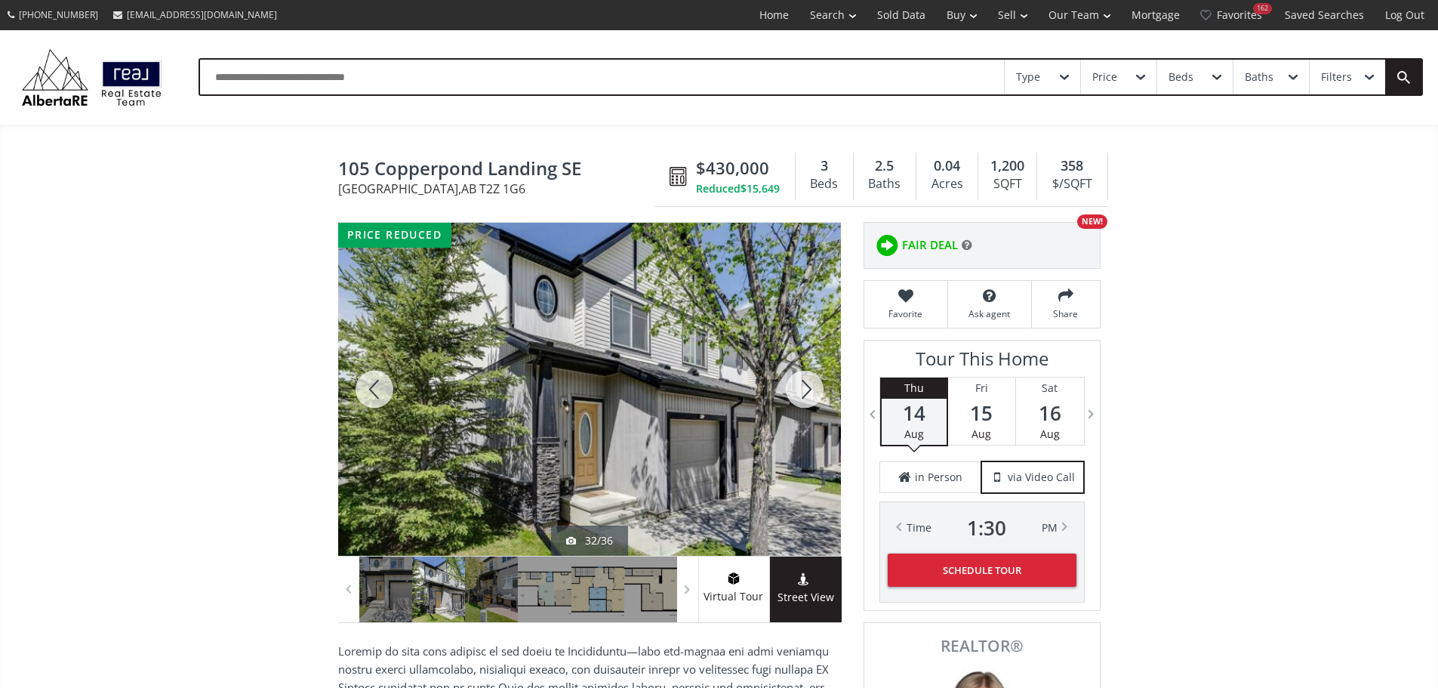
click at [796, 407] on div at bounding box center [805, 389] width 72 height 333
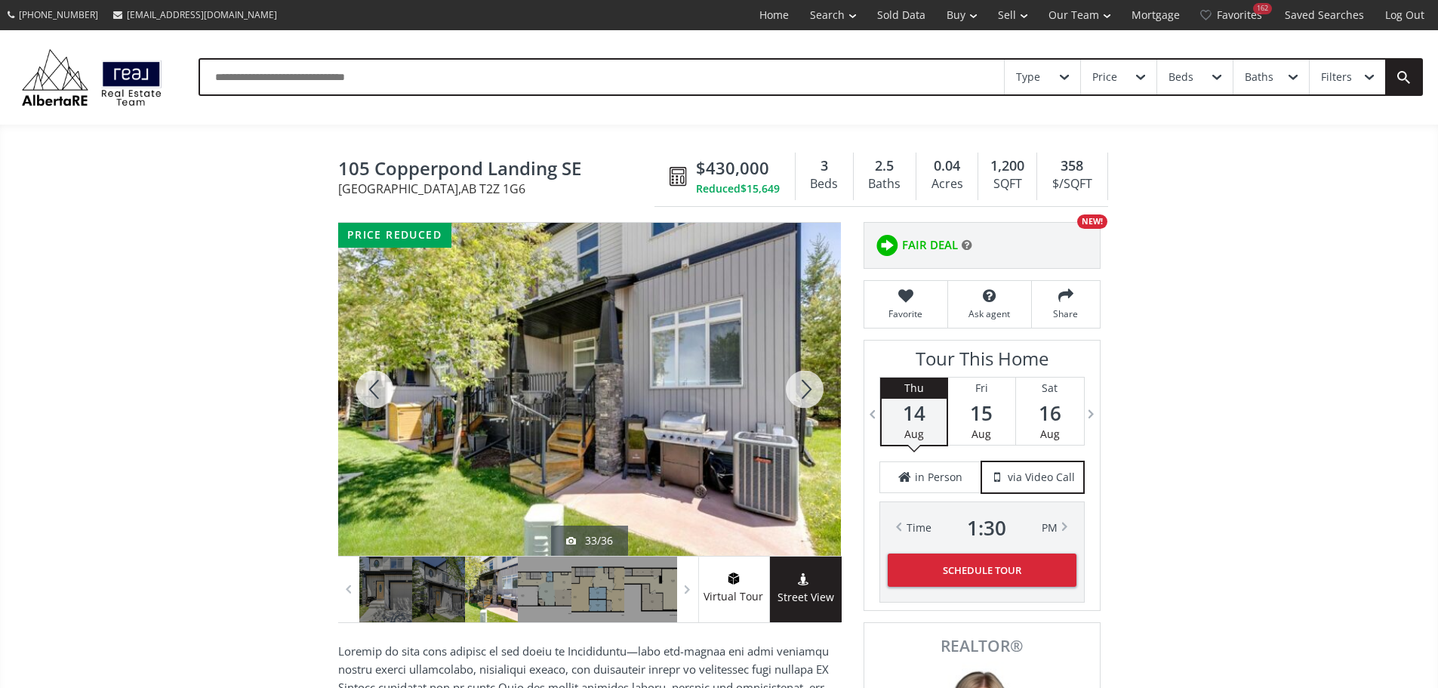
click at [794, 407] on div at bounding box center [805, 389] width 72 height 333
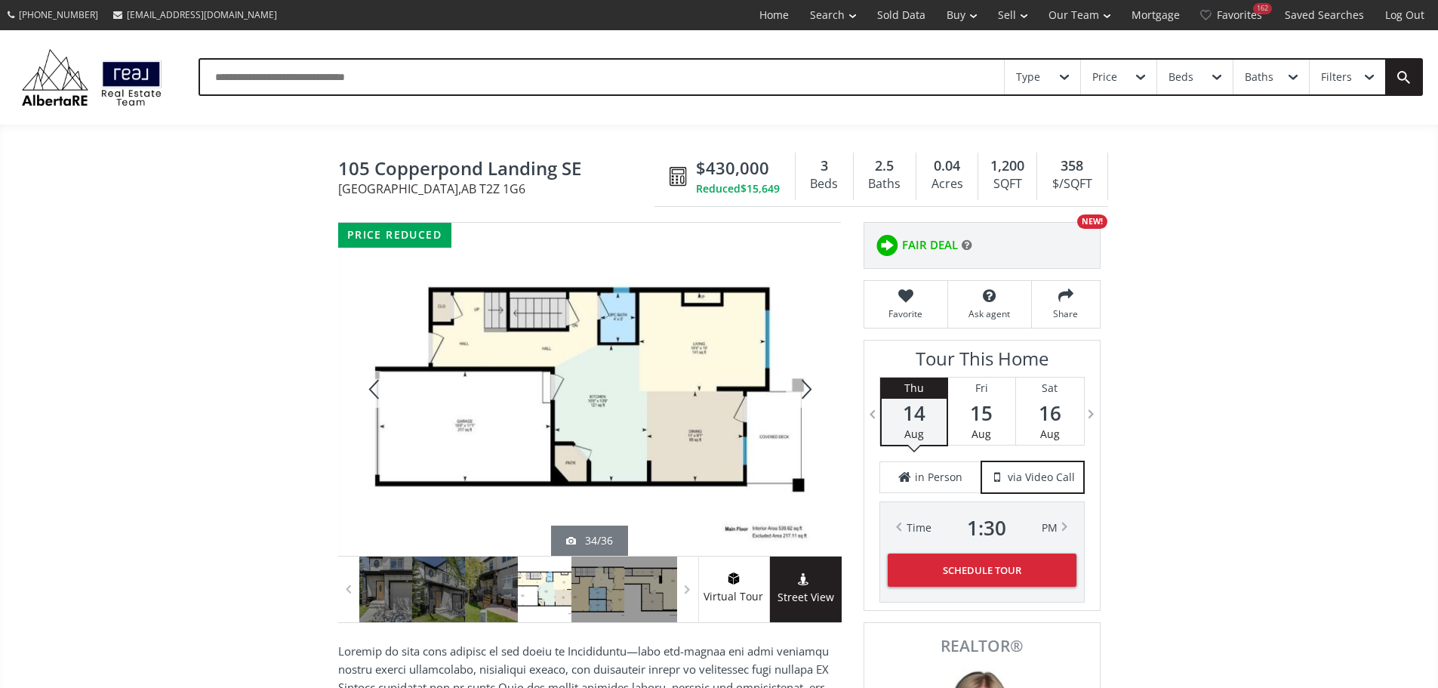
click at [809, 399] on div at bounding box center [805, 389] width 72 height 333
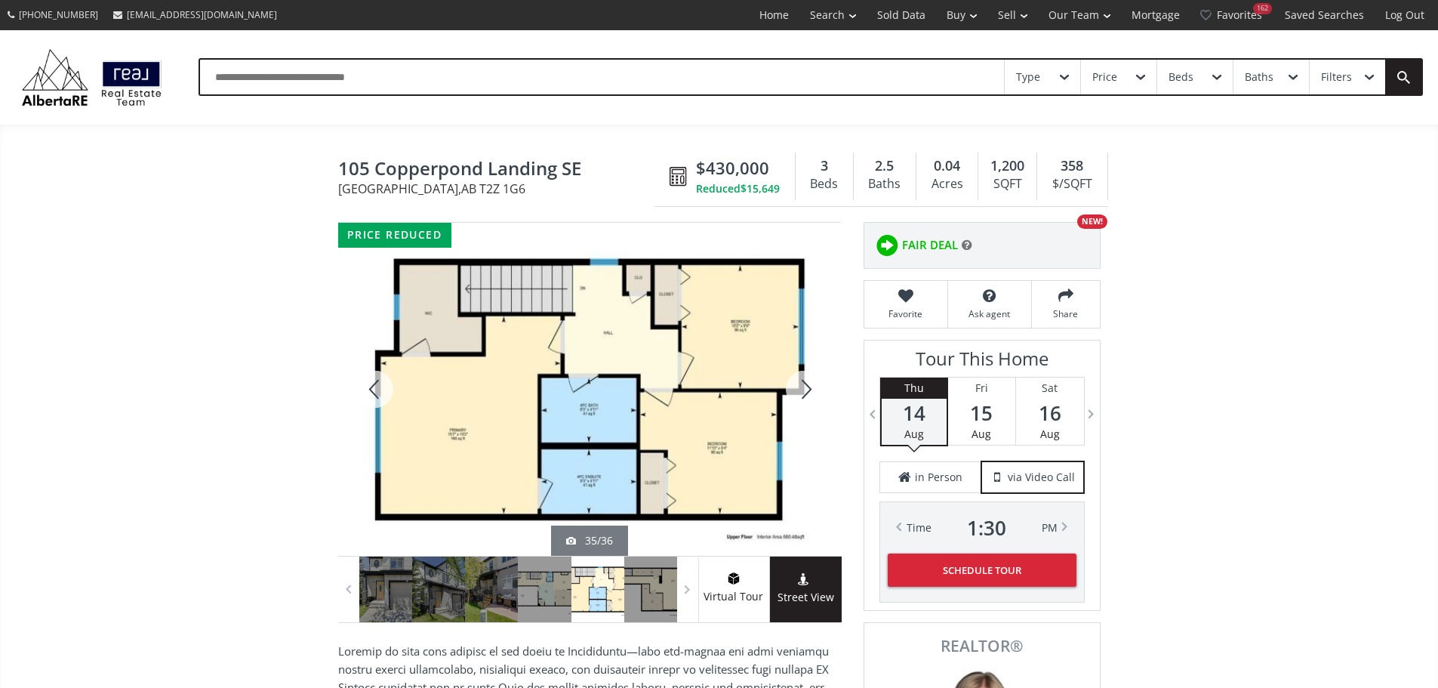
click at [802, 394] on div at bounding box center [805, 389] width 72 height 333
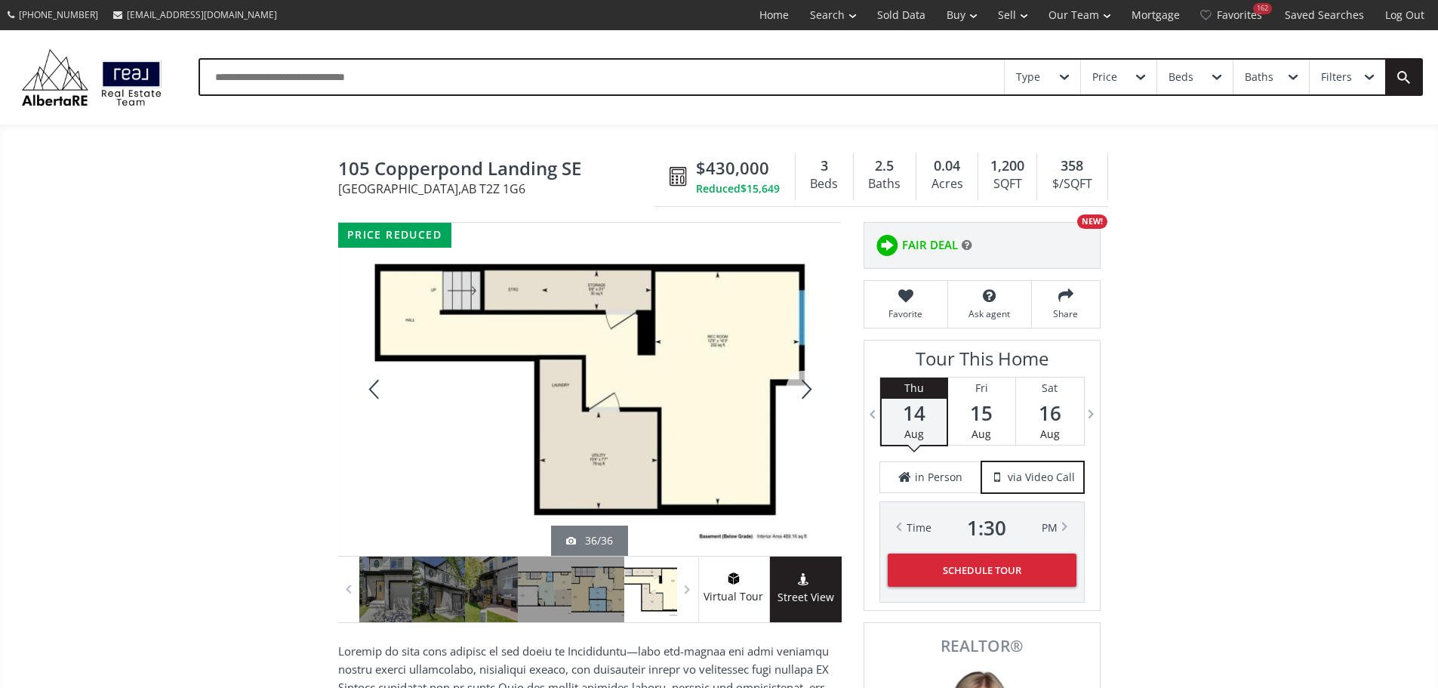
click at [799, 396] on div at bounding box center [805, 389] width 72 height 333
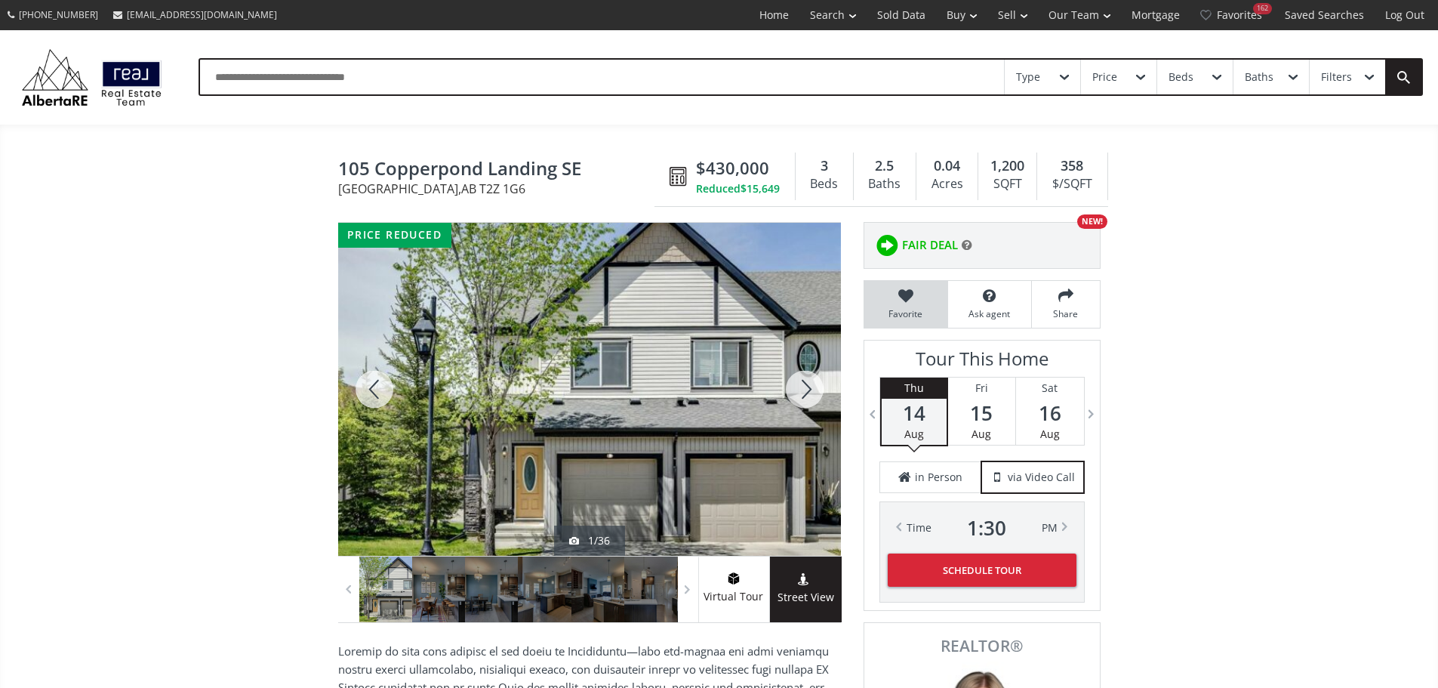
click at [904, 303] on icon at bounding box center [906, 295] width 68 height 15
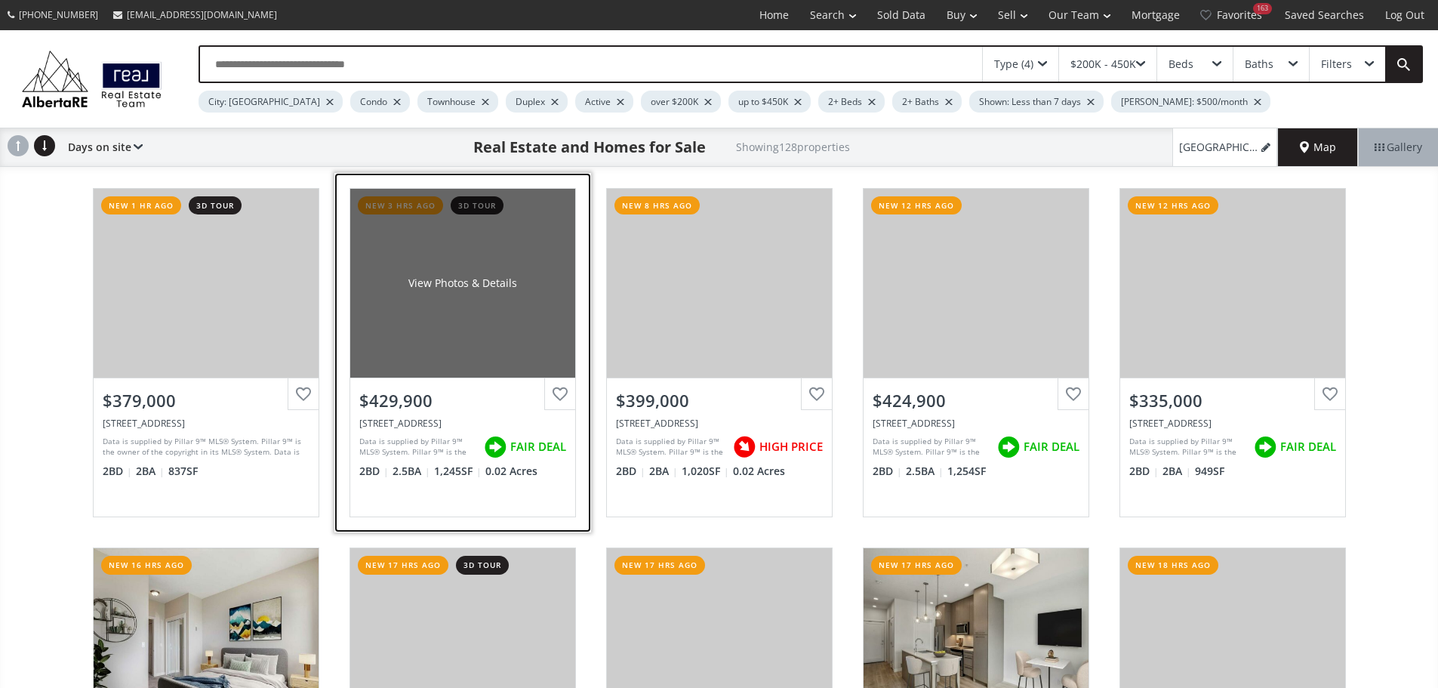
click at [478, 354] on div "View Photos & Details" at bounding box center [462, 283] width 225 height 189
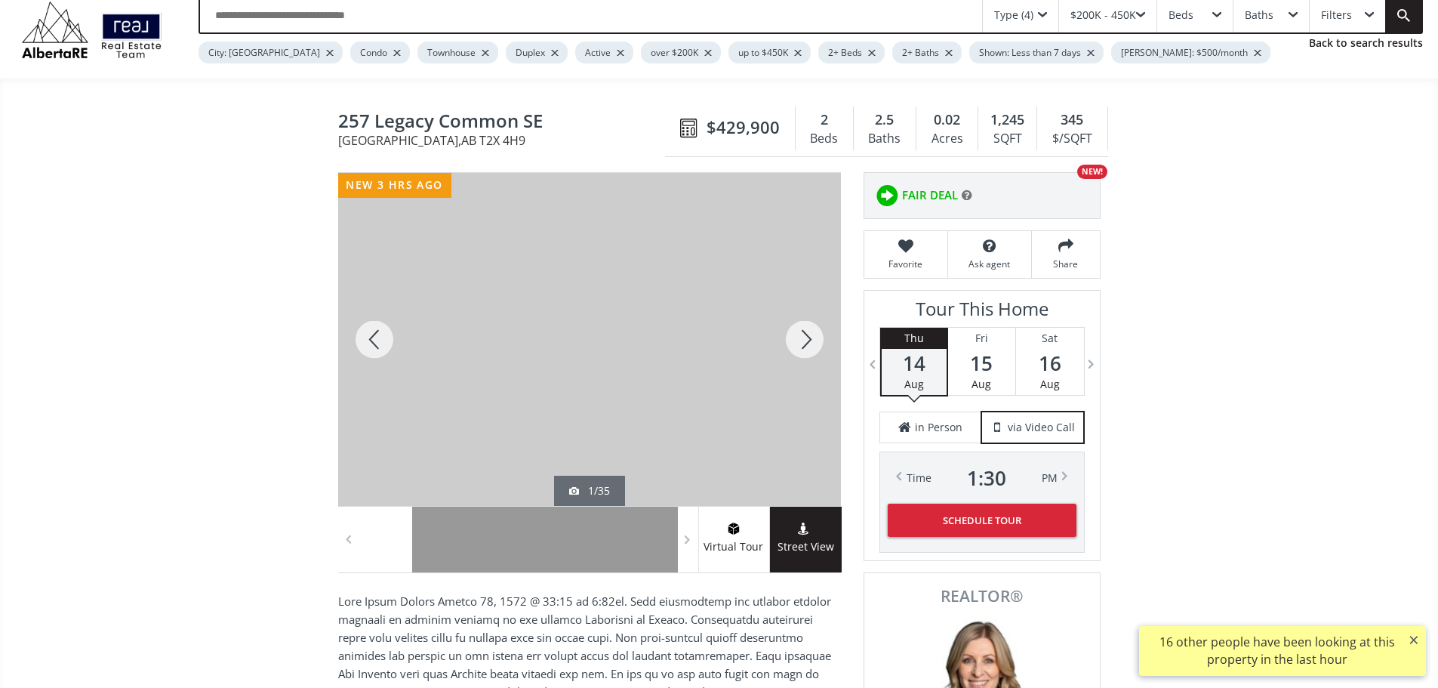
scroll to position [75, 0]
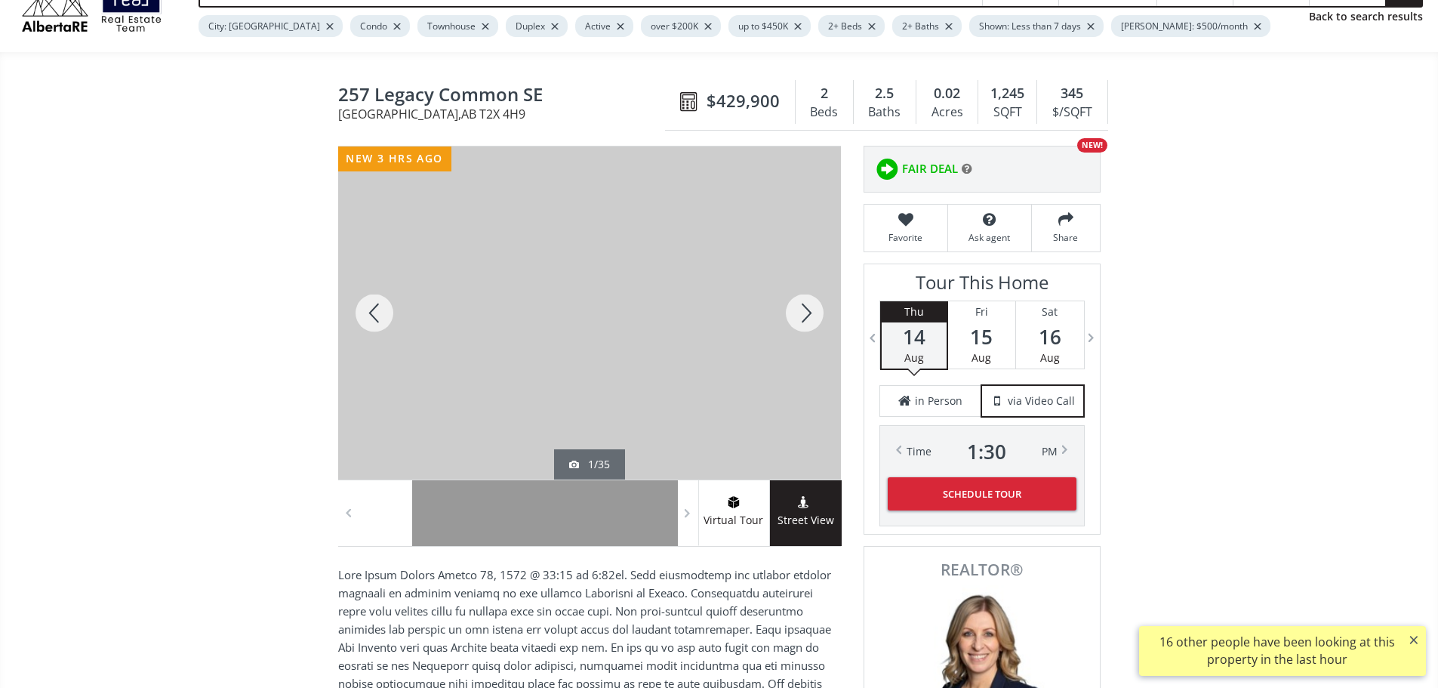
click at [804, 319] on div at bounding box center [805, 312] width 72 height 333
click at [800, 319] on div at bounding box center [805, 312] width 72 height 333
click at [806, 317] on div at bounding box center [805, 312] width 72 height 333
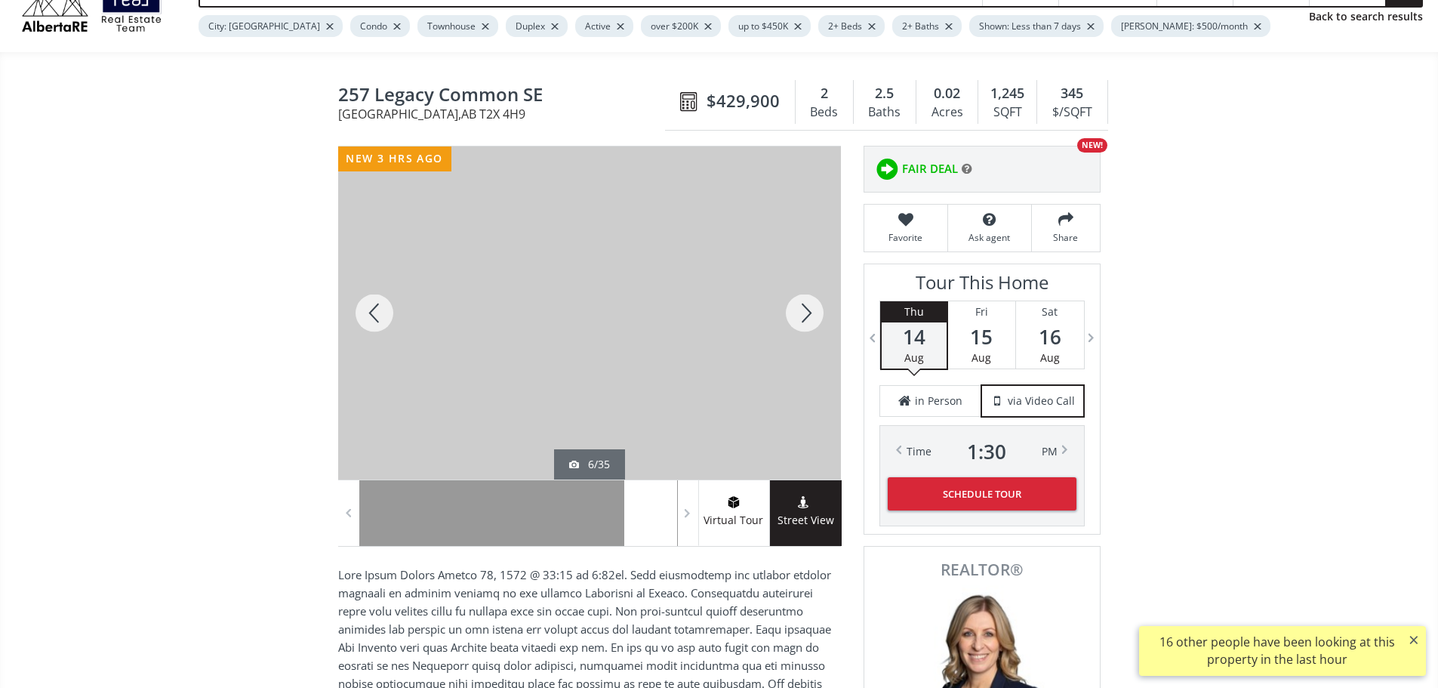
click at [806, 317] on div at bounding box center [805, 312] width 72 height 333
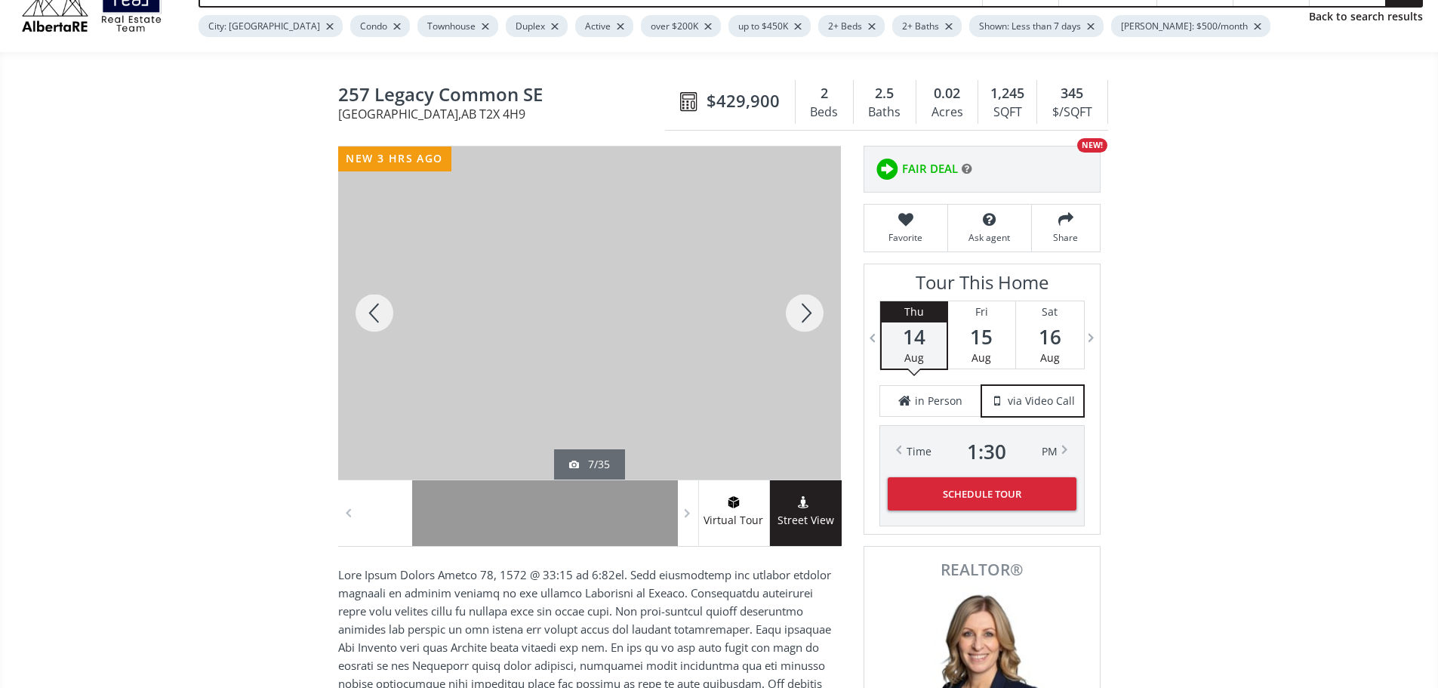
click at [806, 317] on div at bounding box center [805, 312] width 72 height 333
click at [806, 318] on div at bounding box center [805, 312] width 72 height 333
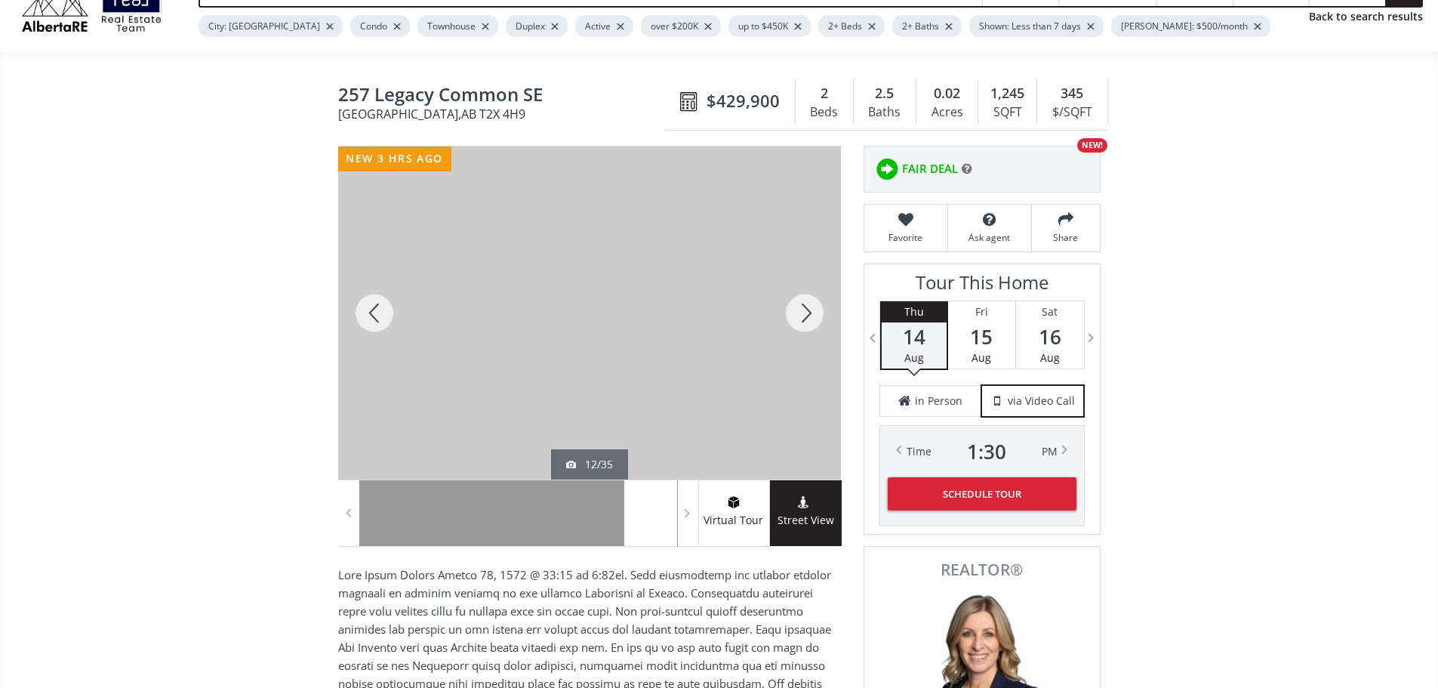
click at [806, 318] on div at bounding box center [805, 312] width 72 height 333
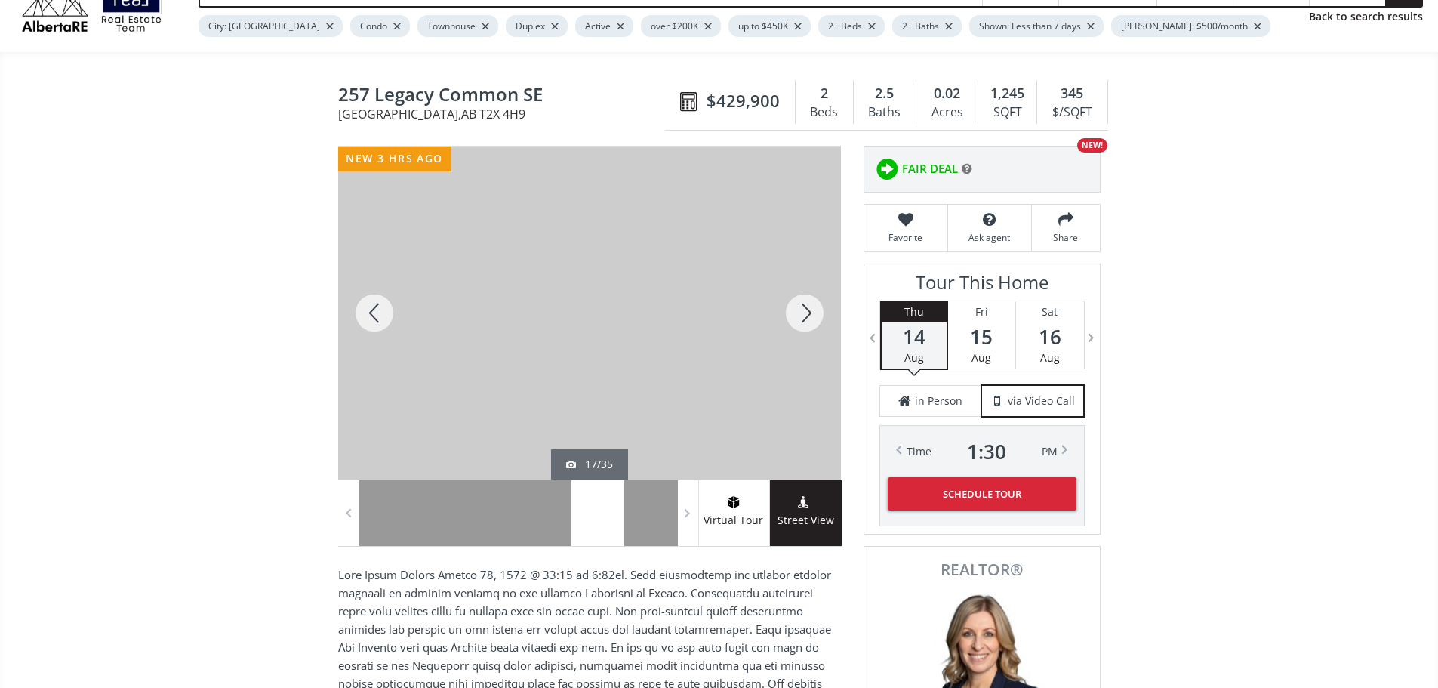
click at [806, 318] on div at bounding box center [805, 312] width 72 height 333
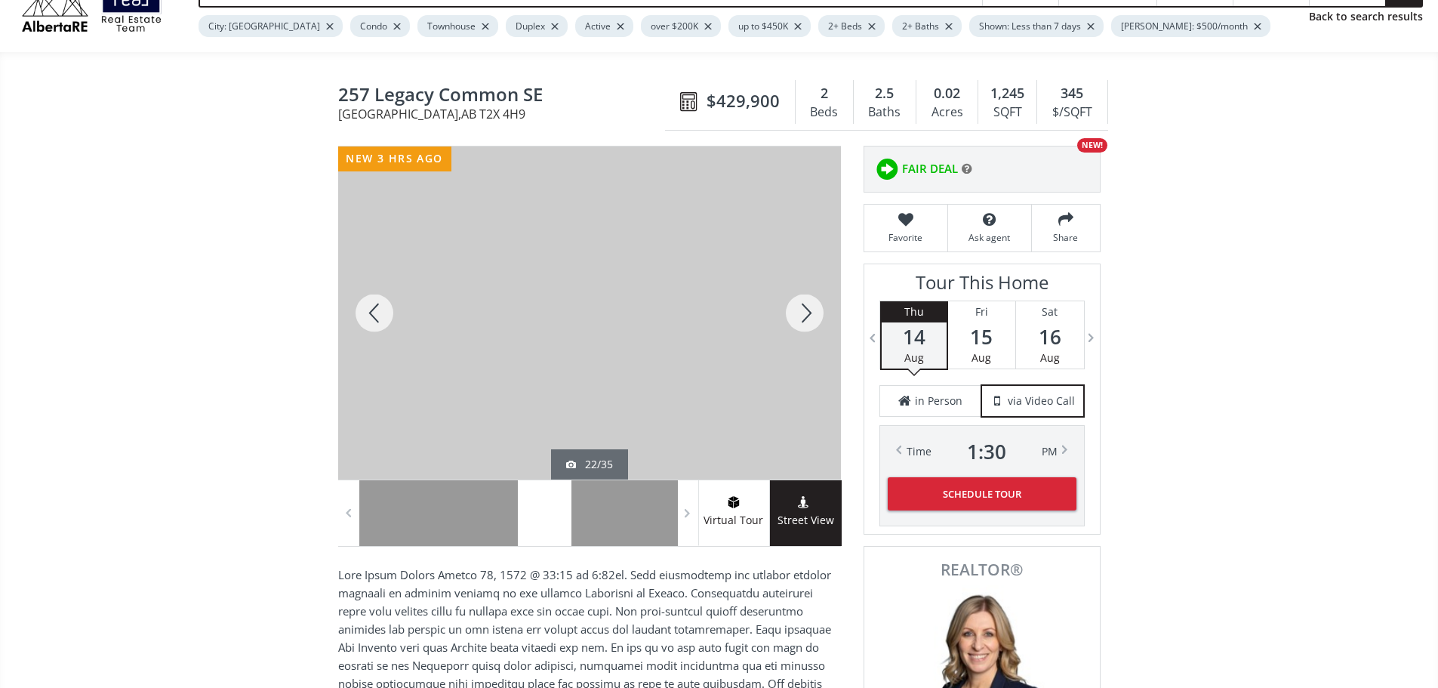
click at [806, 318] on div at bounding box center [805, 312] width 72 height 333
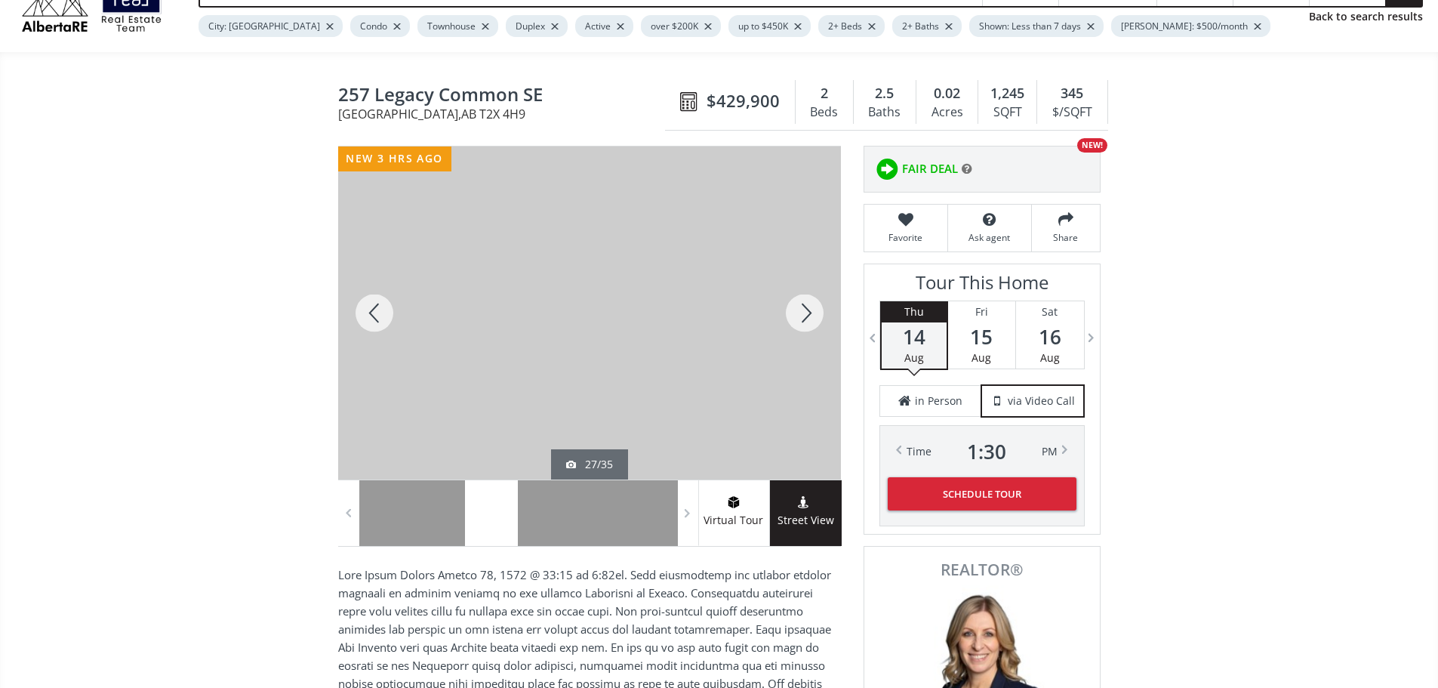
click at [806, 318] on div at bounding box center [805, 312] width 72 height 333
click at [809, 325] on div at bounding box center [805, 312] width 72 height 333
click at [809, 321] on div at bounding box center [805, 312] width 72 height 333
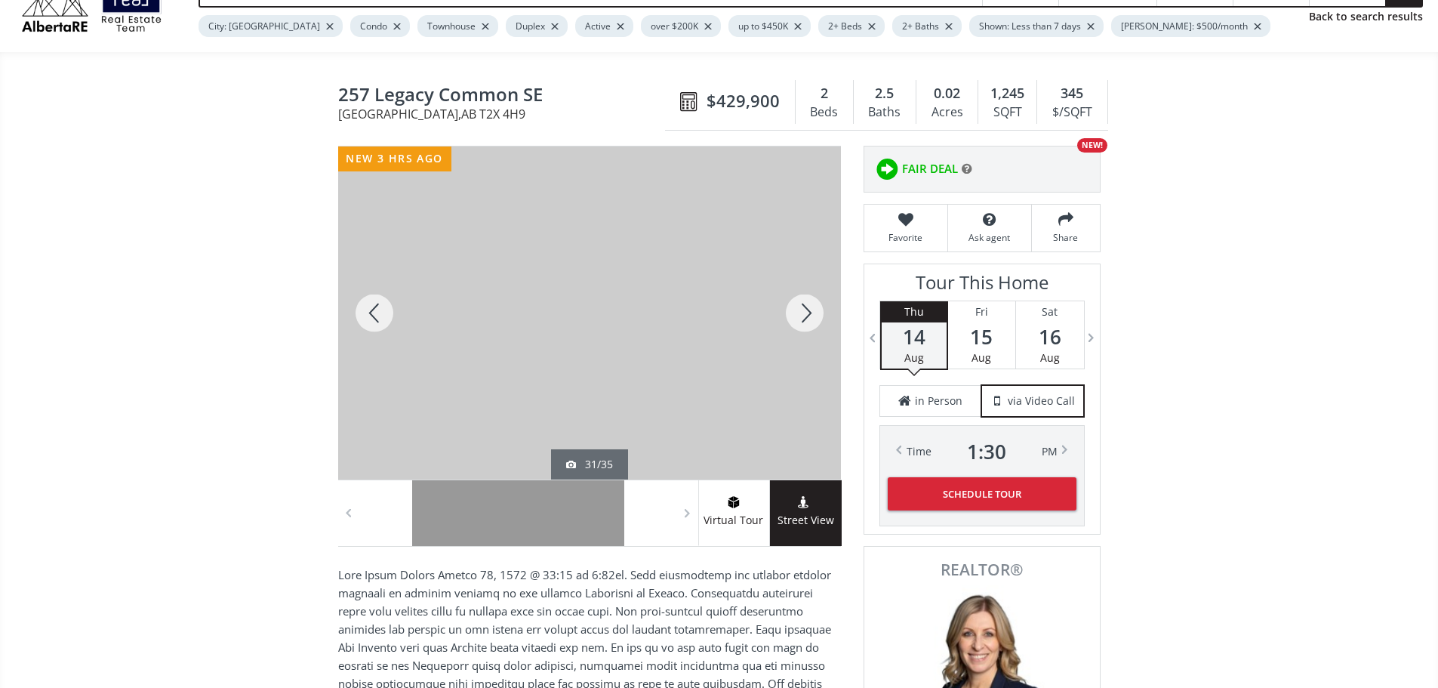
click at [809, 321] on div at bounding box center [805, 312] width 72 height 333
click at [812, 321] on div at bounding box center [805, 312] width 72 height 333
click at [805, 323] on div at bounding box center [805, 312] width 72 height 333
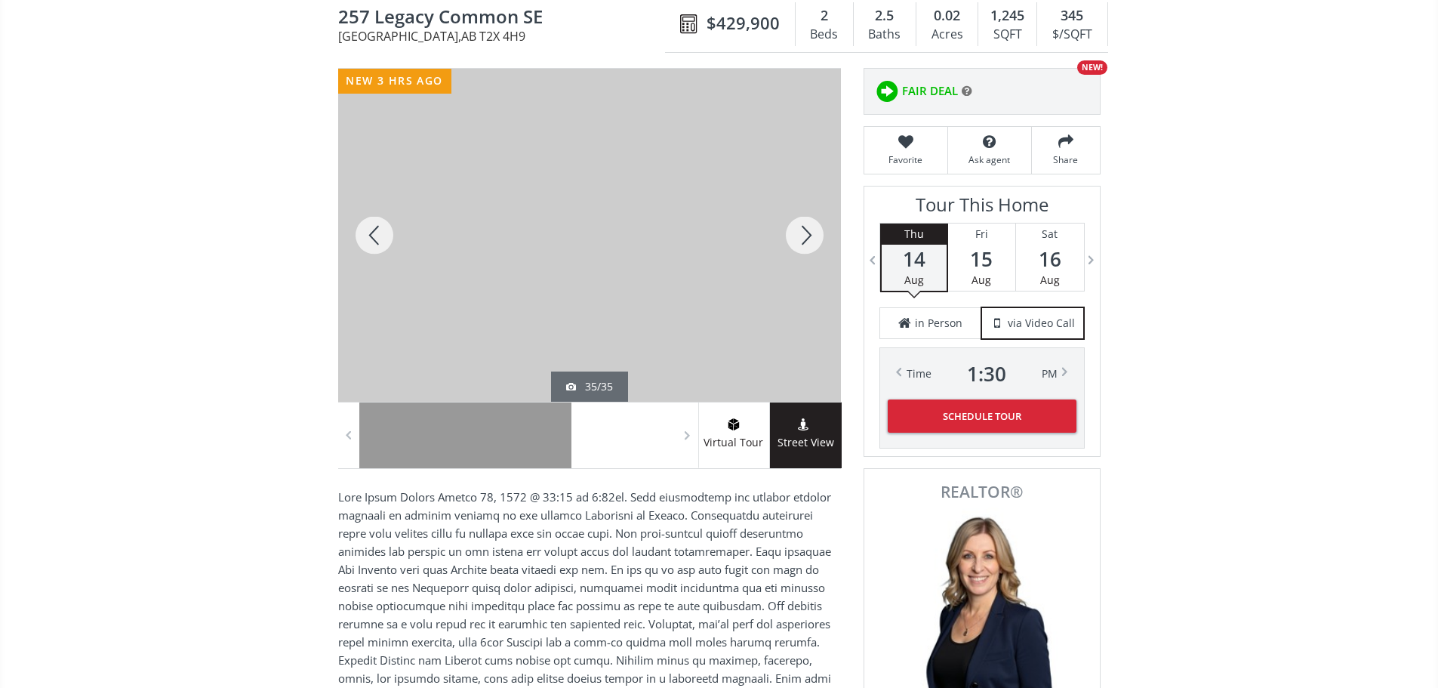
scroll to position [151, 0]
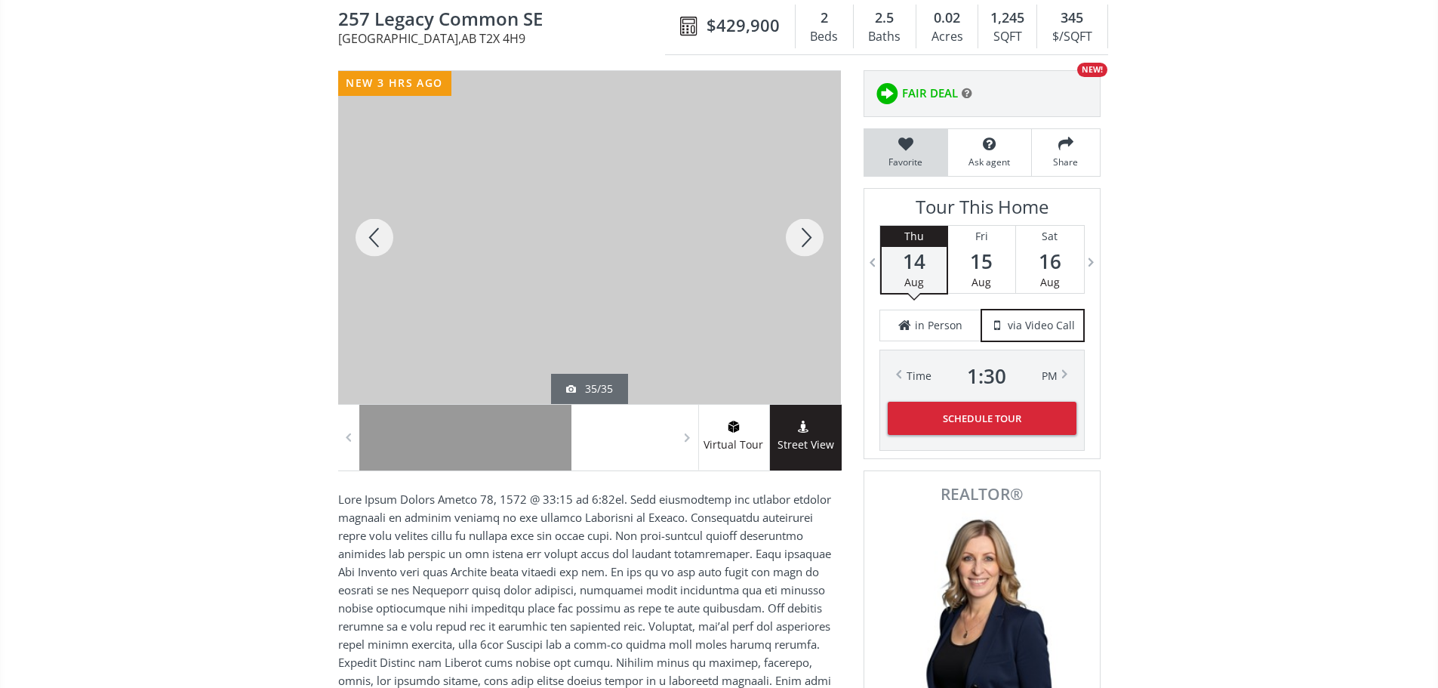
click at [908, 151] on icon at bounding box center [906, 144] width 68 height 15
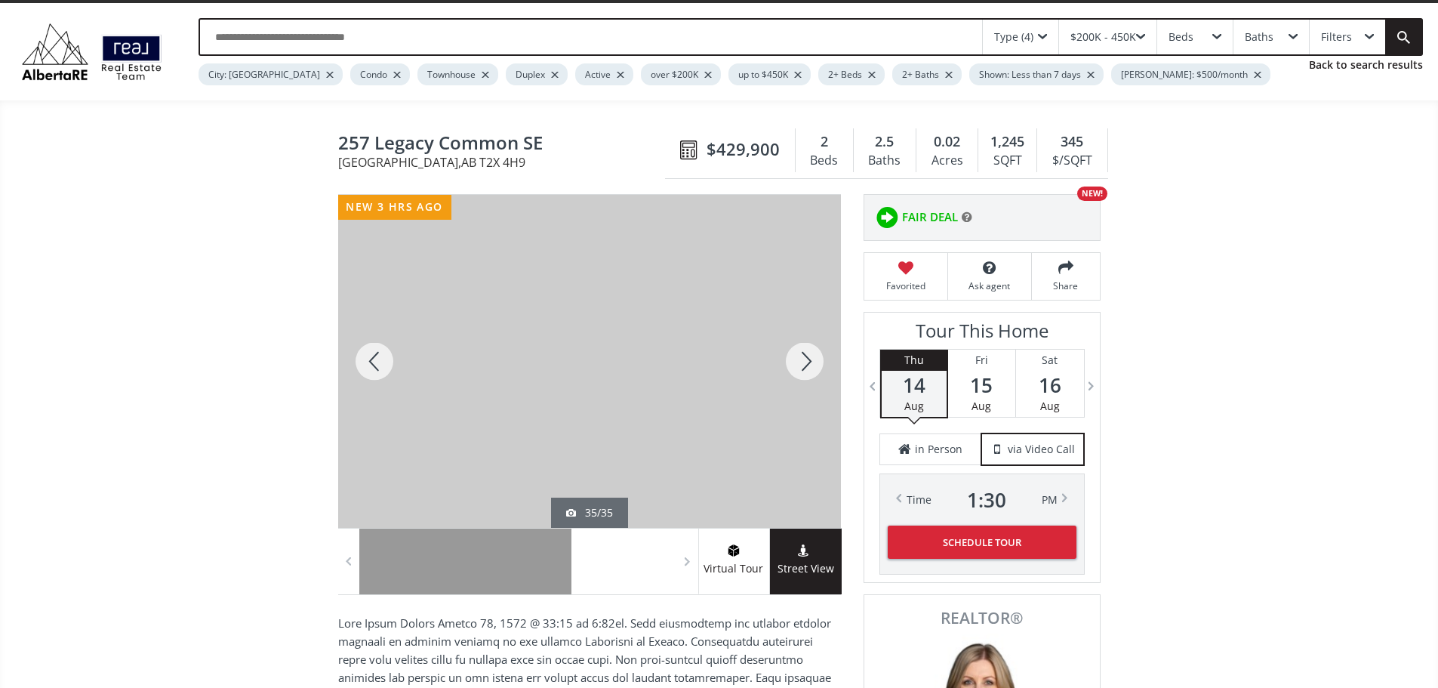
scroll to position [0, 0]
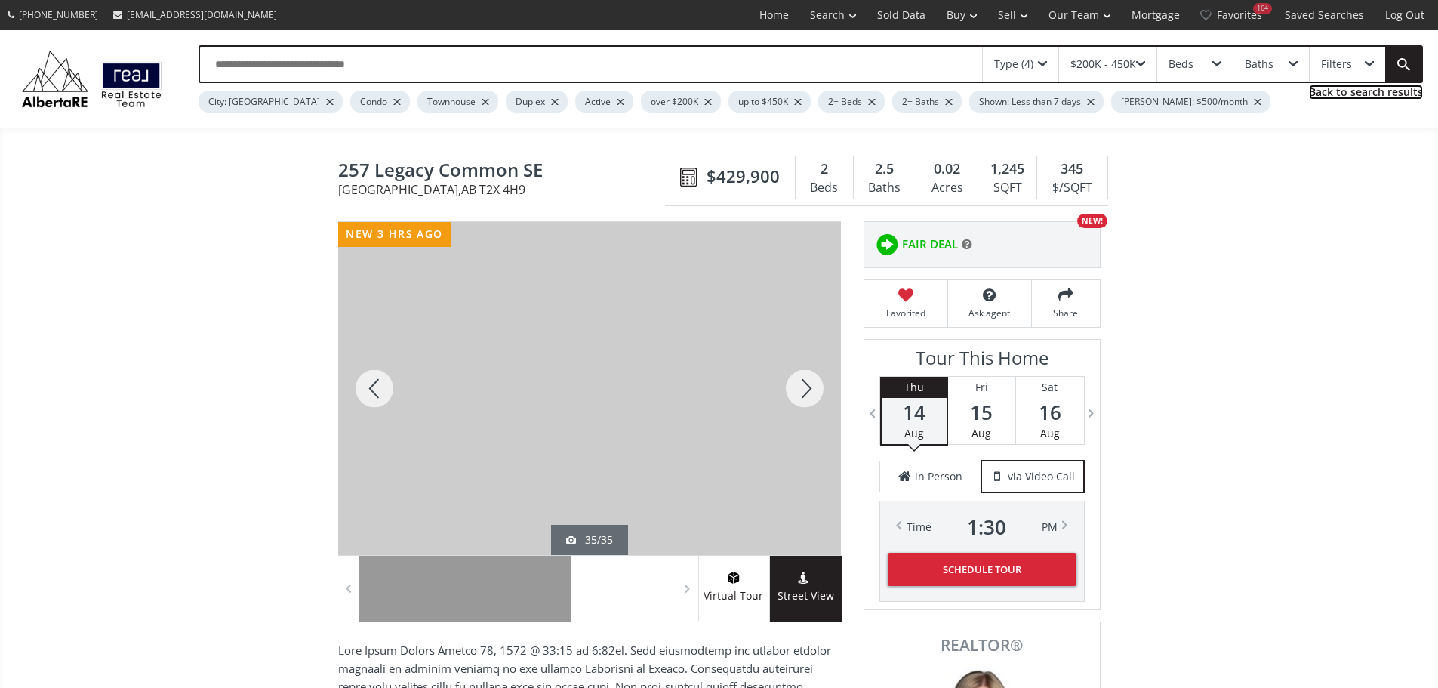
click at [1379, 100] on link "Back to search results" at bounding box center [1366, 92] width 114 height 15
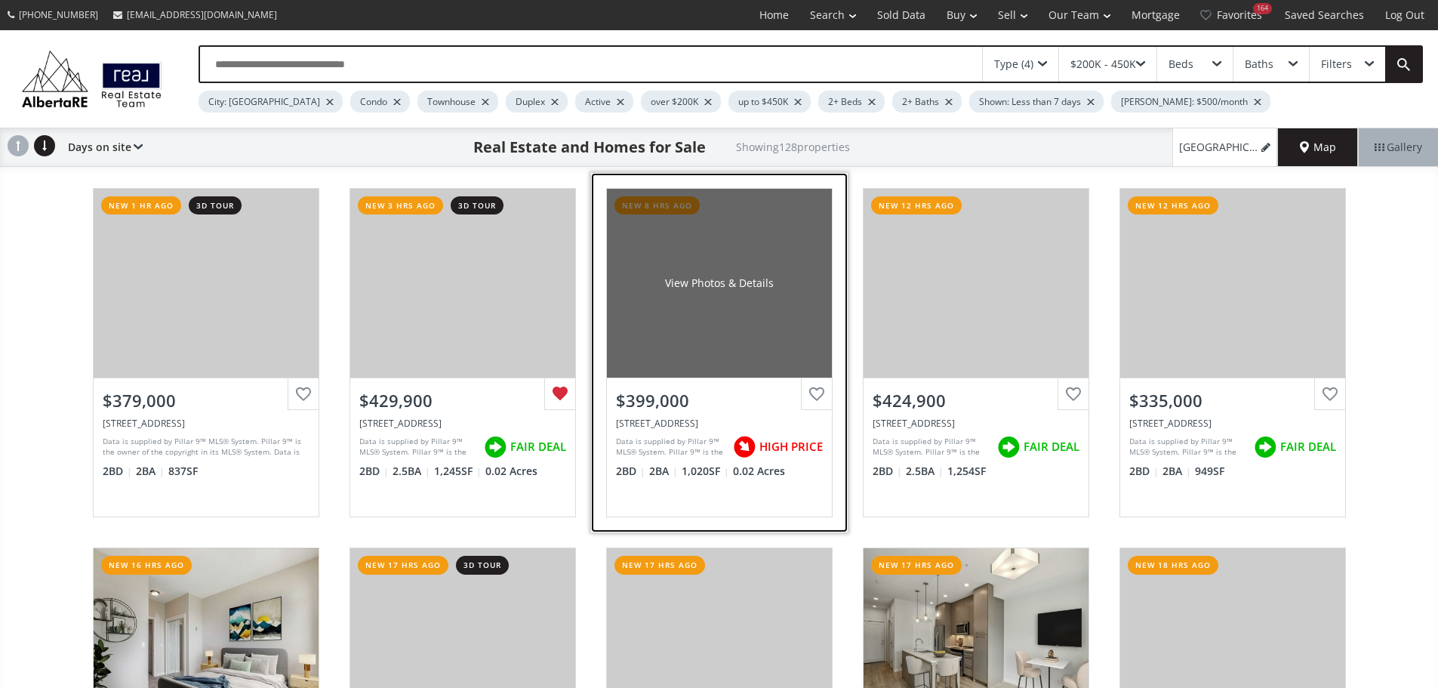
click at [725, 322] on div "View Photos & Details" at bounding box center [719, 283] width 225 height 189
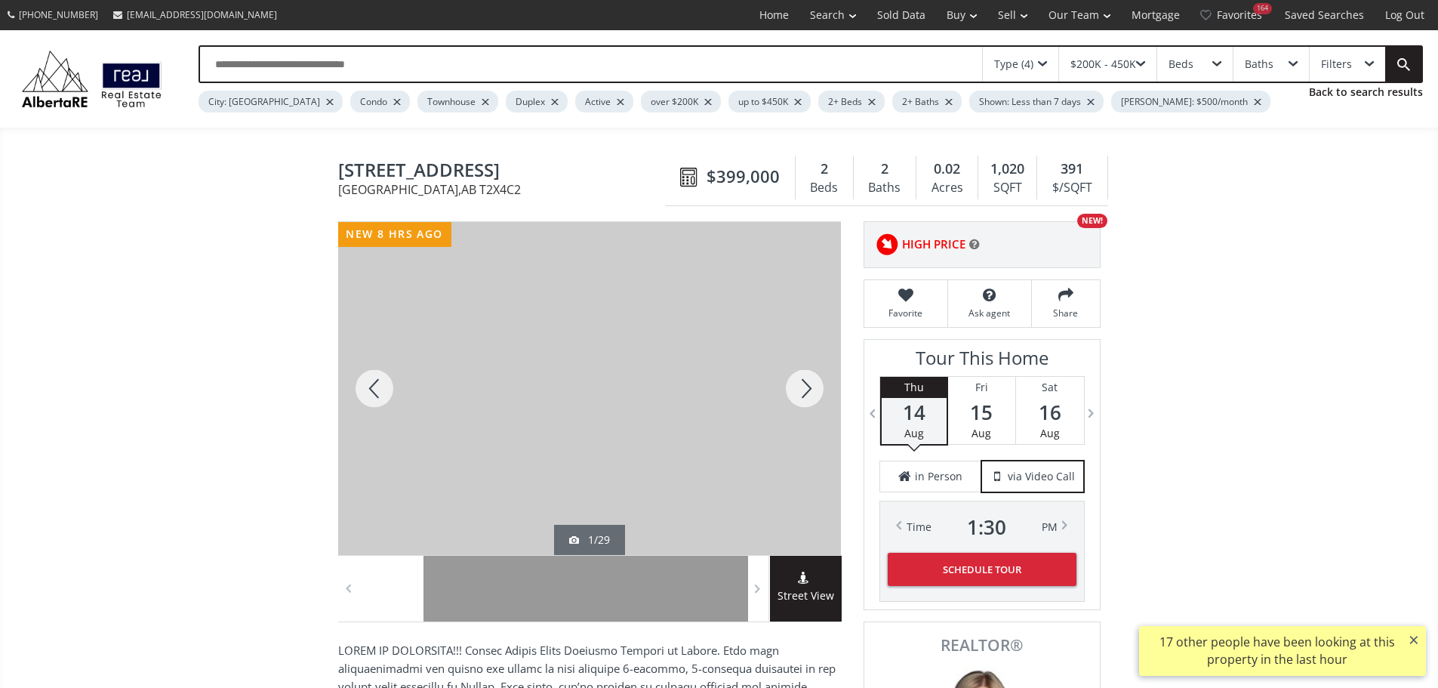
click at [797, 401] on div at bounding box center [805, 388] width 72 height 333
click at [796, 402] on div at bounding box center [805, 388] width 72 height 333
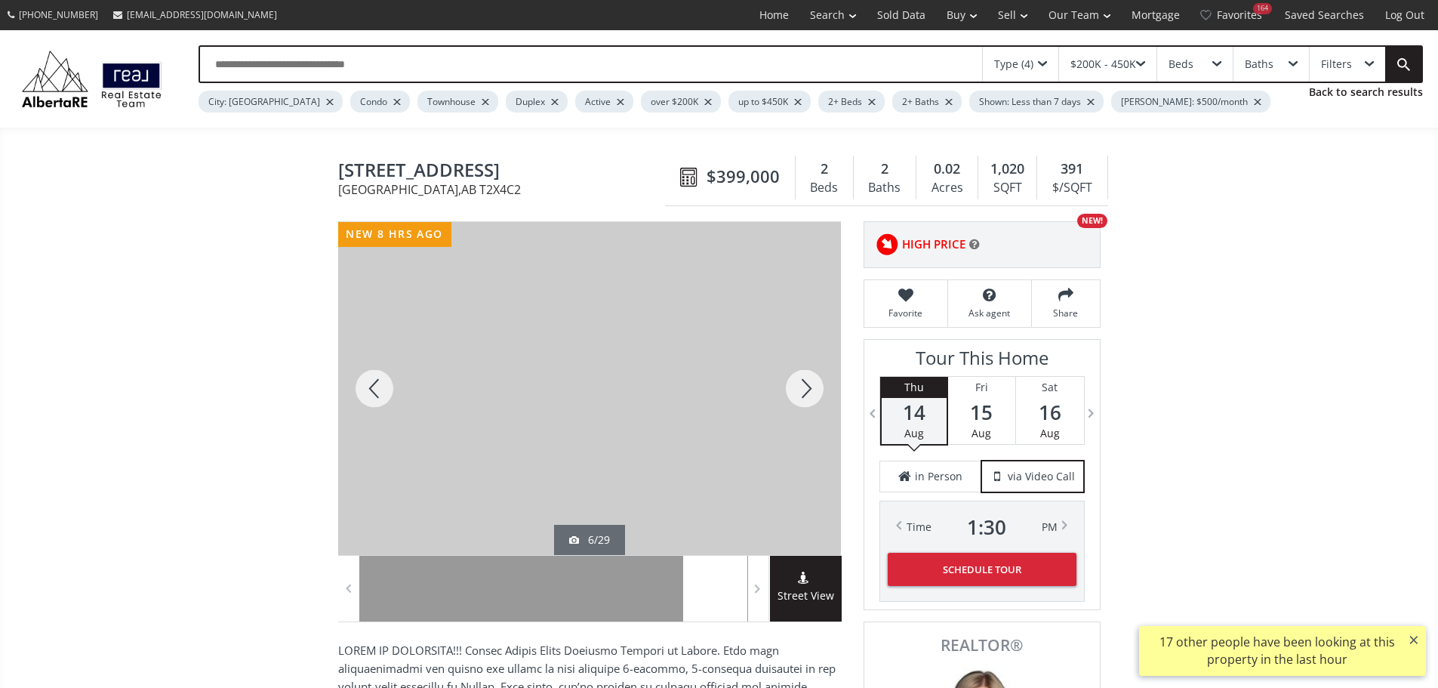
click at [796, 402] on div at bounding box center [805, 388] width 72 height 333
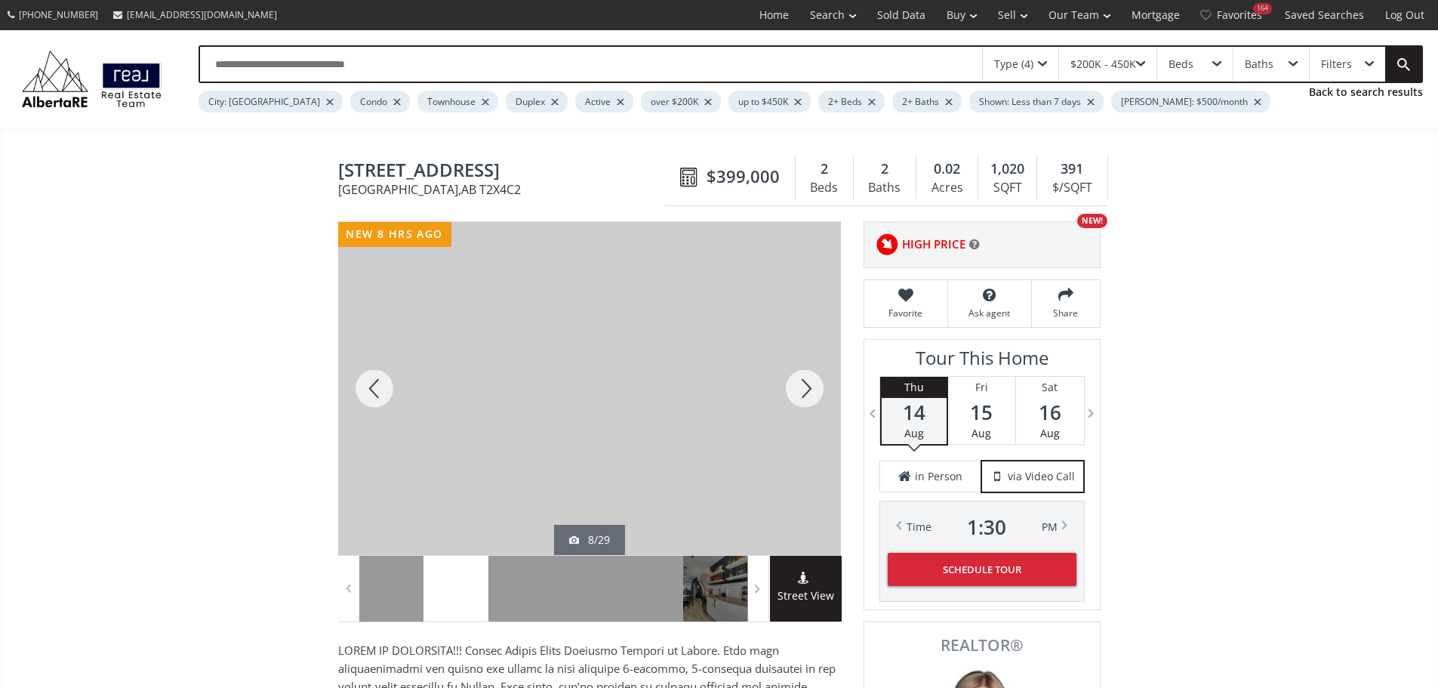
click at [796, 402] on div at bounding box center [805, 388] width 72 height 333
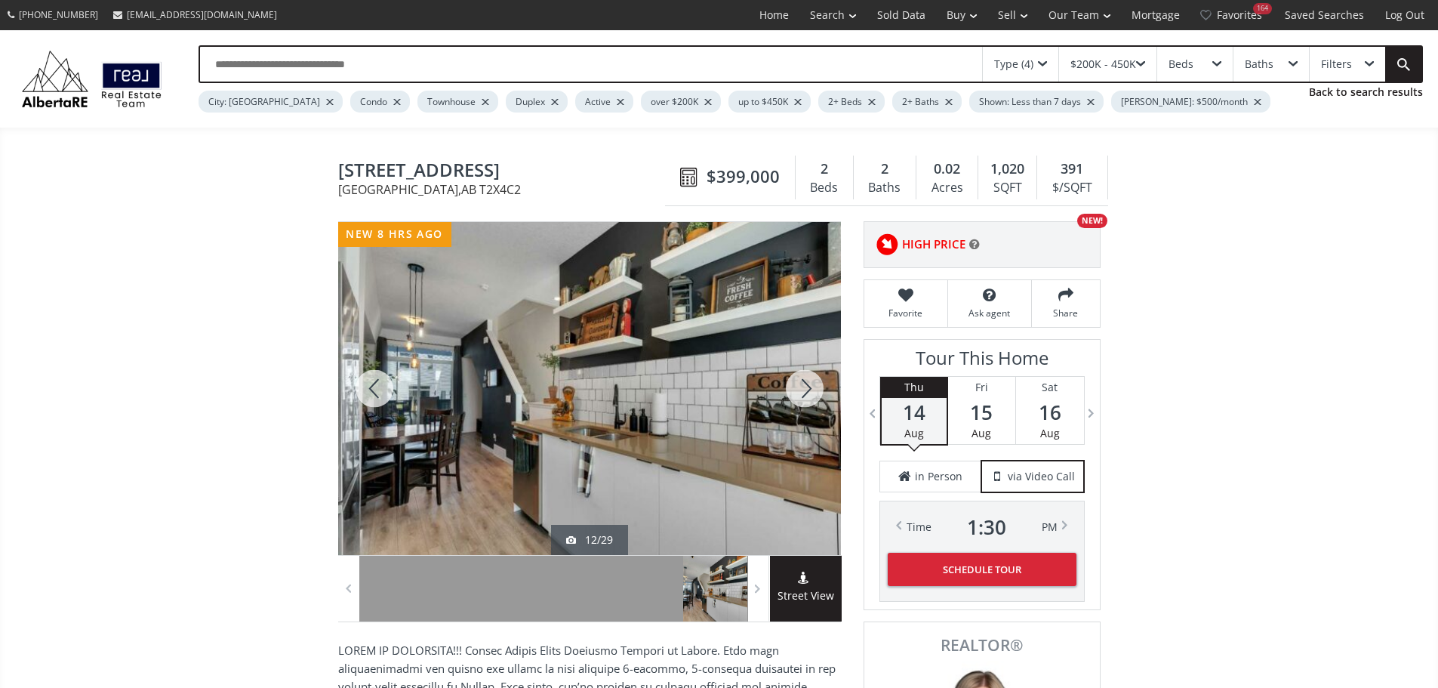
click at [380, 380] on div at bounding box center [374, 388] width 72 height 333
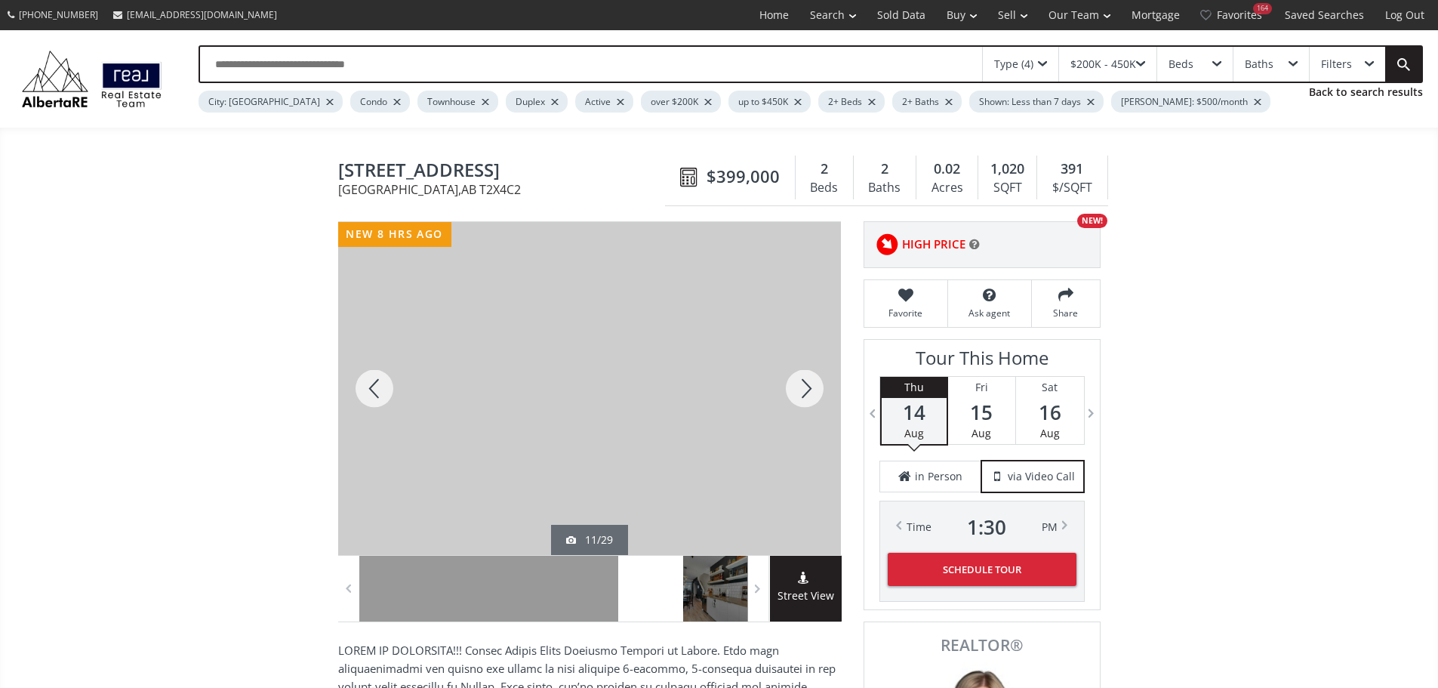
click at [803, 393] on div at bounding box center [805, 388] width 72 height 333
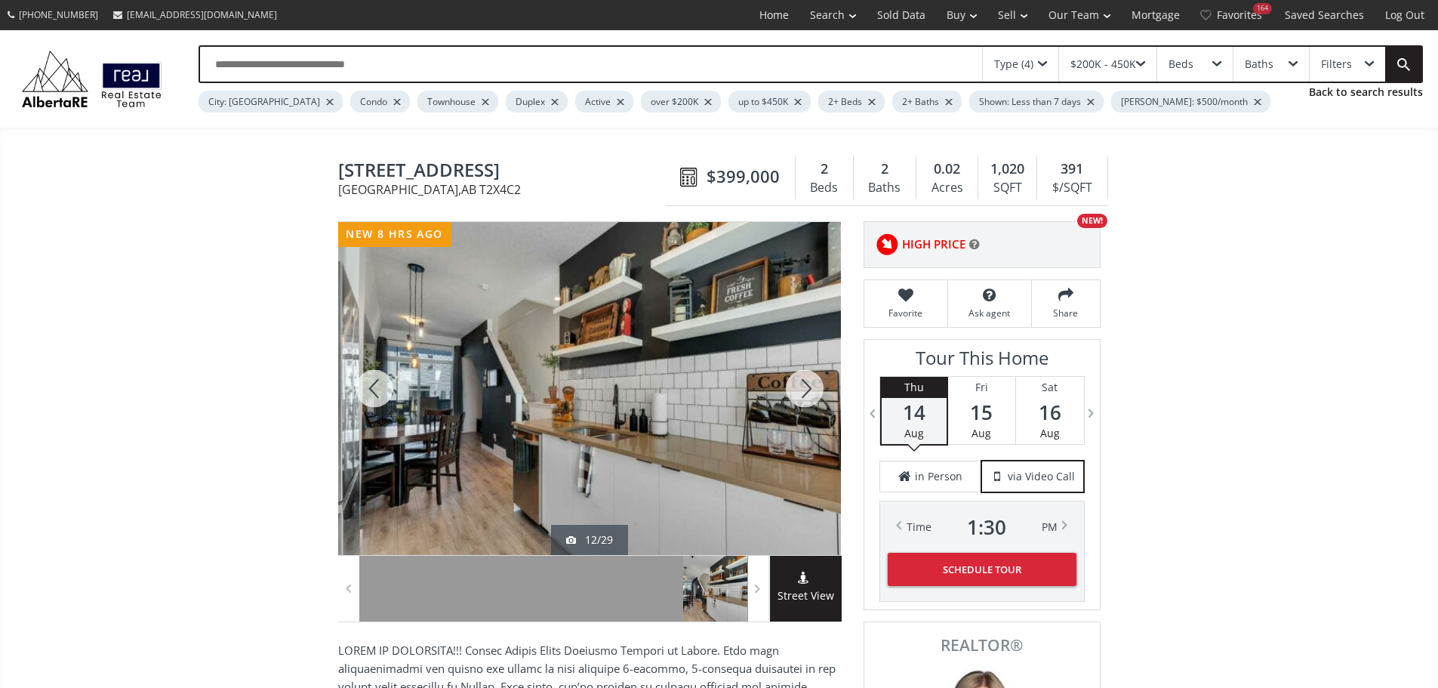
click at [803, 393] on div at bounding box center [805, 388] width 72 height 333
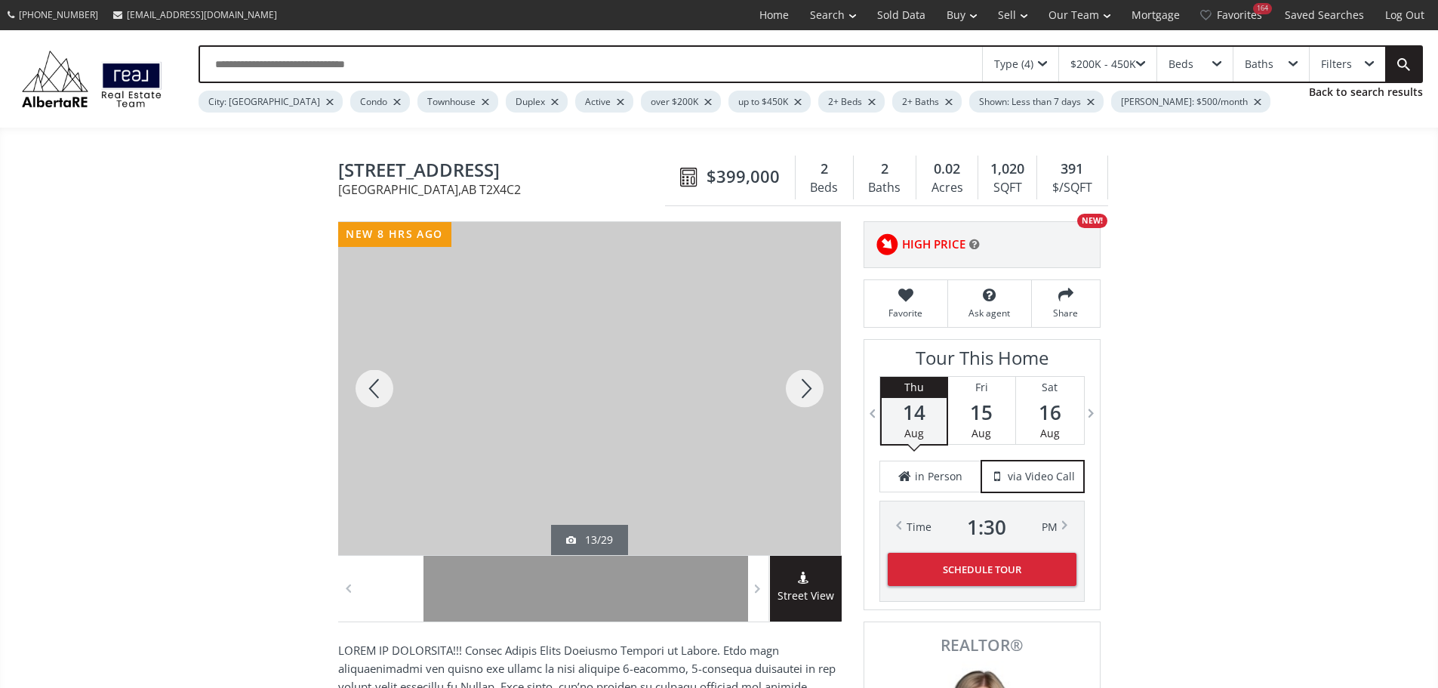
click at [803, 393] on div at bounding box center [805, 388] width 72 height 333
click at [804, 398] on div at bounding box center [805, 388] width 72 height 333
click at [804, 400] on div at bounding box center [805, 388] width 72 height 333
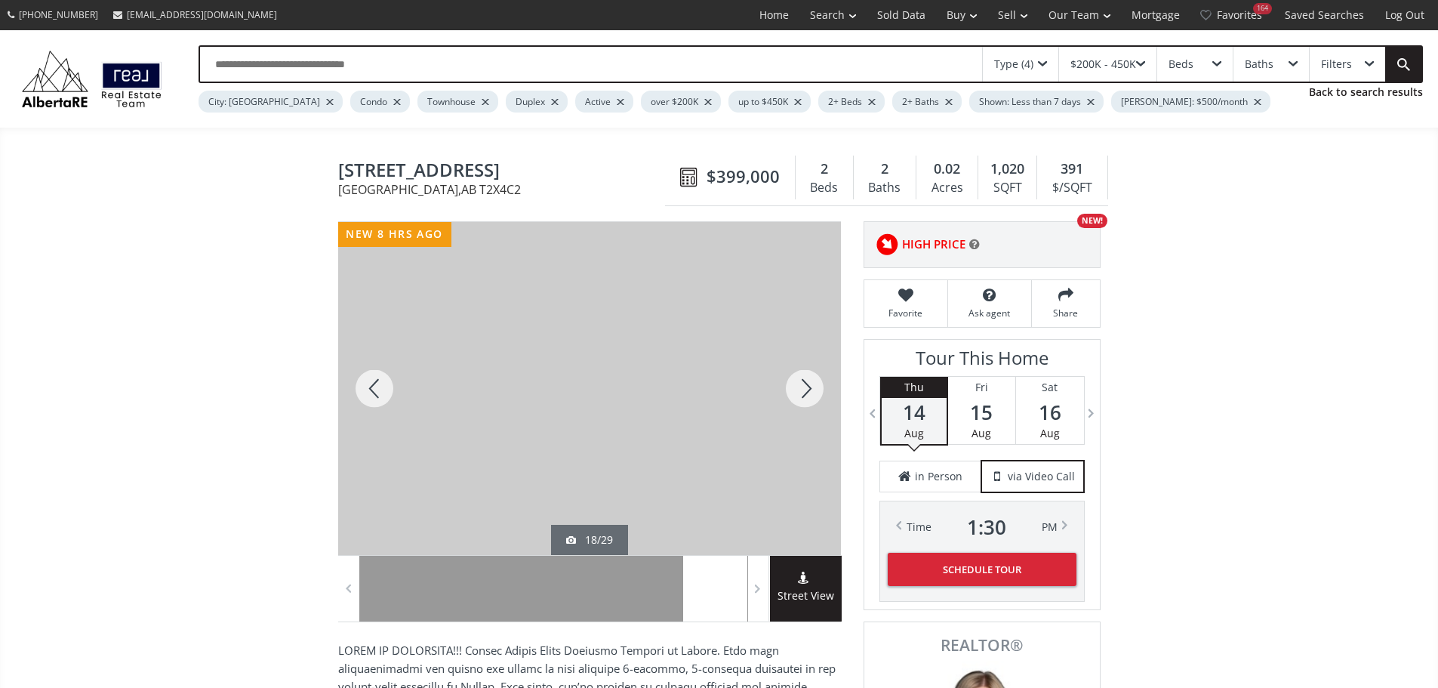
click at [804, 400] on div at bounding box center [805, 388] width 72 height 333
click at [807, 400] on div at bounding box center [805, 388] width 72 height 333
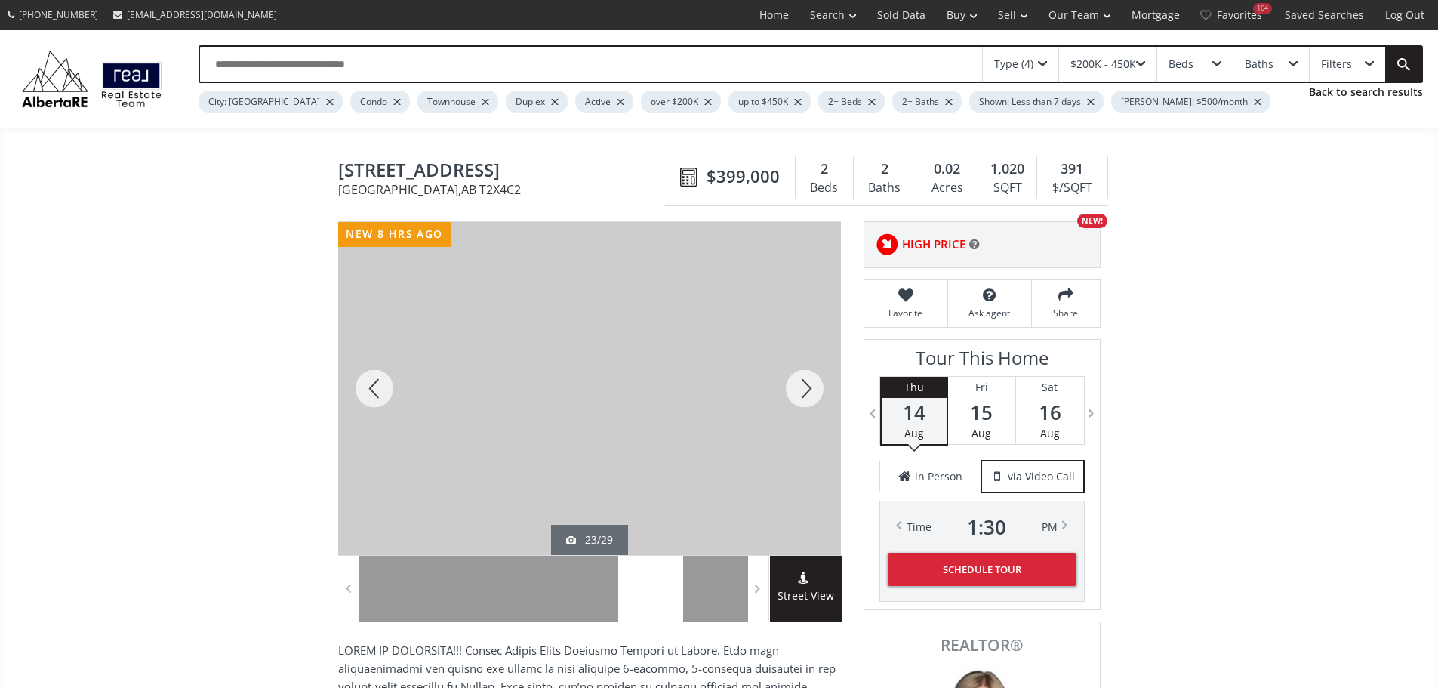
click at [807, 400] on div at bounding box center [805, 388] width 72 height 333
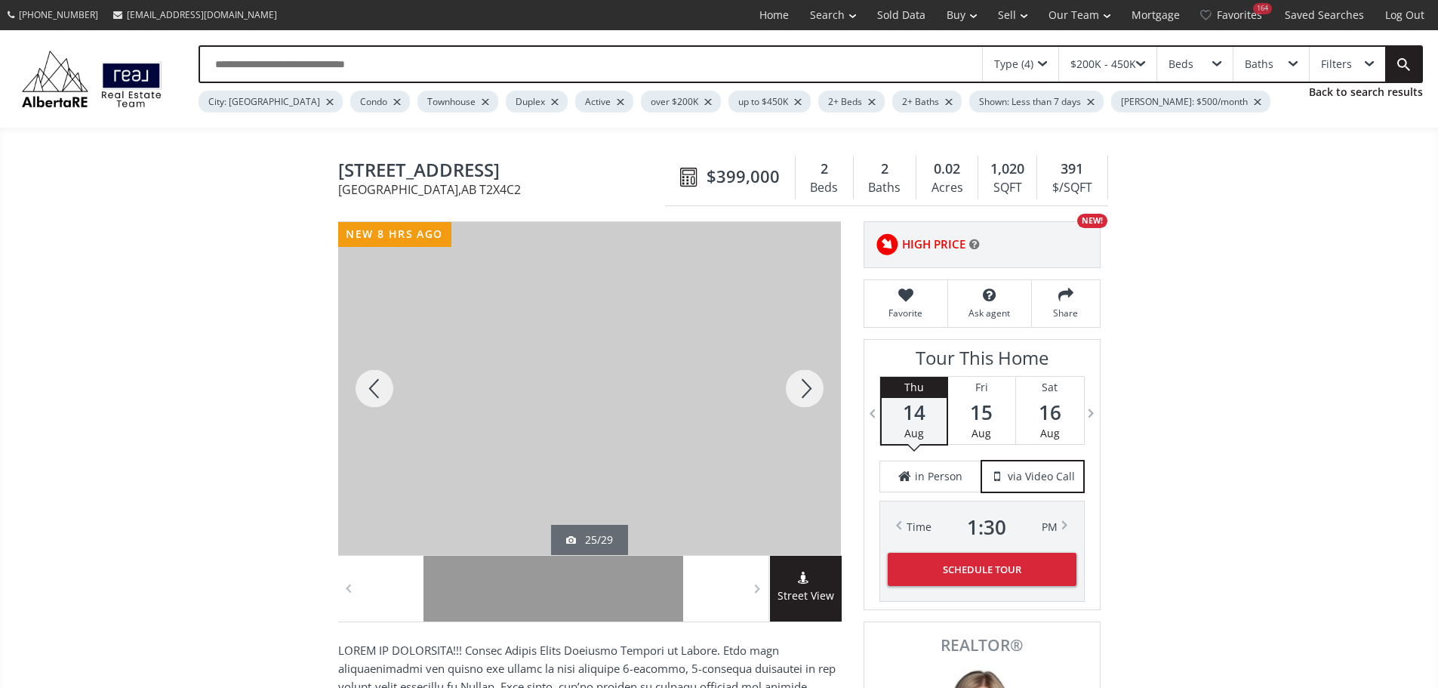
click at [807, 400] on div at bounding box center [805, 388] width 72 height 333
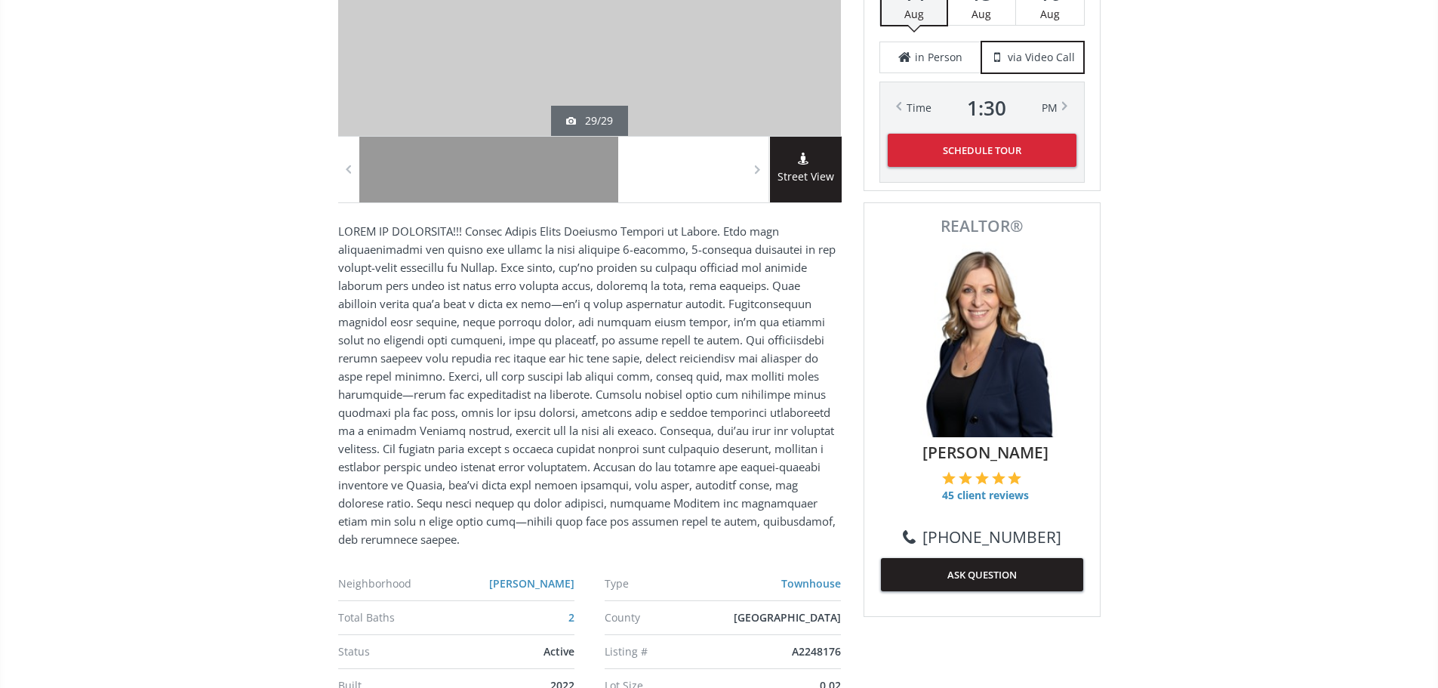
scroll to position [302, 0]
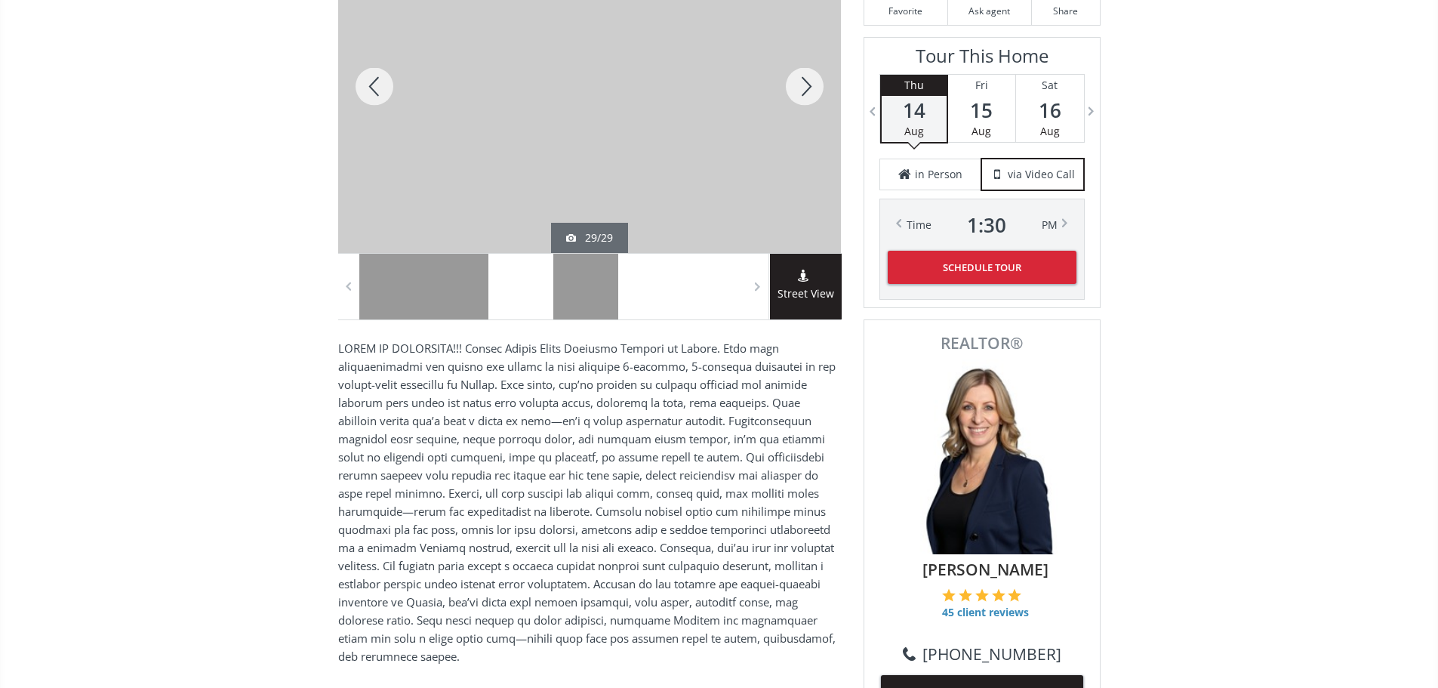
click at [515, 282] on div at bounding box center [520, 287] width 65 height 66
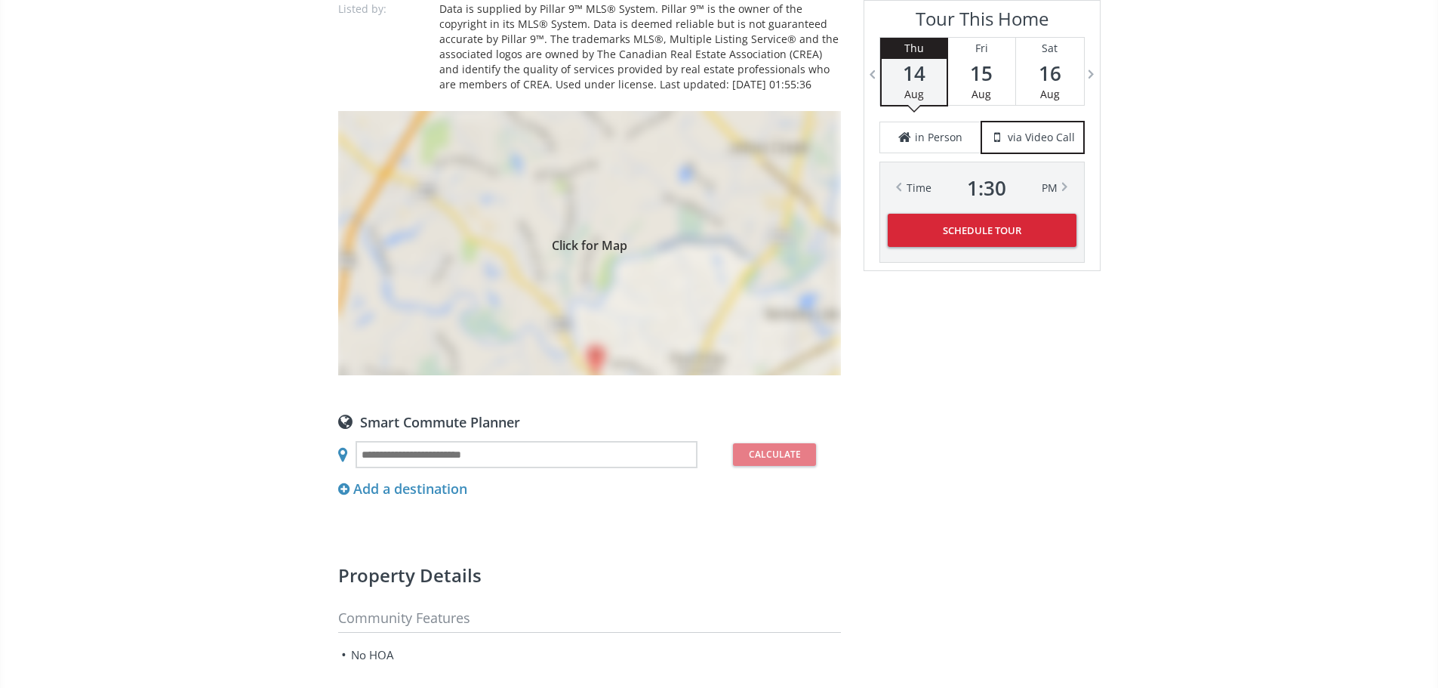
scroll to position [1208, 0]
click at [611, 374] on div "Click for Map" at bounding box center [589, 242] width 503 height 264
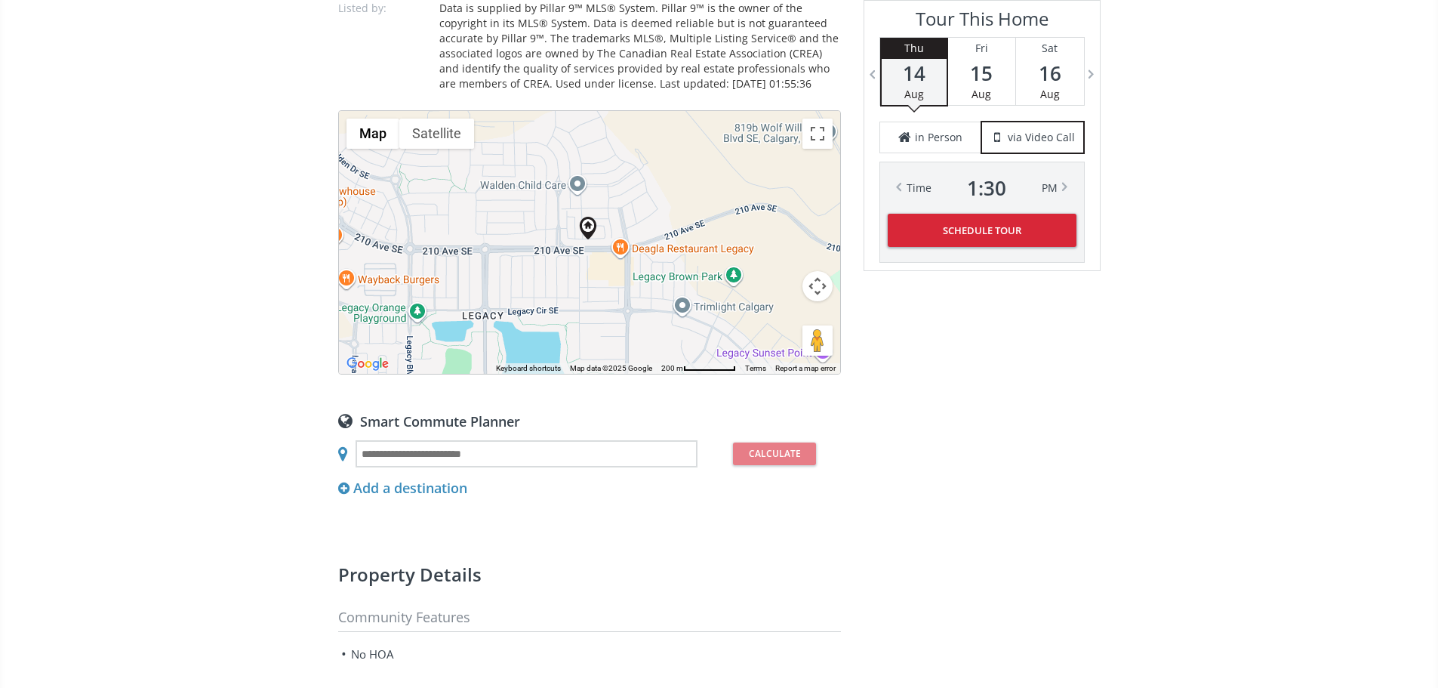
click at [821, 301] on button "Map camera controls" at bounding box center [817, 286] width 30 height 30
click at [778, 339] on button "Zoom out" at bounding box center [780, 324] width 30 height 30
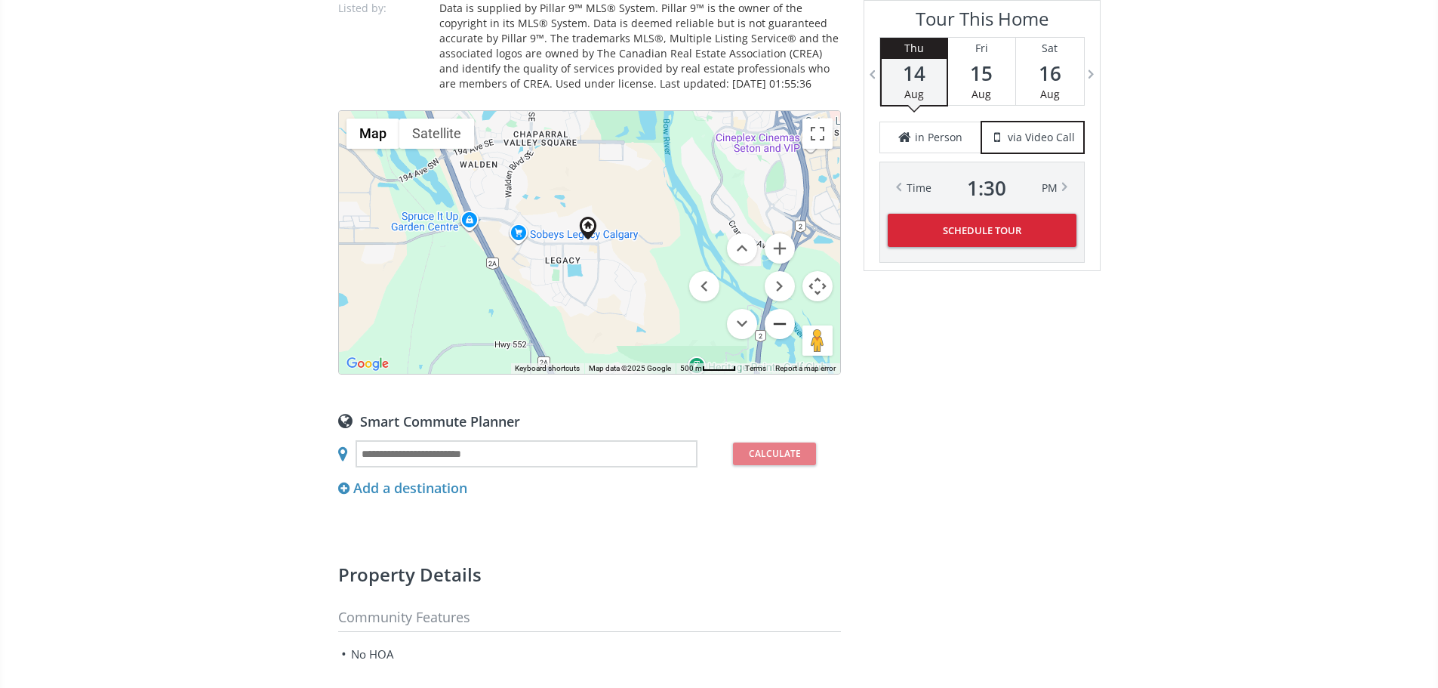
click at [778, 339] on button "Zoom out" at bounding box center [780, 324] width 30 height 30
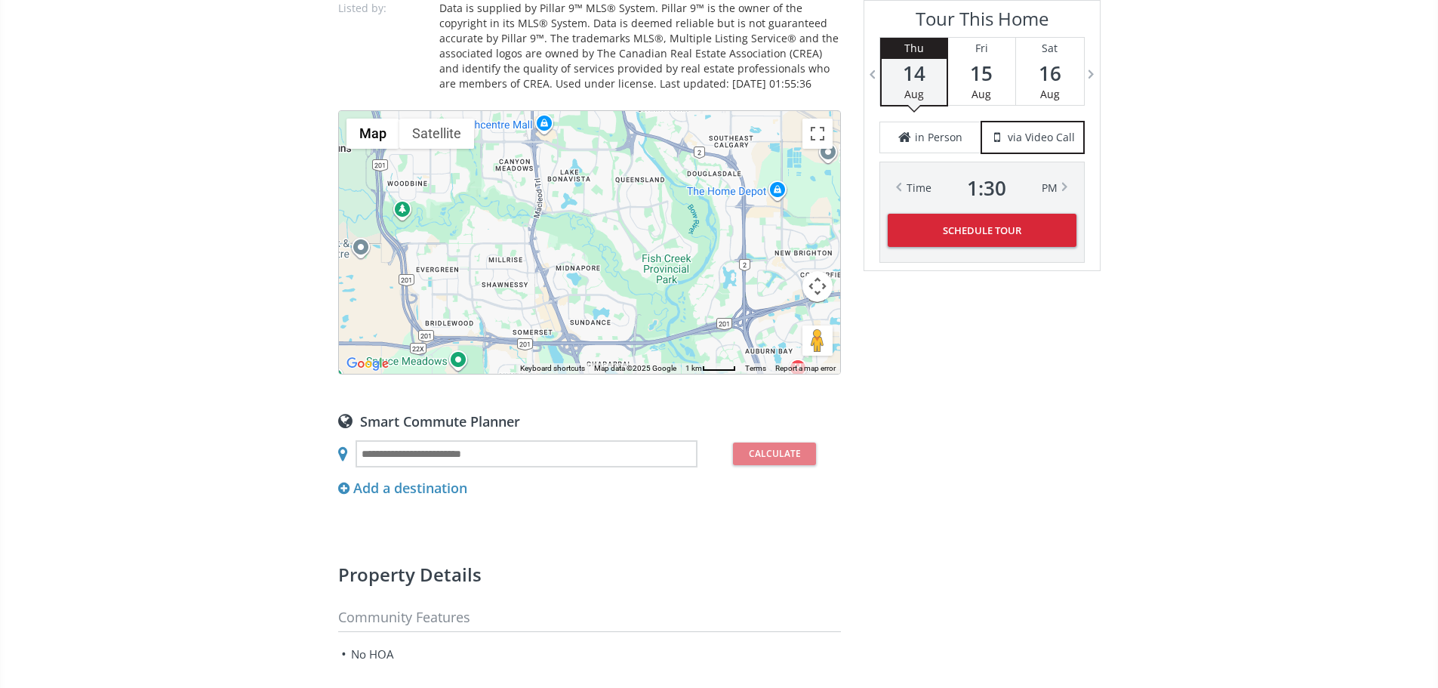
drag, startPoint x: 528, startPoint y: 314, endPoint x: 605, endPoint y: 518, distance: 217.9
click at [605, 518] on div "Neighborhood Walden Type Townhouse Total Baths 2 County Calgary Status Active L…" at bounding box center [589, 197] width 503 height 1529
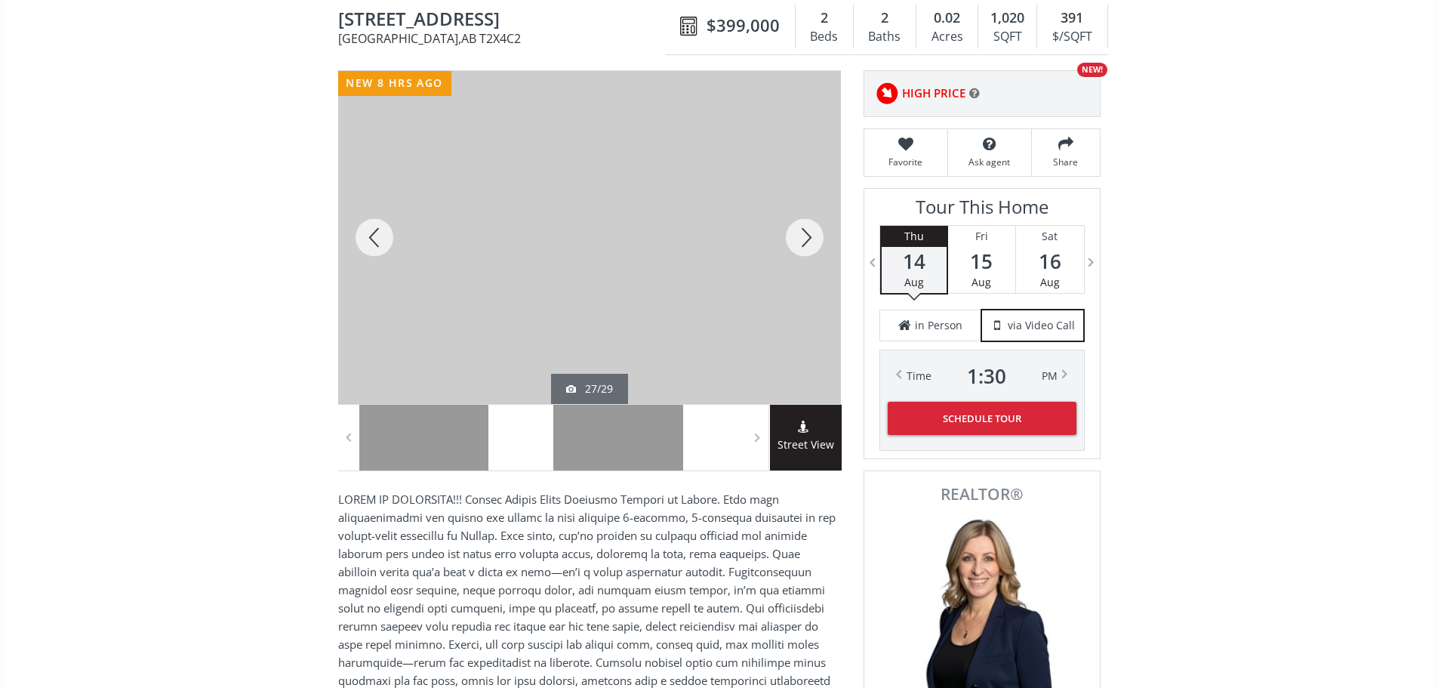
scroll to position [0, 0]
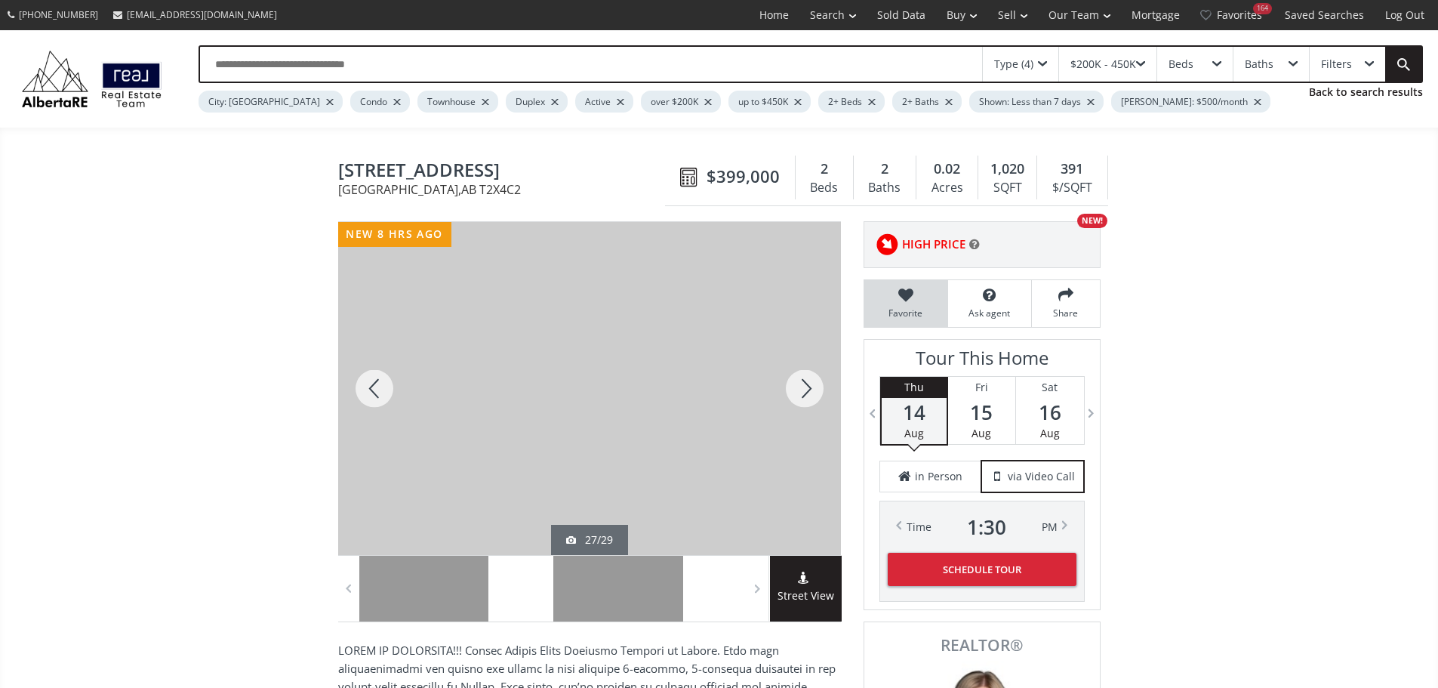
click at [900, 303] on icon at bounding box center [906, 295] width 68 height 15
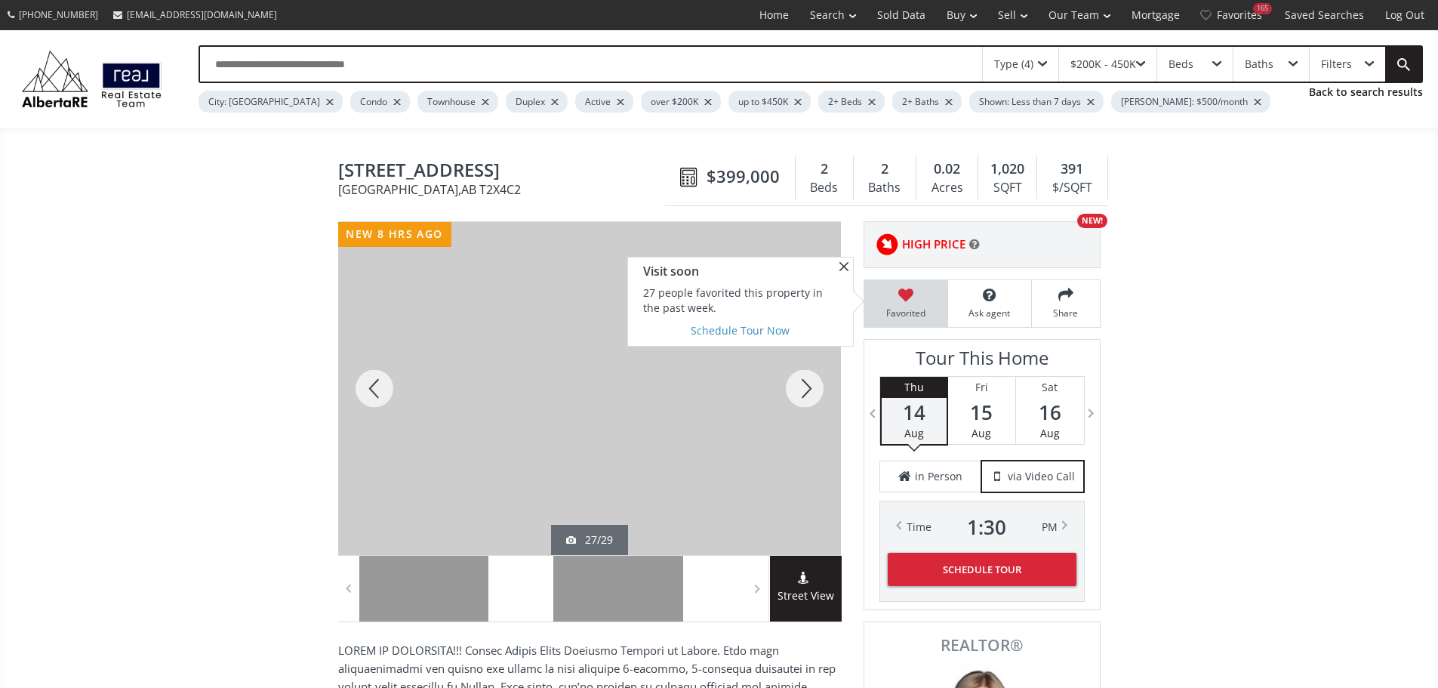
click at [843, 276] on span at bounding box center [844, 266] width 18 height 18
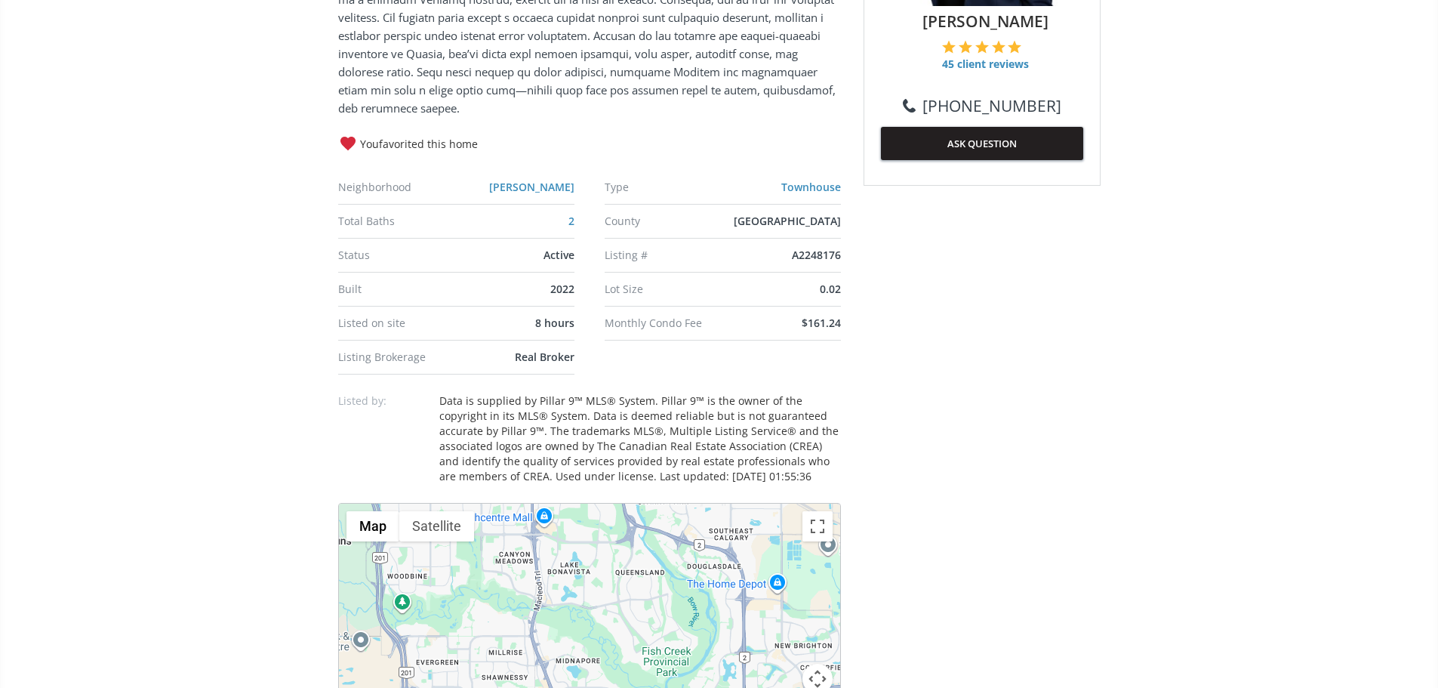
scroll to position [604, 0]
